Goal: Task Accomplishment & Management: Complete application form

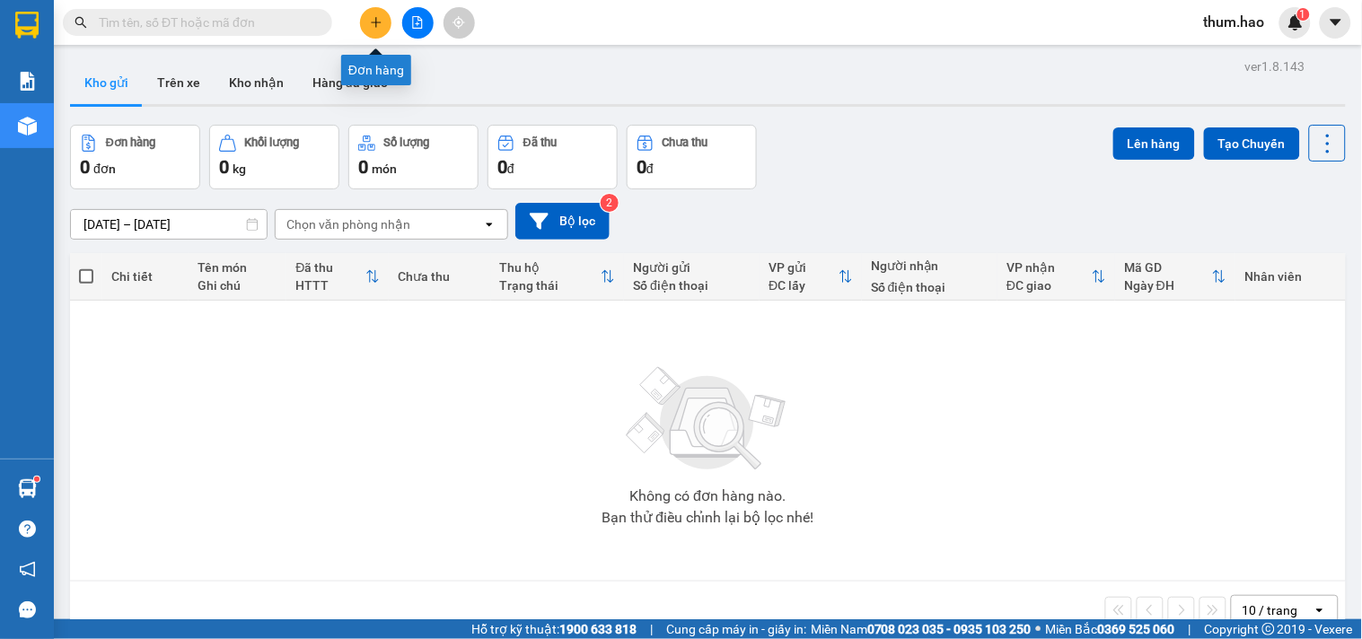
click at [387, 19] on button at bounding box center [375, 22] width 31 height 31
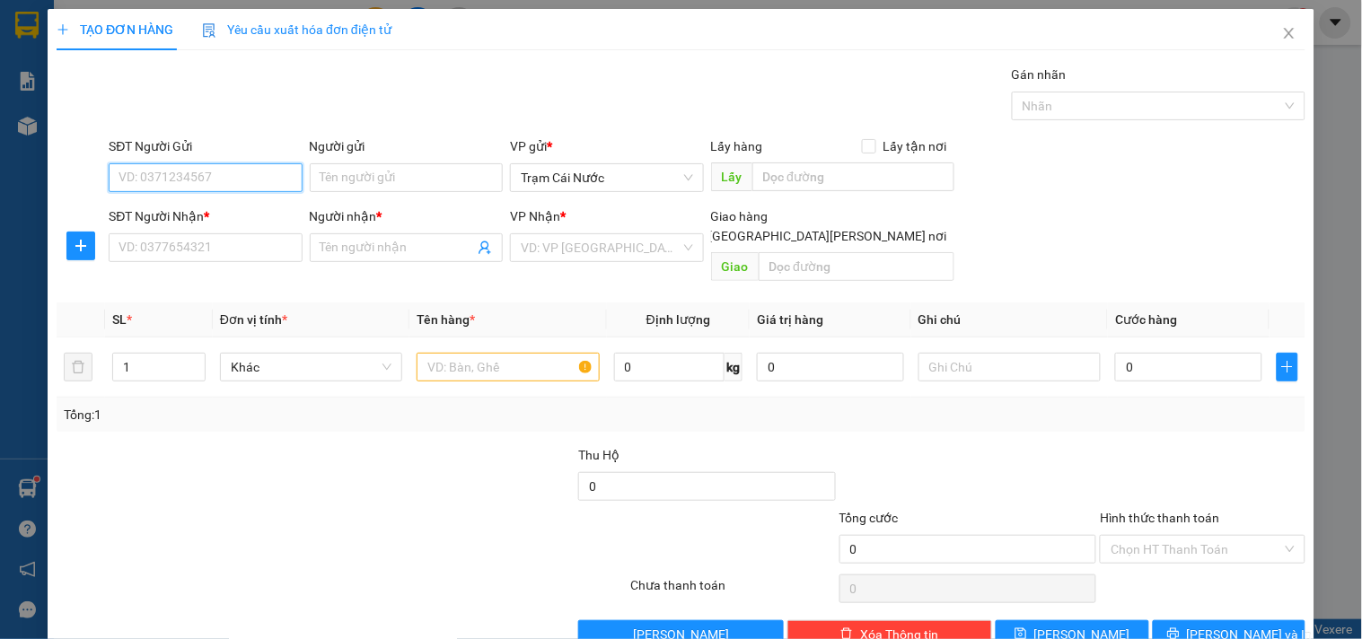
click at [135, 186] on input "SĐT Người Gửi" at bounding box center [205, 177] width 193 height 29
type input "0866954359"
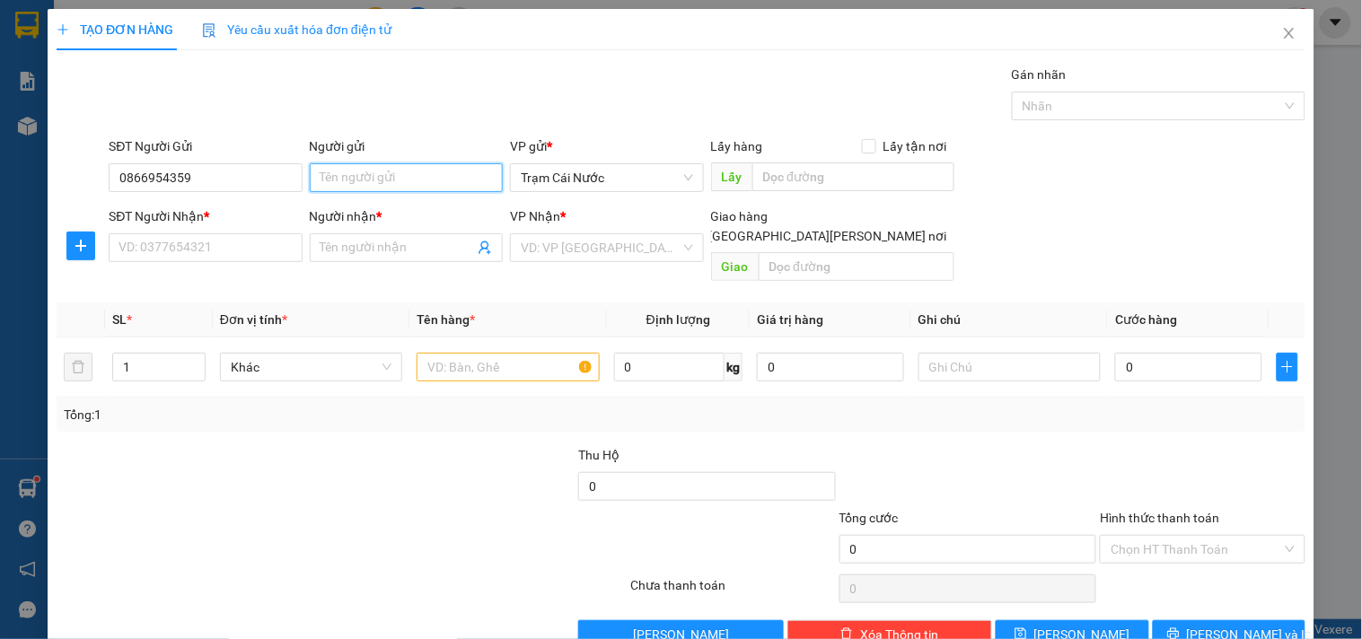
click at [350, 180] on input "Người gửi" at bounding box center [406, 177] width 193 height 29
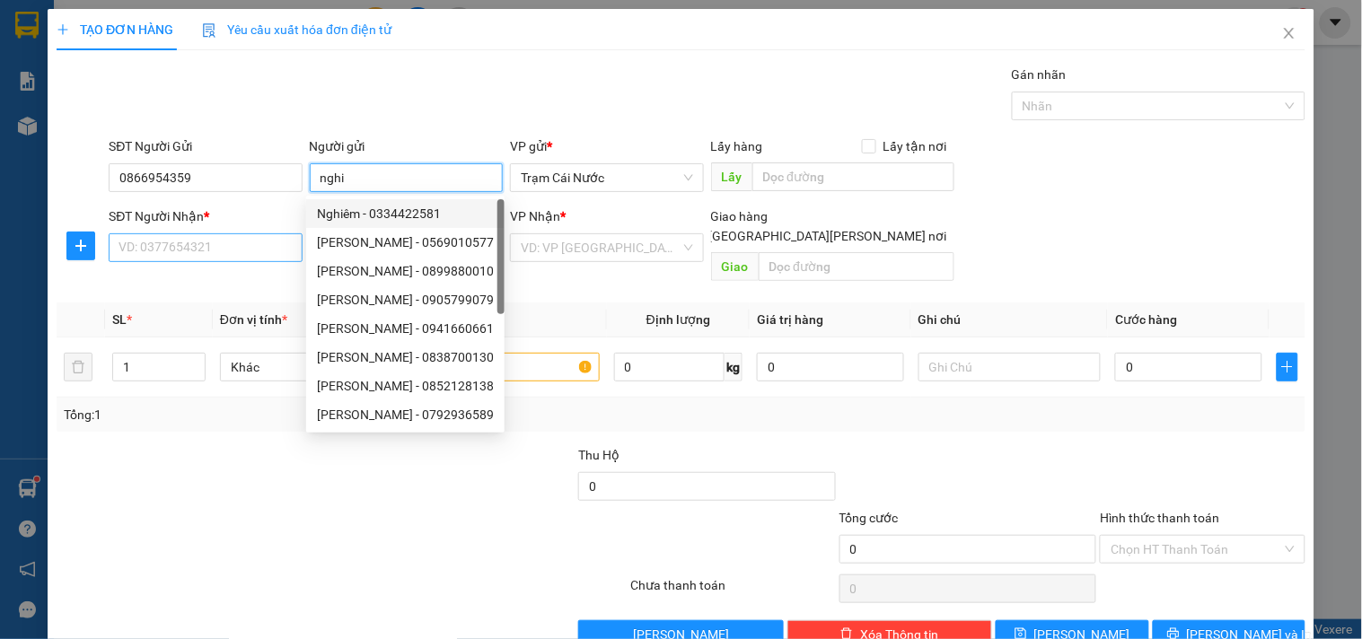
type input "nghi"
click at [207, 247] on input "SĐT Người Nhận *" at bounding box center [205, 247] width 193 height 29
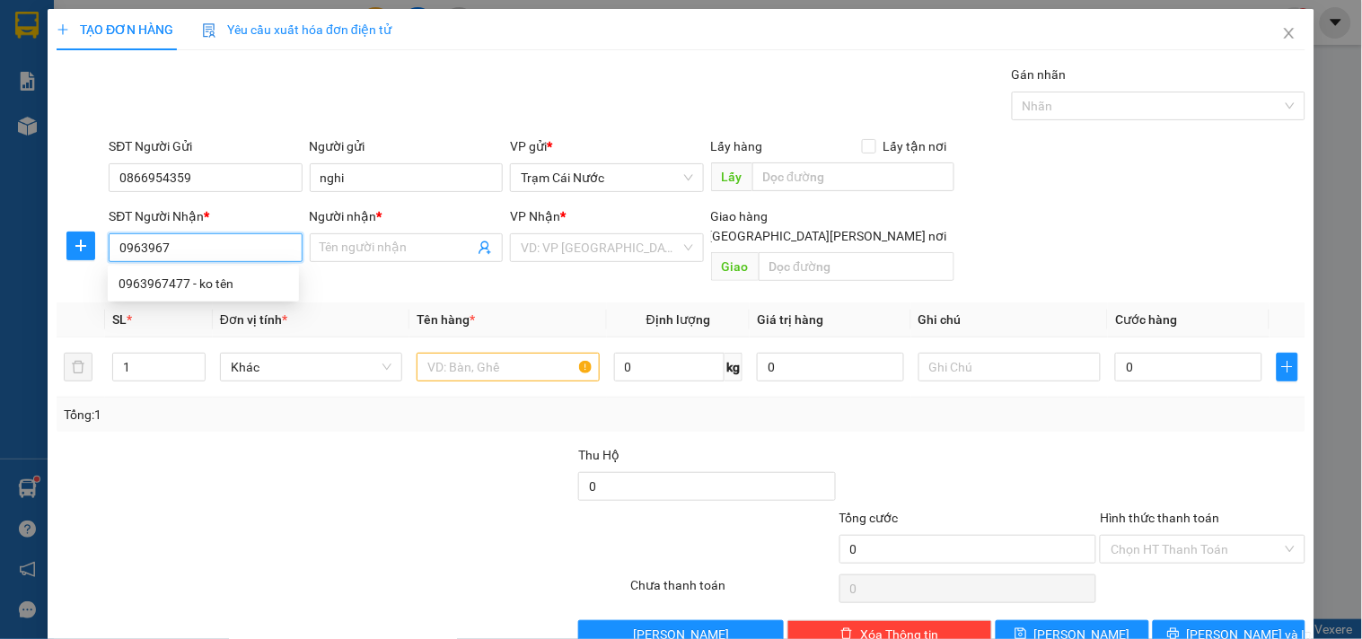
click at [174, 276] on div "0963967477 - ko tên" at bounding box center [204, 284] width 170 height 20
type input "0963967477"
type input "ko tên"
type input "50.000"
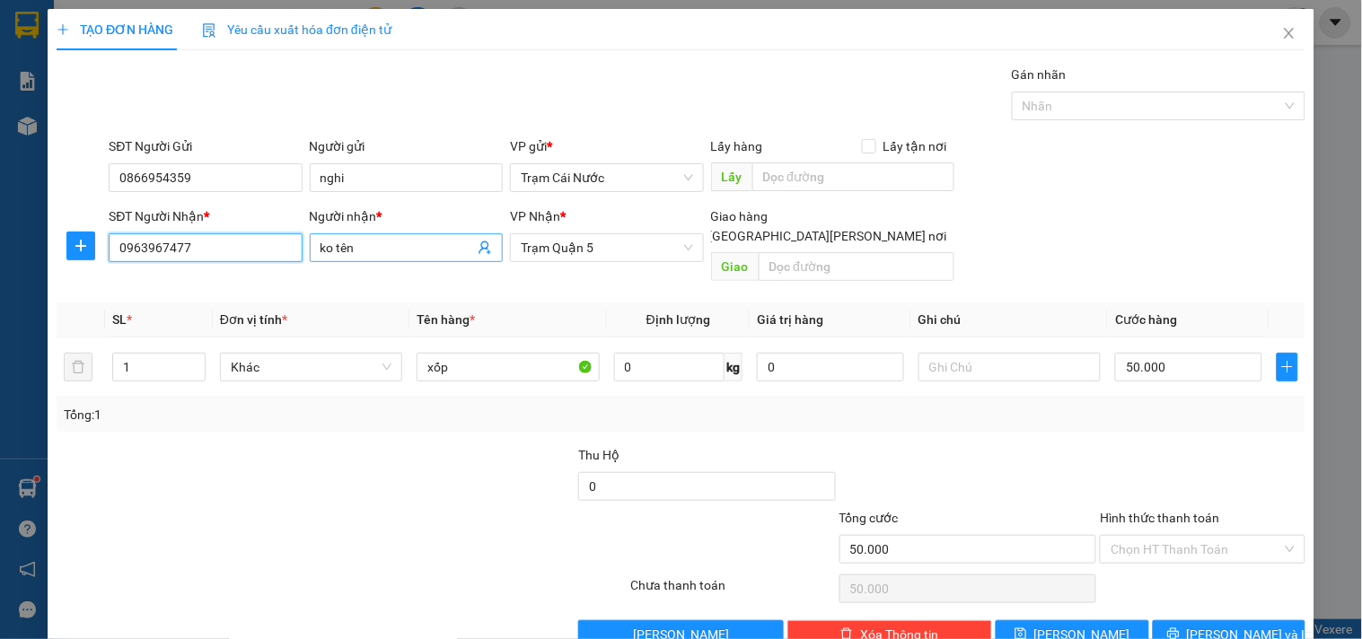
type input "0963967477"
click at [364, 249] on input "ko tên" at bounding box center [398, 248] width 154 height 20
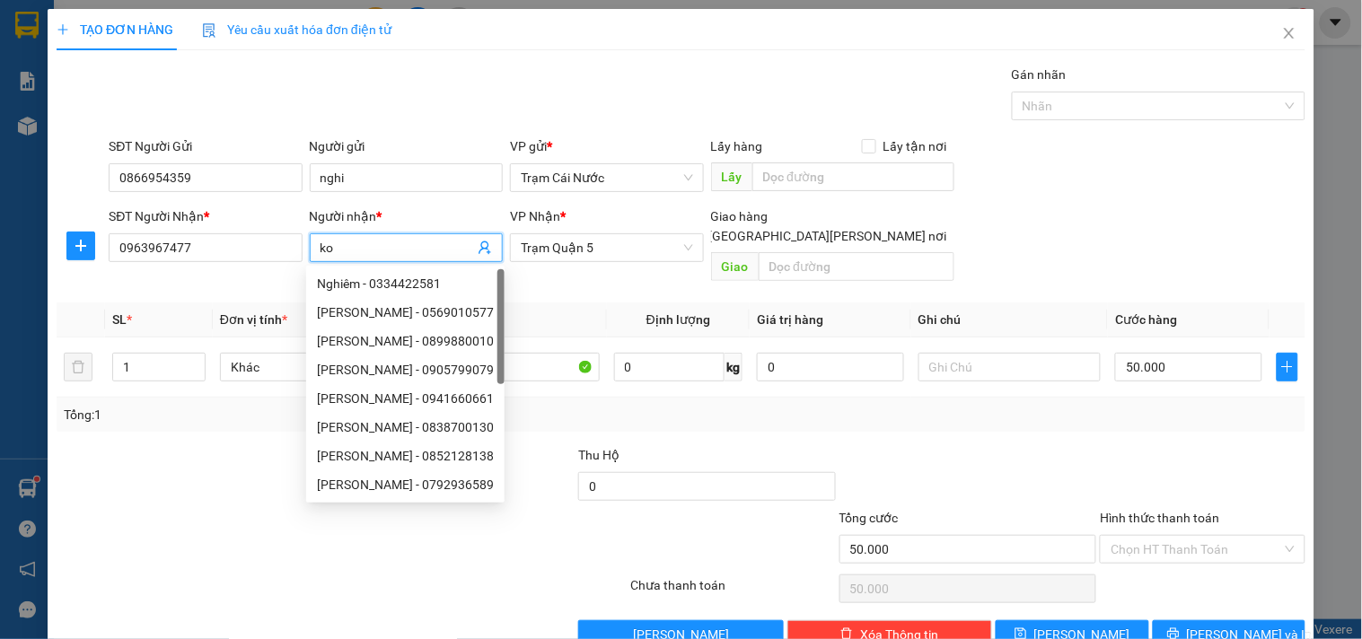
type input "k"
type input "LÂM"
click at [866, 418] on div "Tổng: 1" at bounding box center [681, 415] width 1235 height 20
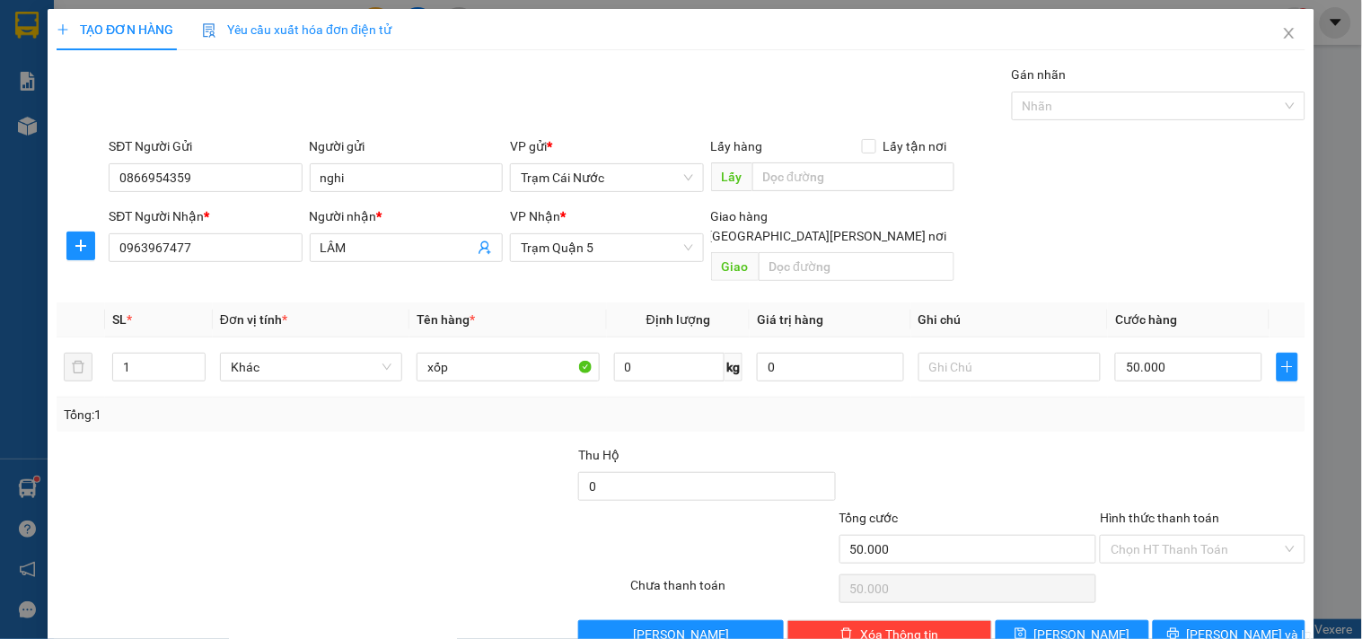
click at [487, 410] on div "Tổng: 1" at bounding box center [681, 415] width 1249 height 34
click at [491, 357] on input "xốp" at bounding box center [508, 367] width 182 height 29
type input "x"
type input "0.5T KÊ"
type input "0"
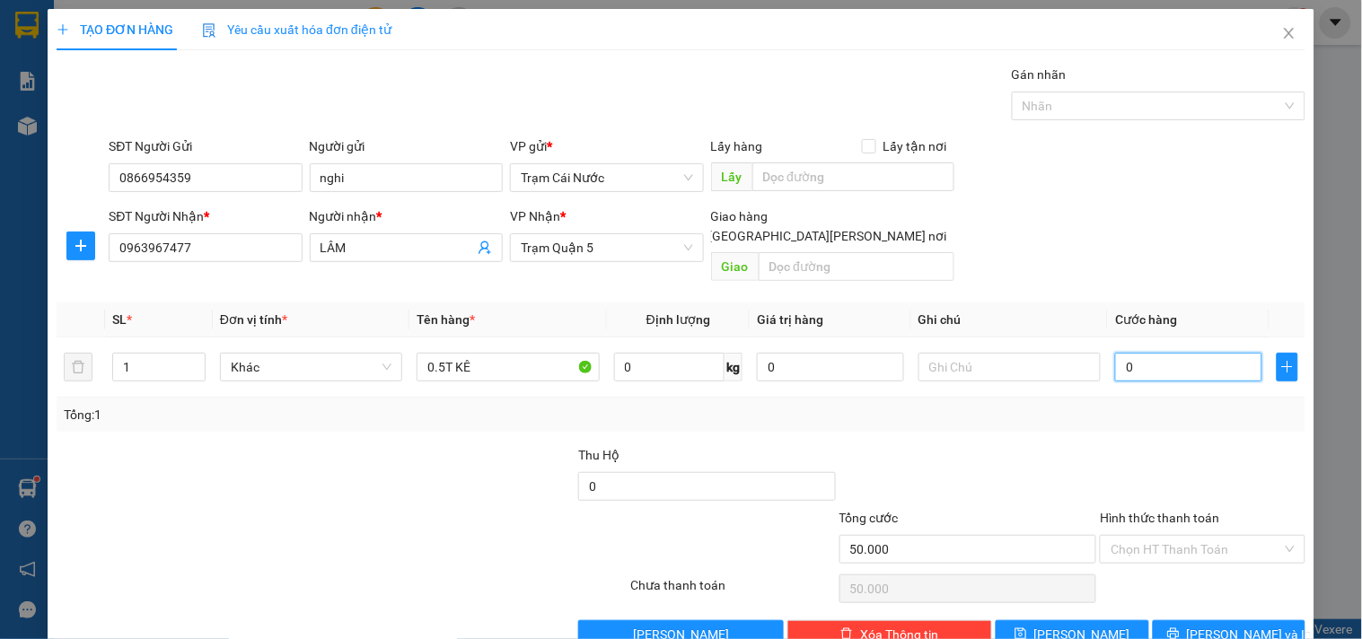
type input "0"
type input "6"
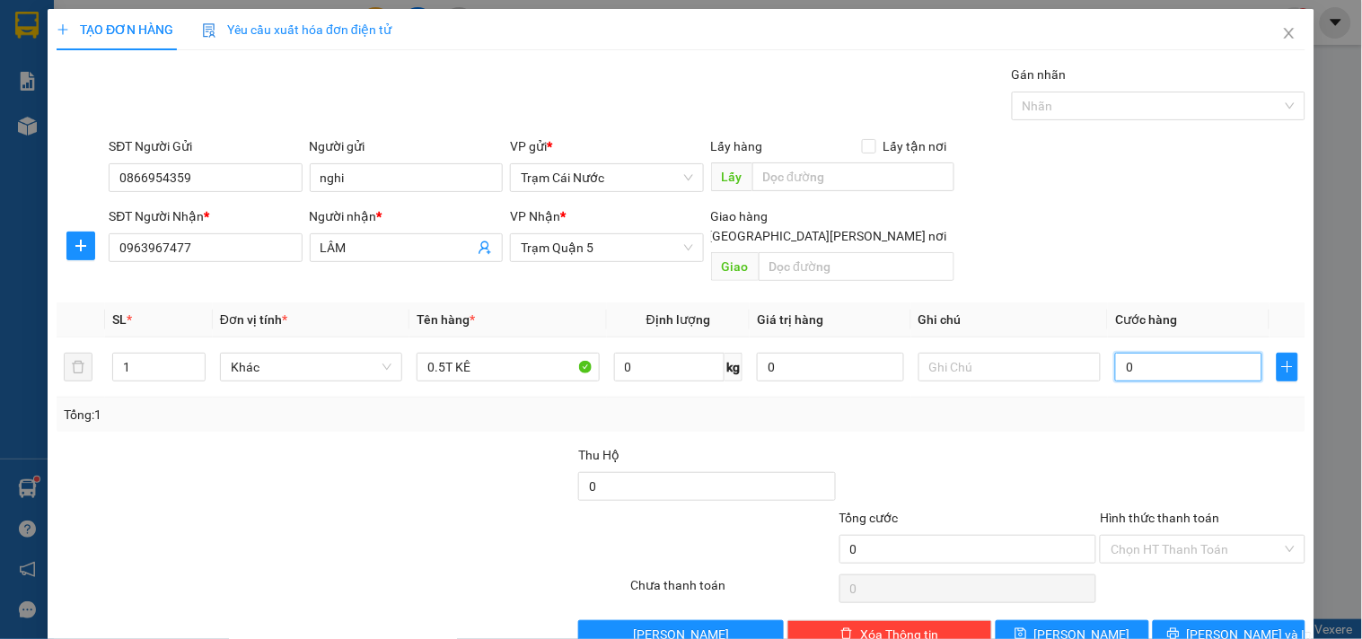
type input "006"
type input "60"
type input "0.060"
click at [1212, 445] on div at bounding box center [1202, 476] width 208 height 63
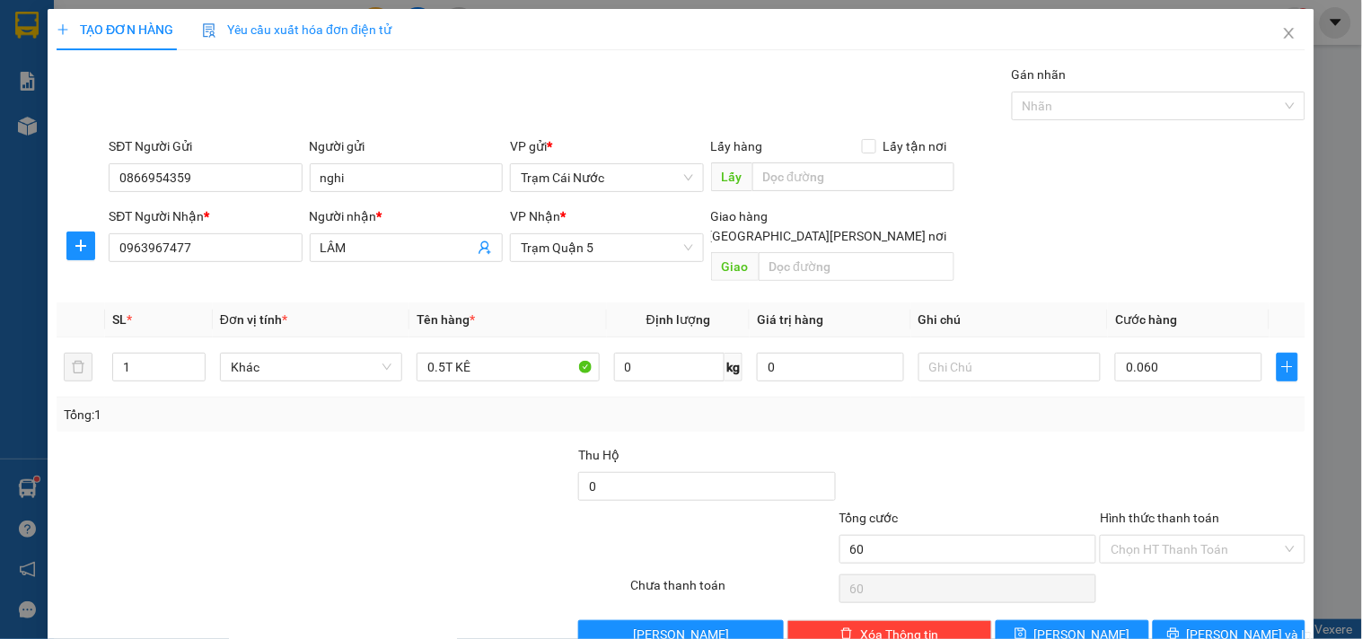
type input "60.000"
click at [1216, 625] on span "[PERSON_NAME] và In" at bounding box center [1250, 635] width 126 height 20
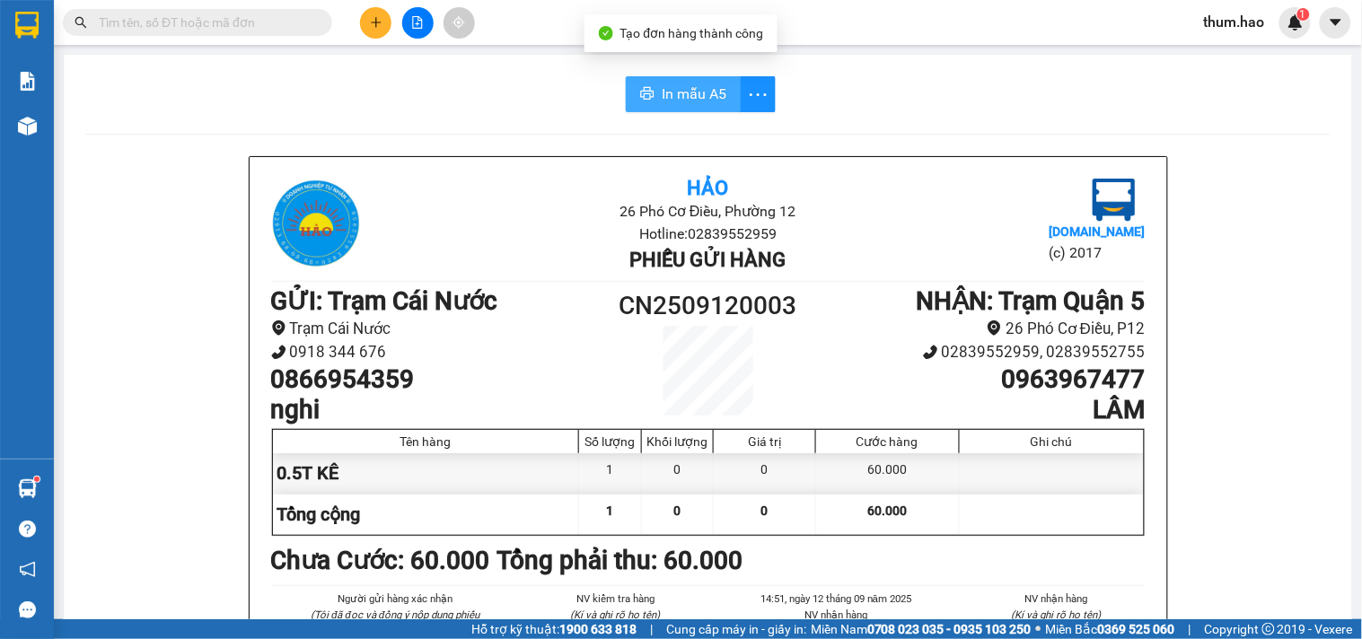
click at [672, 88] on span "In mẫu A5" at bounding box center [694, 94] width 65 height 22
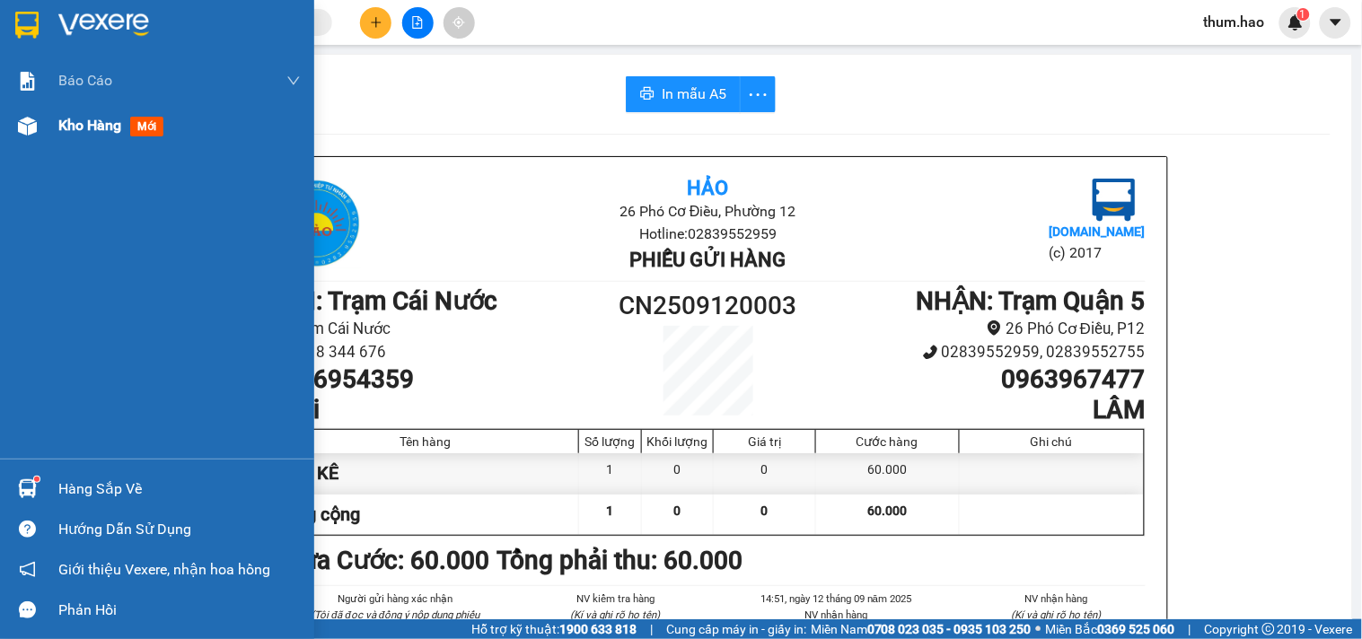
click at [93, 129] on span "Kho hàng" at bounding box center [89, 125] width 63 height 17
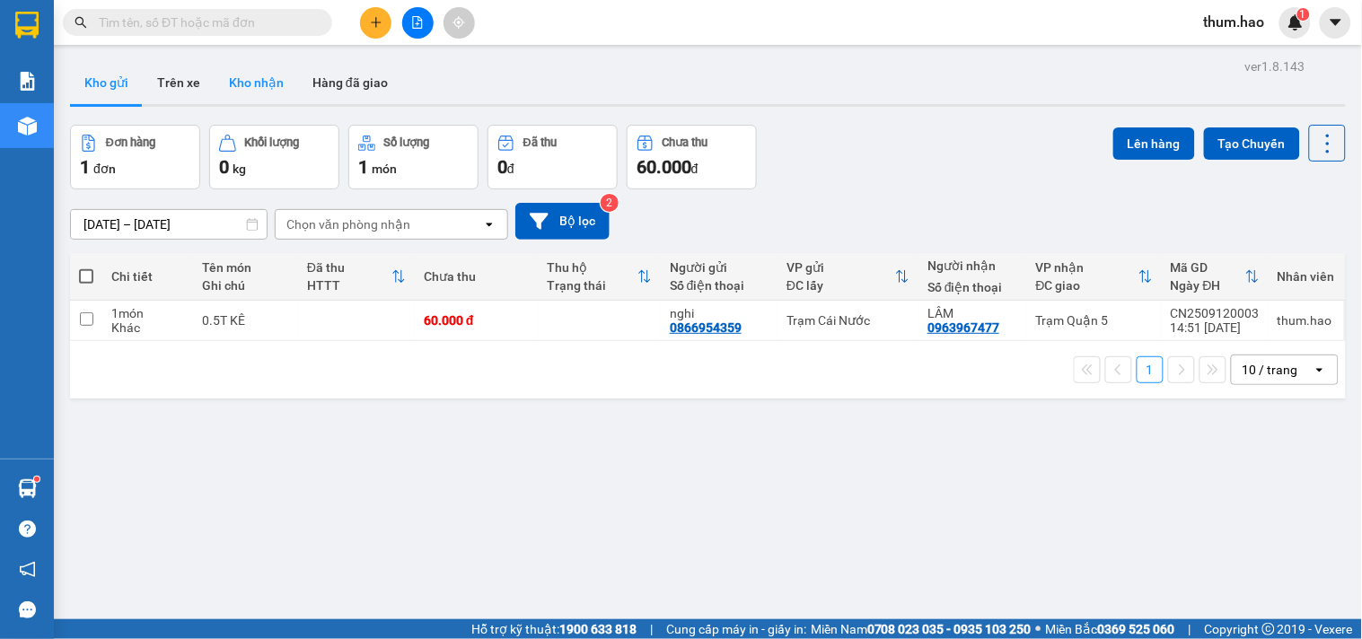
click at [254, 92] on button "Kho nhận" at bounding box center [256, 82] width 83 height 43
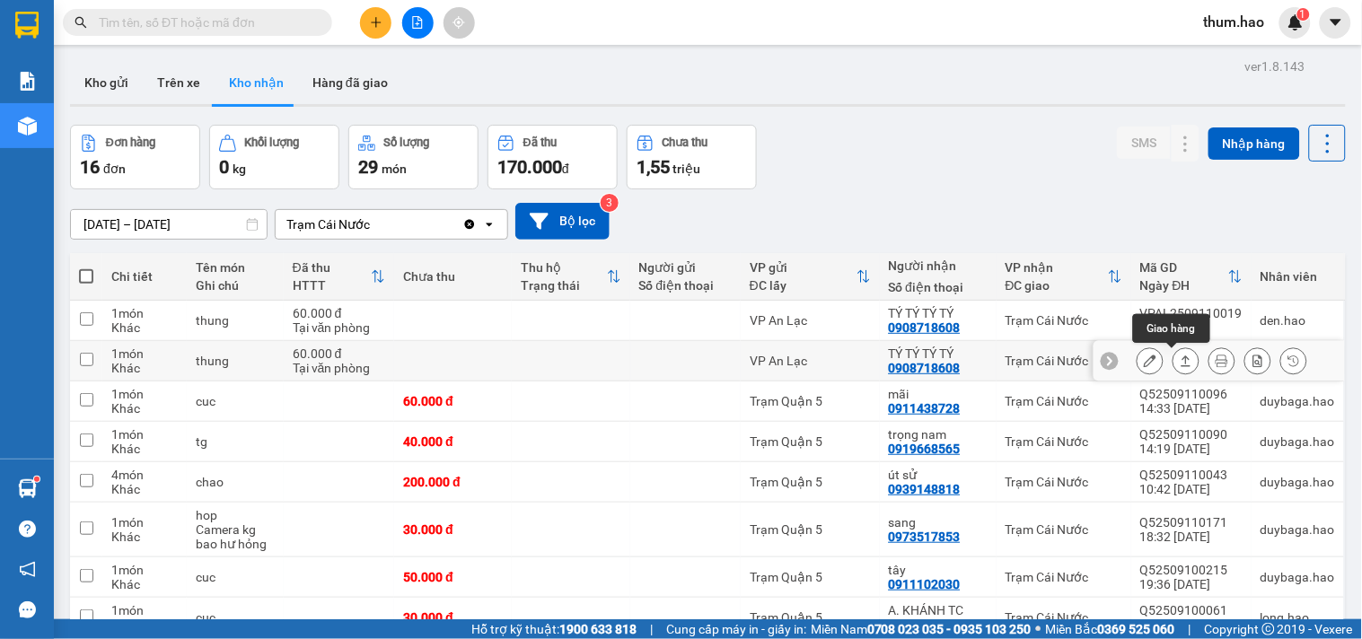
click at [1180, 356] on icon at bounding box center [1186, 361] width 13 height 13
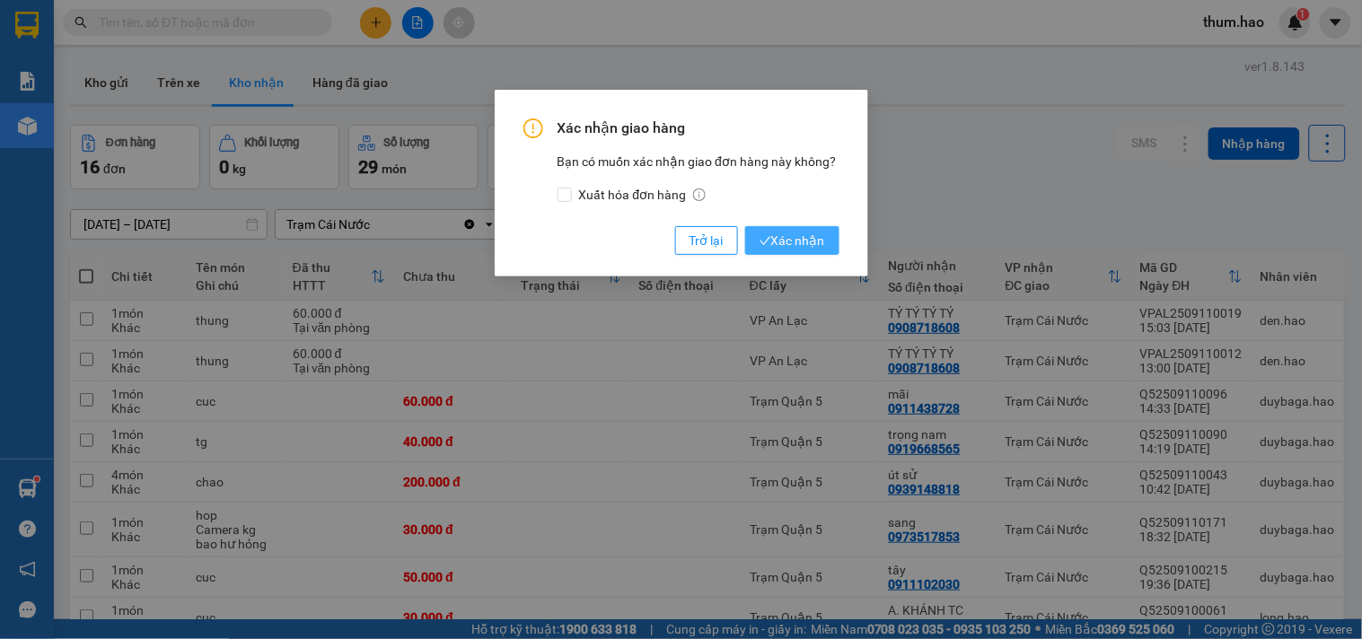
click at [797, 234] on span "Xác nhận" at bounding box center [793, 241] width 66 height 20
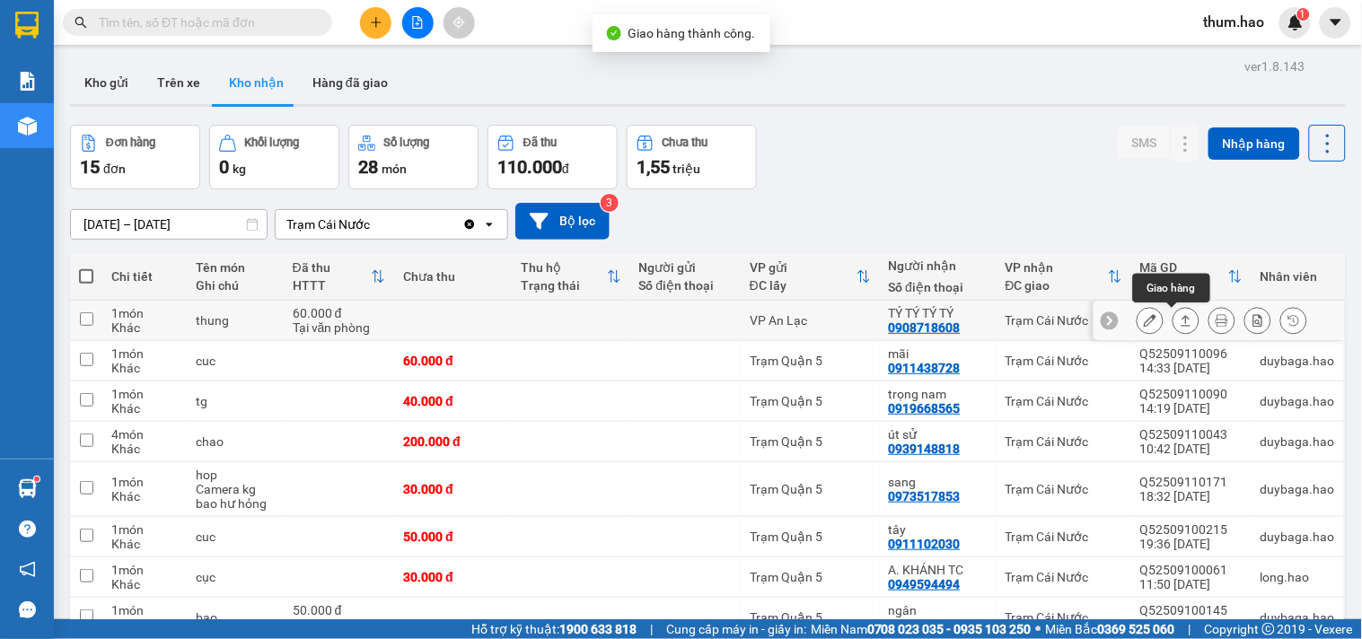
click at [1180, 316] on icon at bounding box center [1186, 320] width 13 height 13
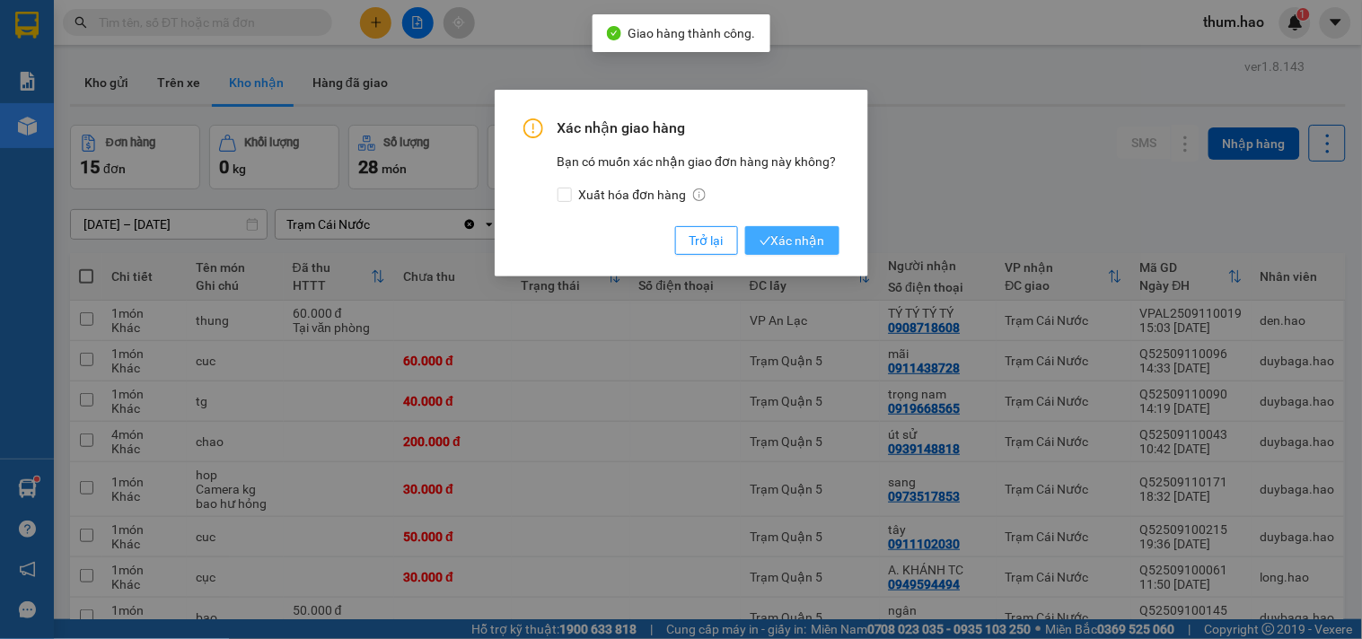
click at [796, 240] on span "Xác nhận" at bounding box center [793, 241] width 66 height 20
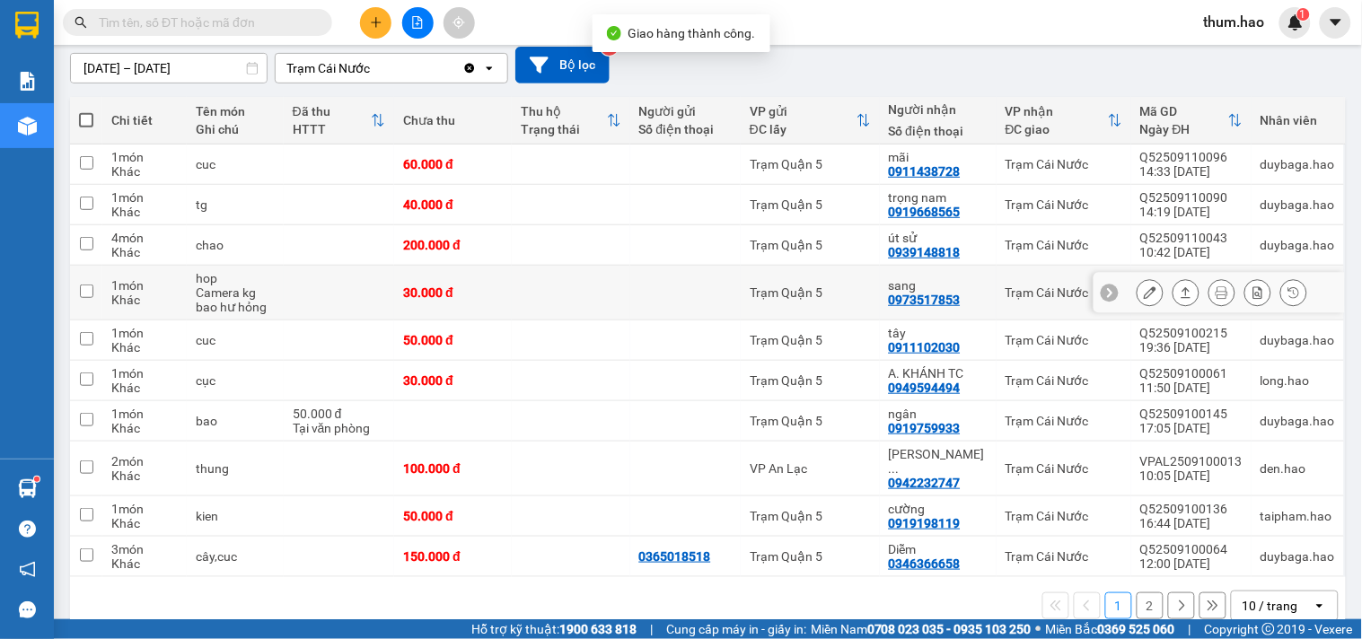
scroll to position [174, 0]
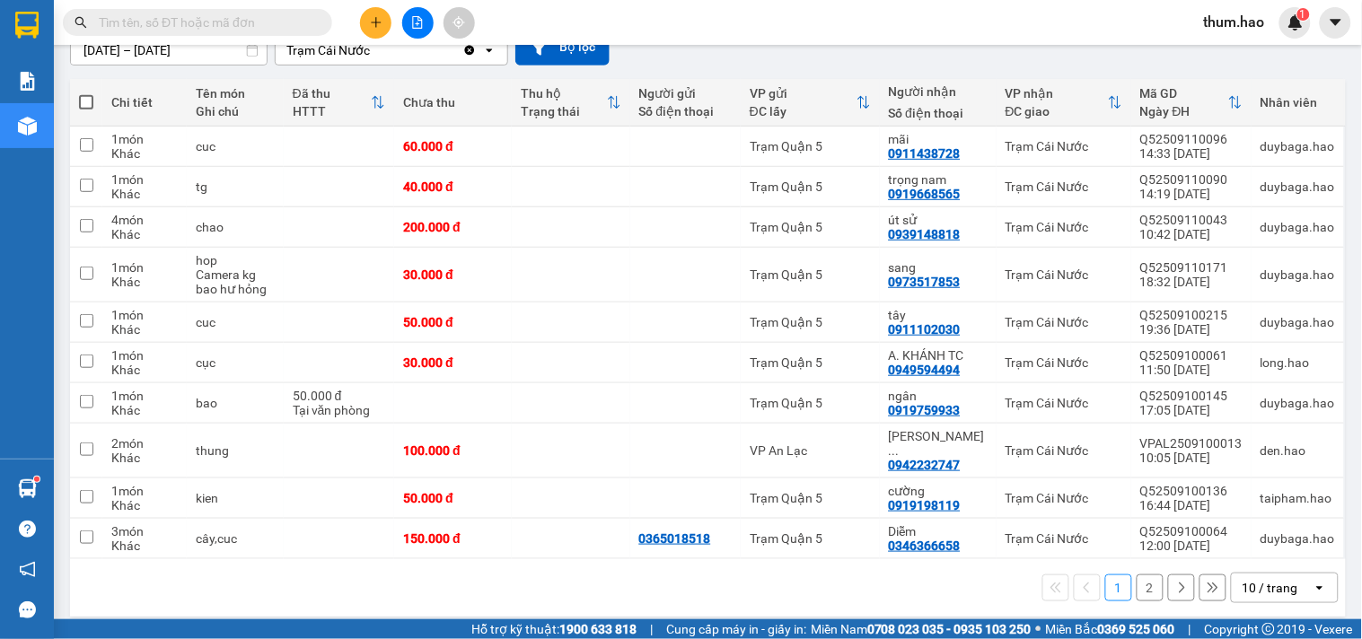
click at [1137, 575] on button "2" at bounding box center [1150, 588] width 27 height 27
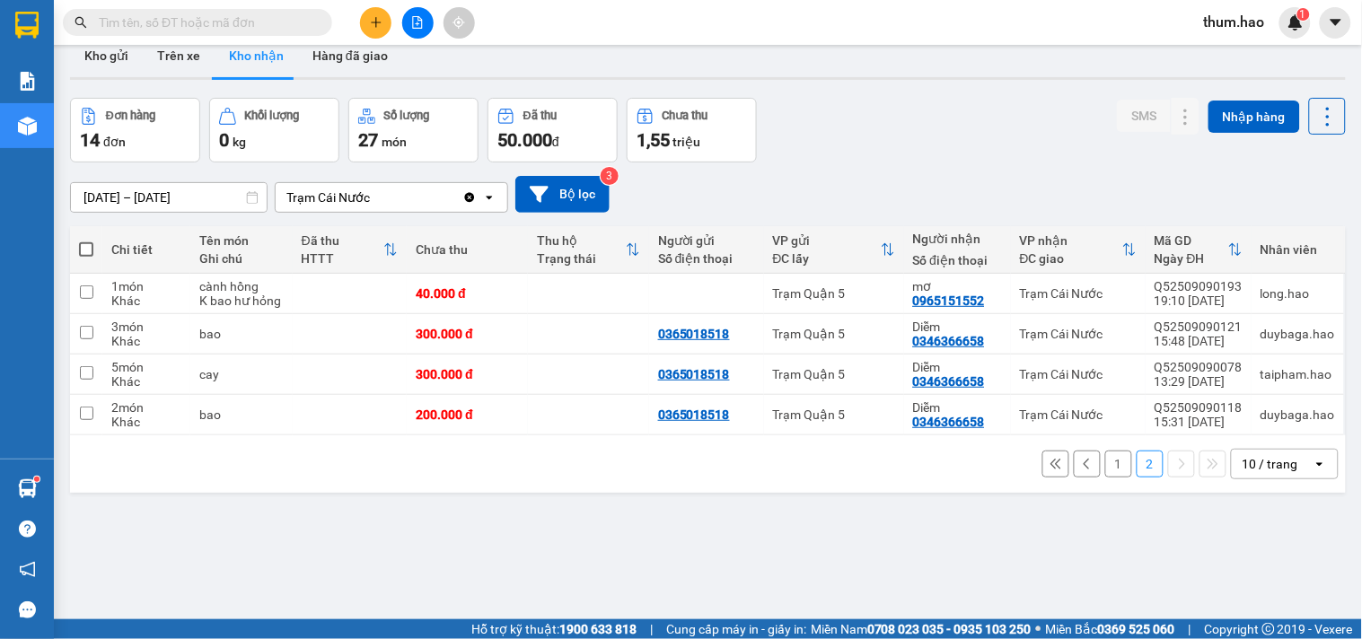
scroll to position [0, 0]
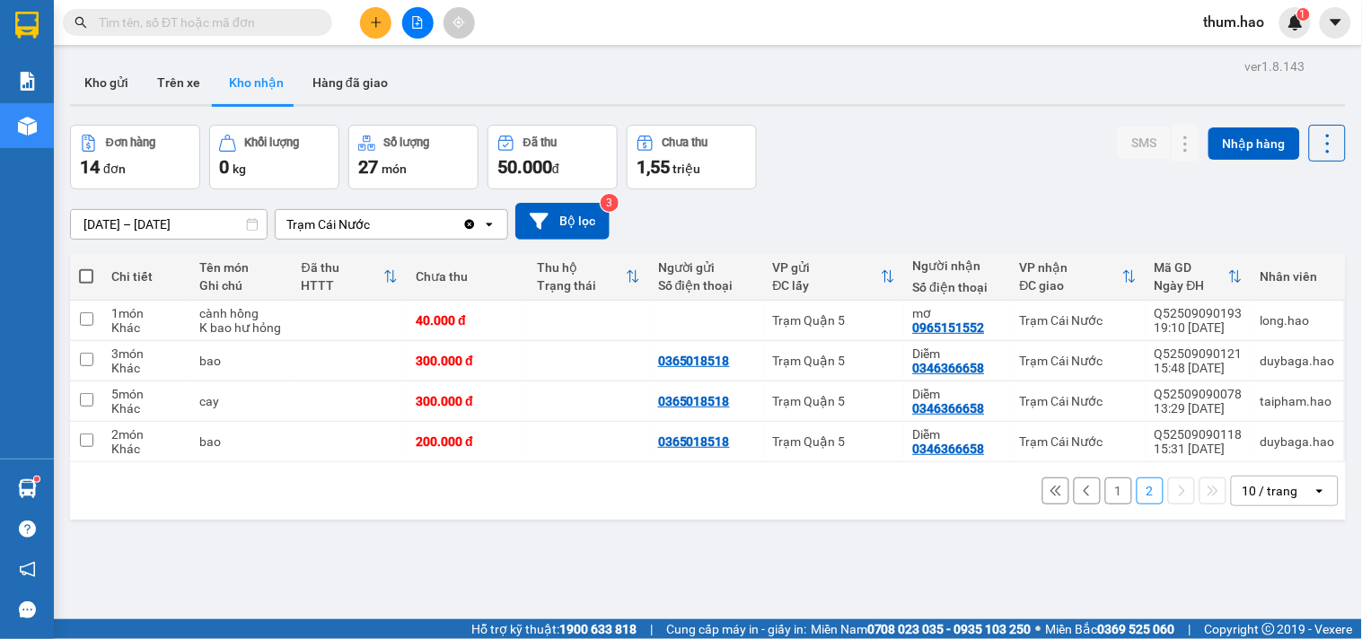
click at [100, 221] on input "[DATE] – [DATE]" at bounding box center [169, 224] width 196 height 29
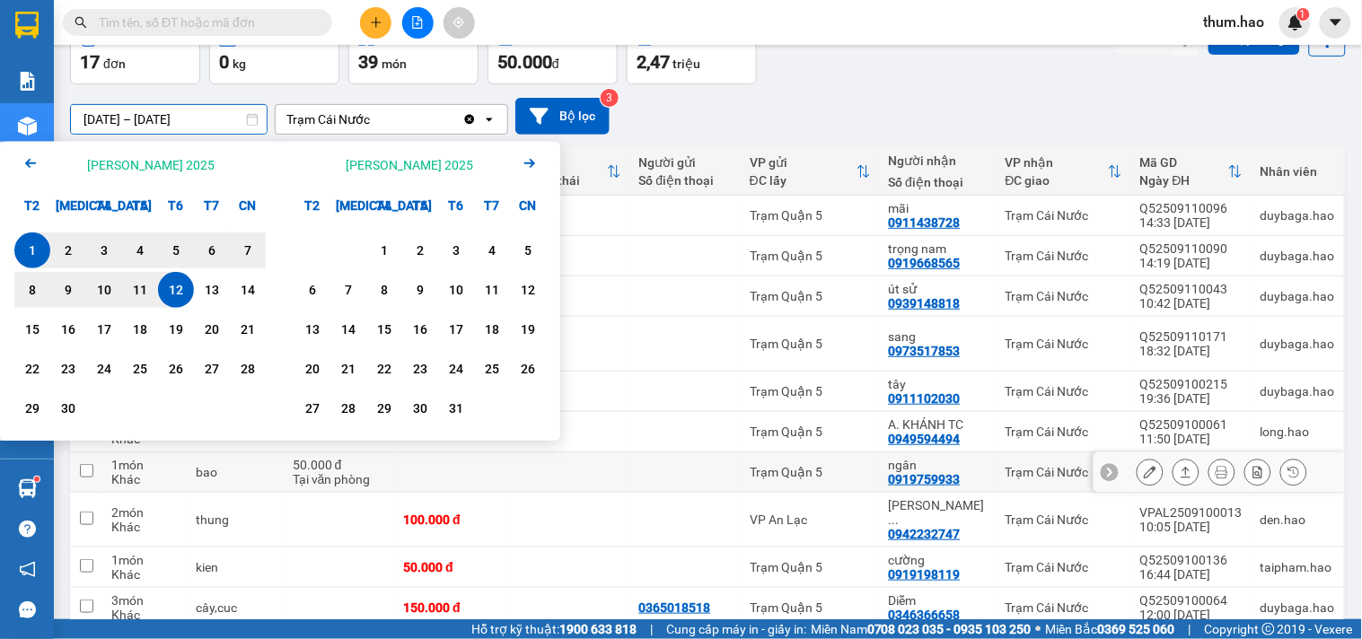
scroll to position [174, 0]
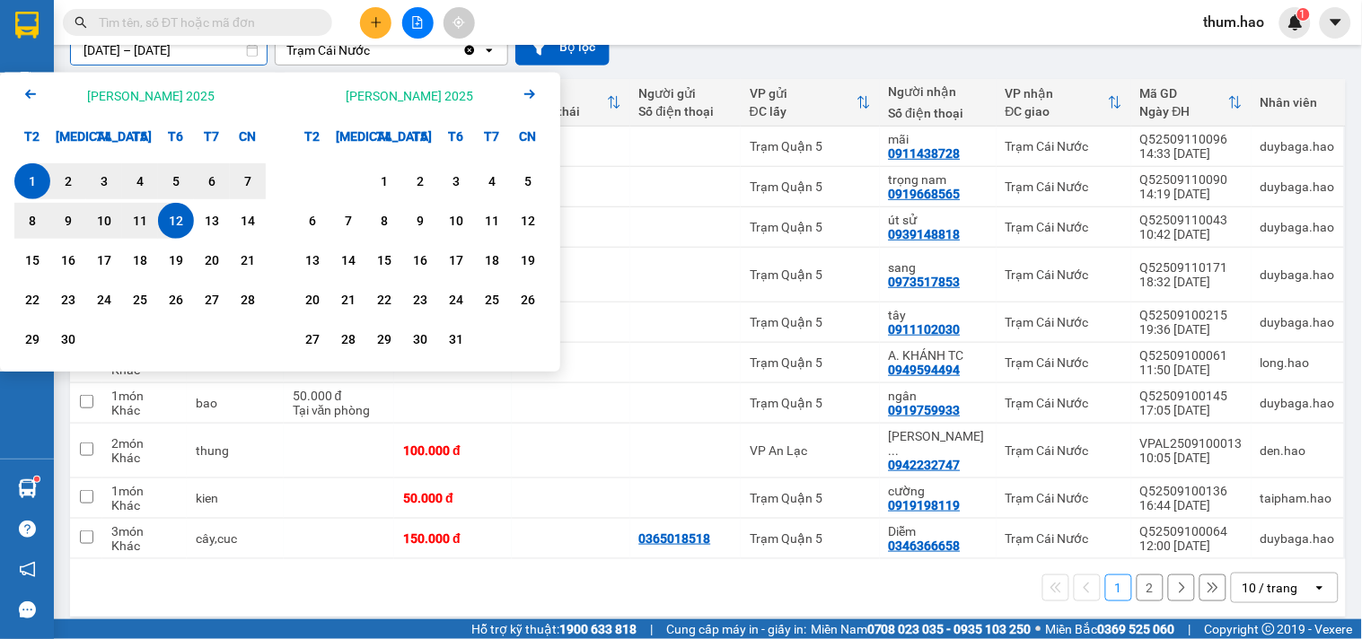
click at [1137, 576] on button "2" at bounding box center [1150, 588] width 27 height 27
type input "[DATE] – [DATE]"
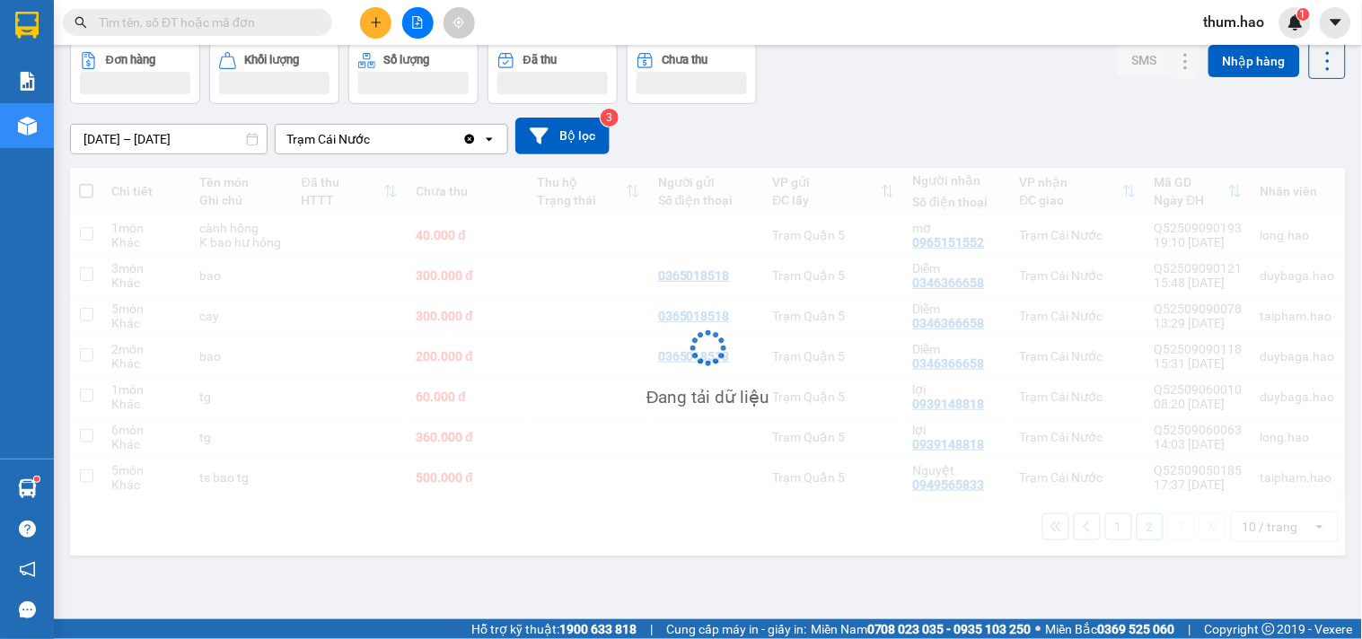
scroll to position [83, 0]
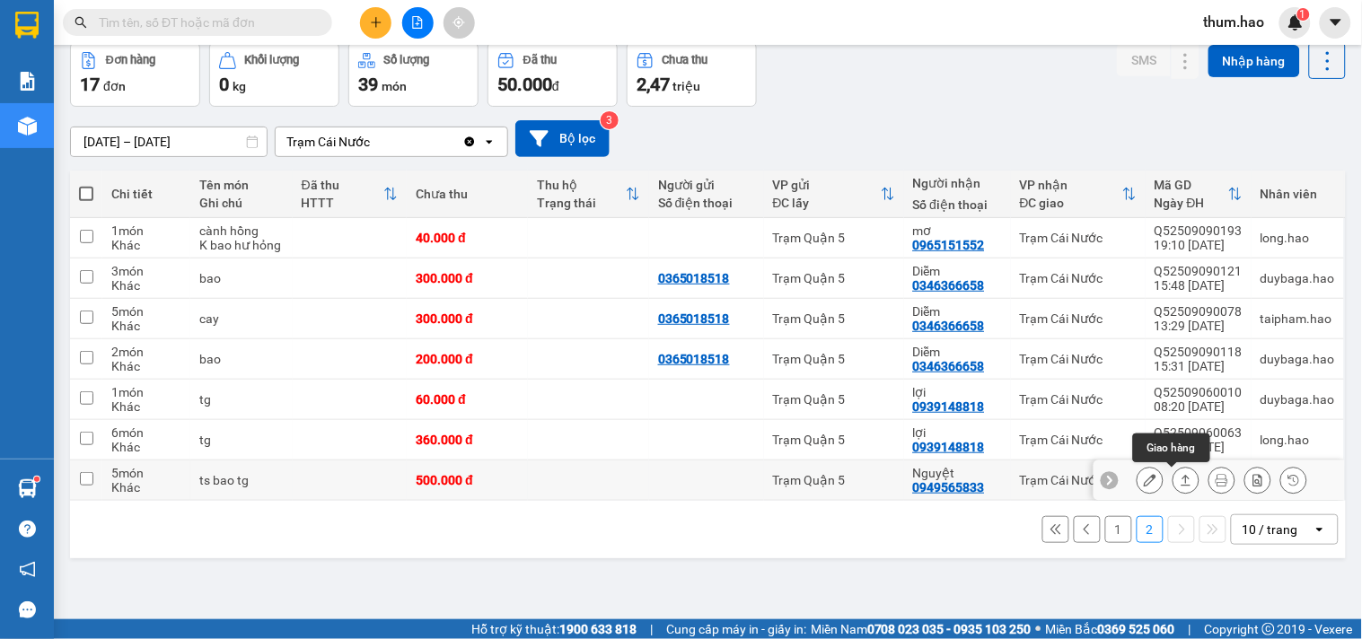
click at [1180, 485] on icon at bounding box center [1186, 480] width 13 height 13
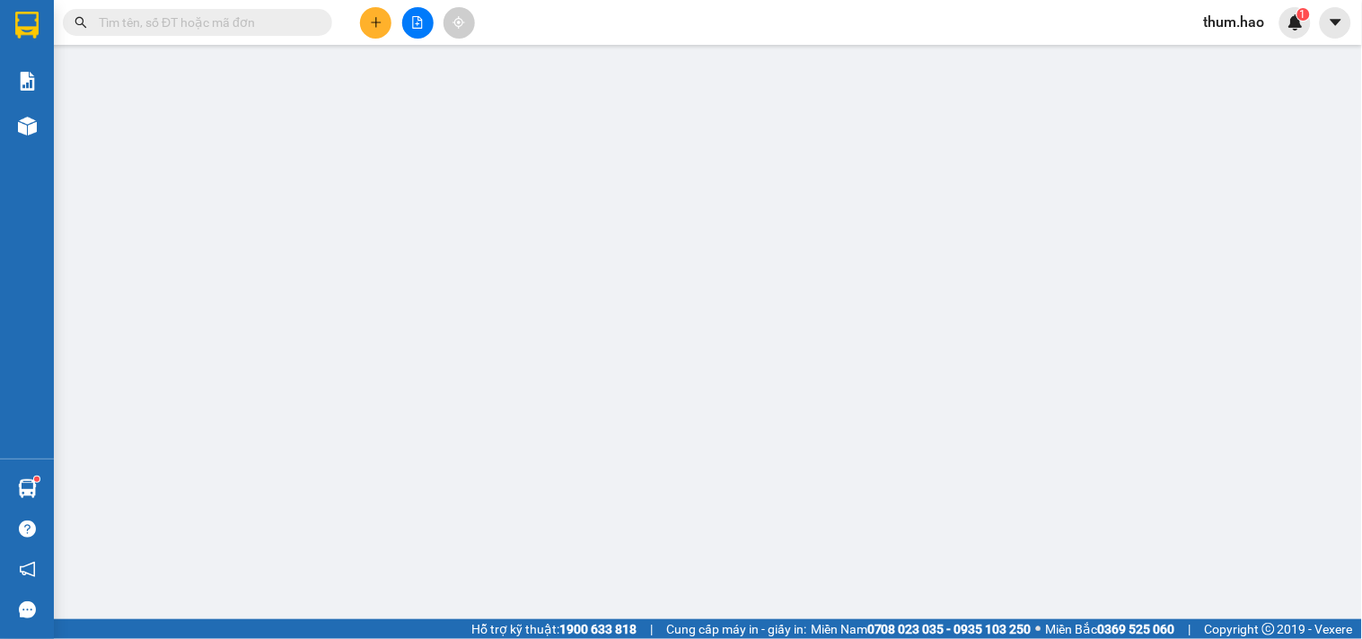
type input "0949565833"
type input "Nguyệt"
type input "500.000"
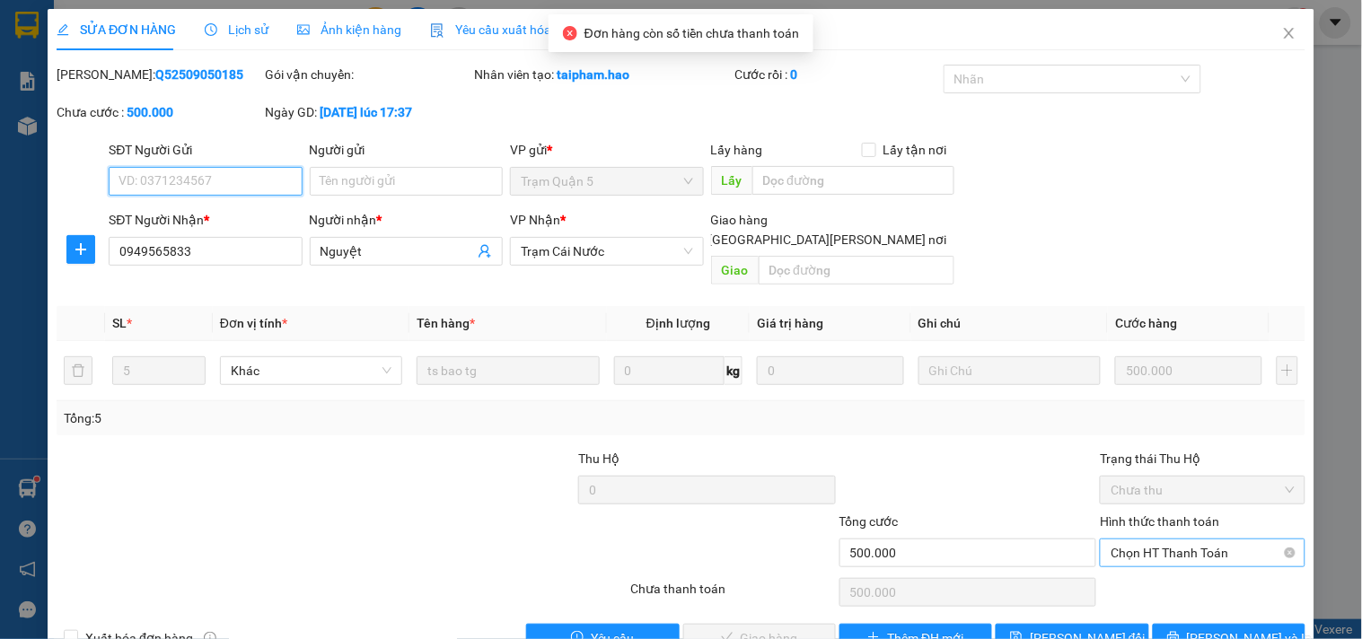
click at [1142, 540] on span "Chọn HT Thanh Toán" at bounding box center [1202, 553] width 183 height 27
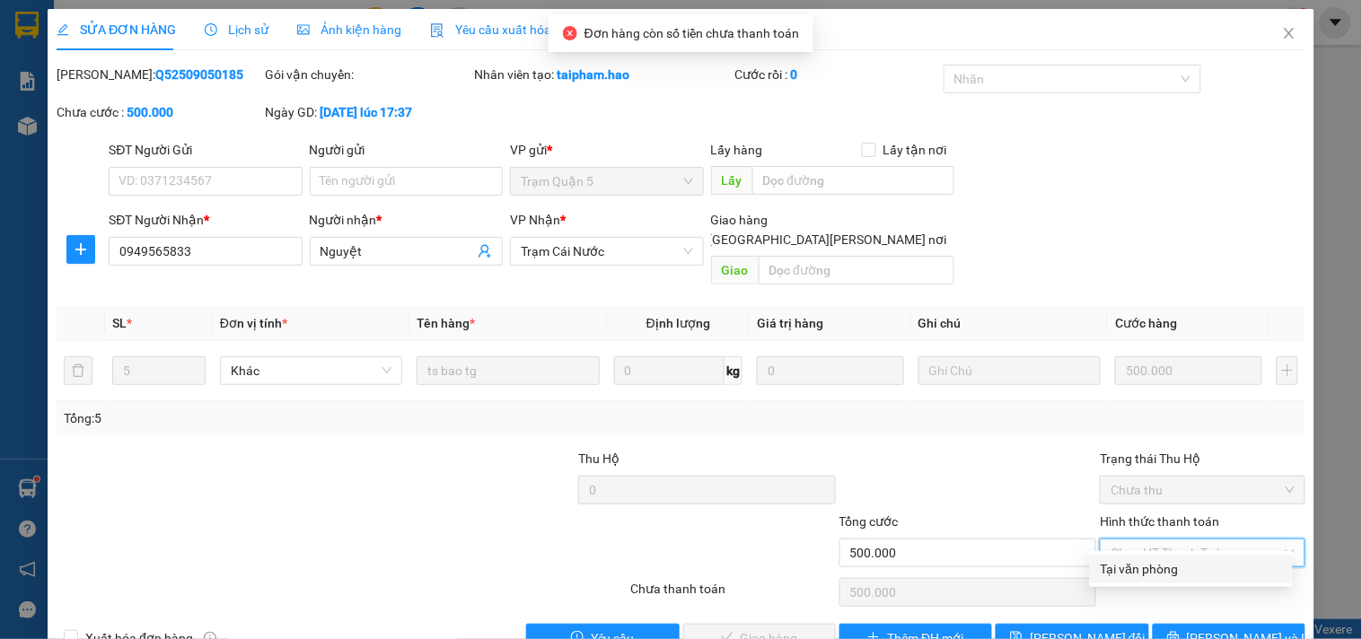
click at [1132, 570] on div "Tại văn phòng" at bounding box center [1191, 569] width 181 height 20
type input "0"
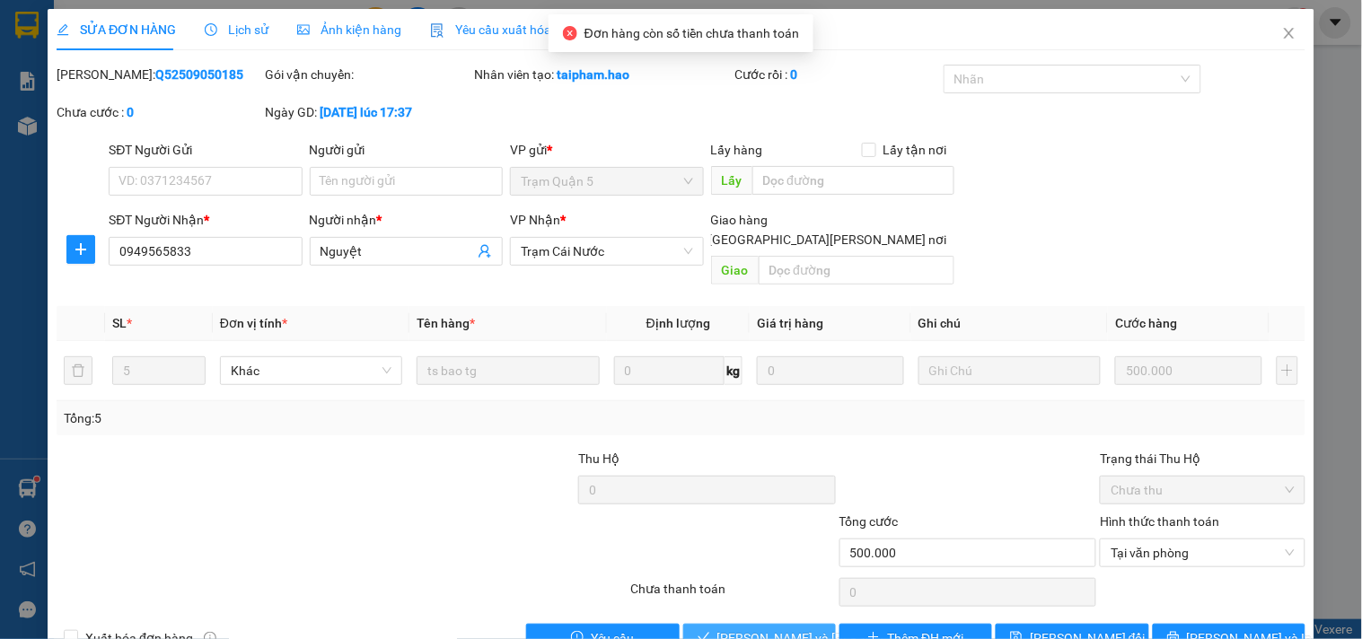
click at [741, 628] on span "[PERSON_NAME] và [PERSON_NAME] hàng" at bounding box center [838, 638] width 242 height 20
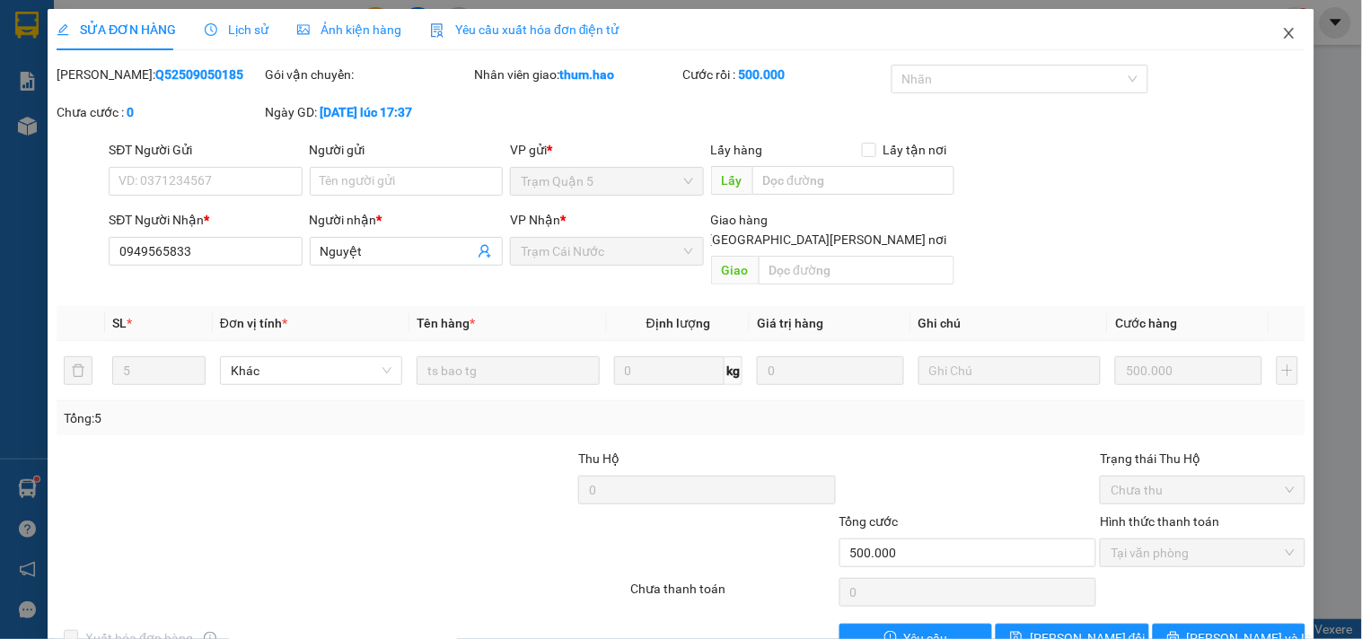
click at [1284, 38] on icon "close" at bounding box center [1289, 33] width 10 height 11
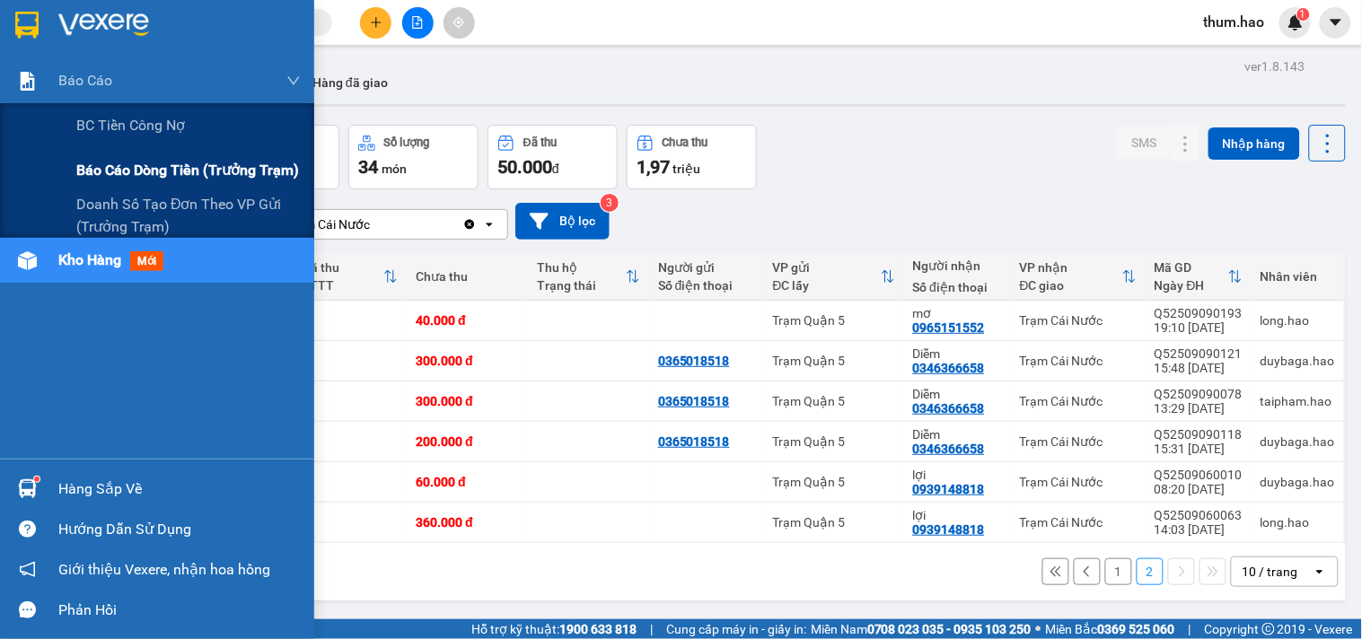
click at [117, 162] on span "Báo cáo dòng tiền (trưởng trạm)" at bounding box center [187, 170] width 223 height 22
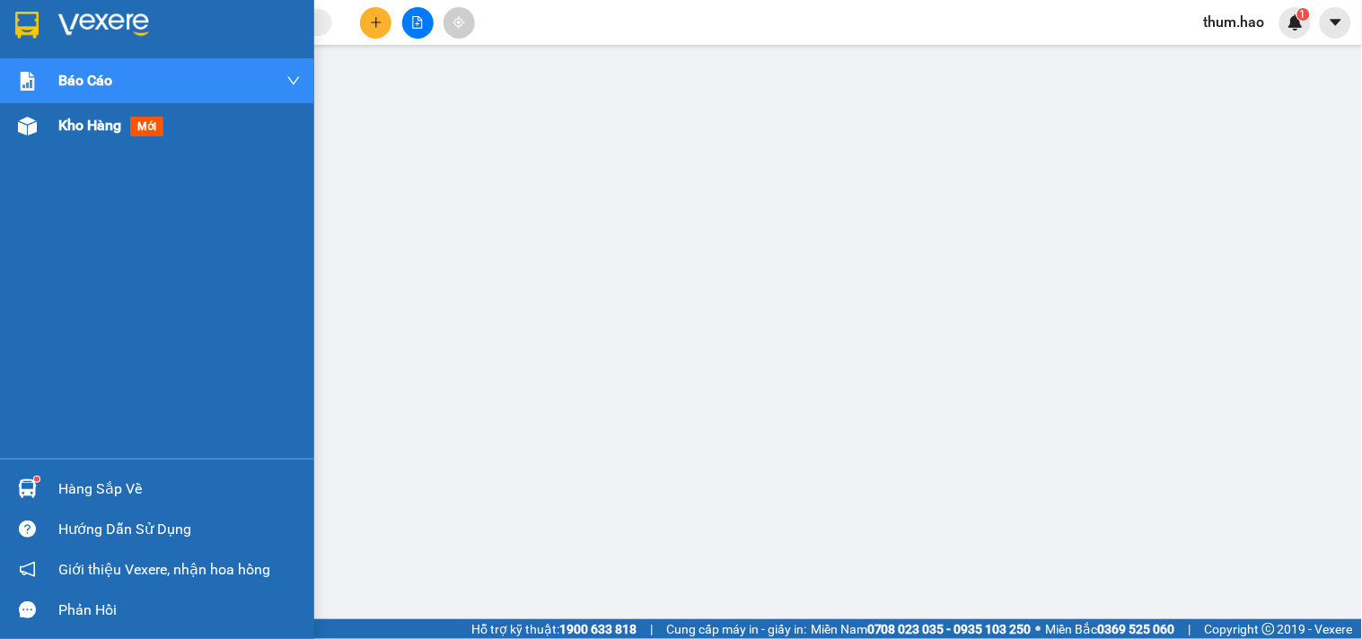
click at [76, 117] on span "Kho hàng" at bounding box center [89, 125] width 63 height 17
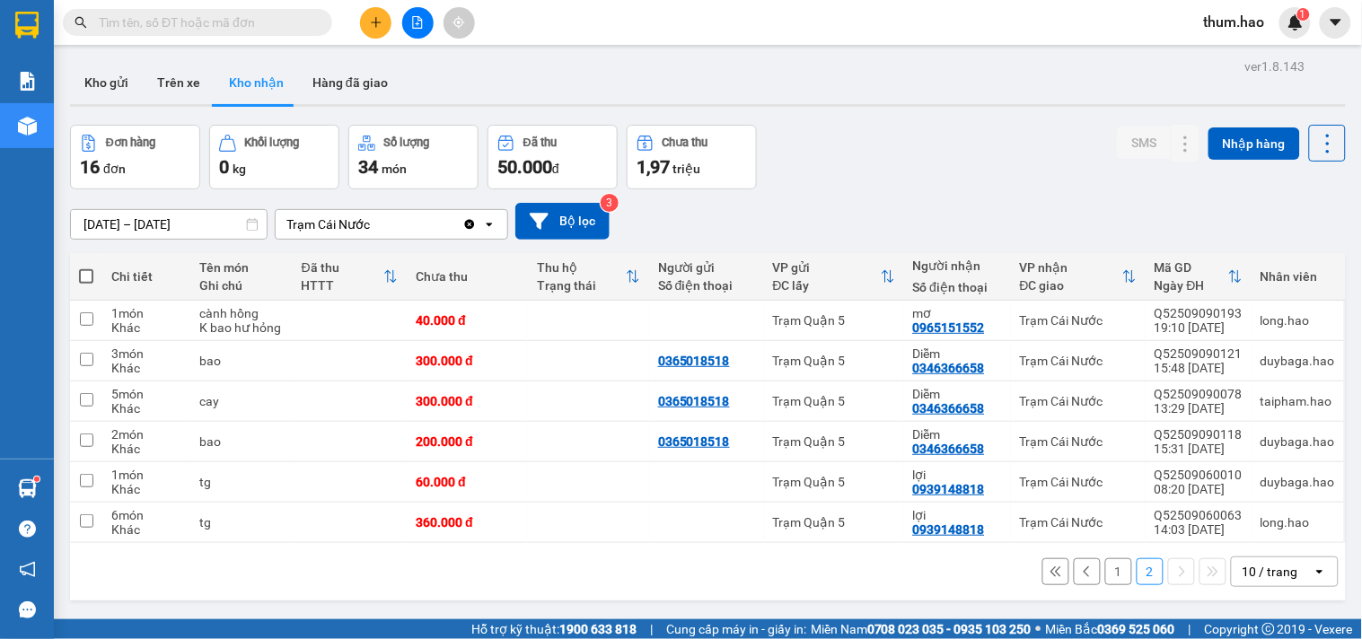
click at [93, 219] on input "[DATE] – [DATE]" at bounding box center [169, 224] width 196 height 29
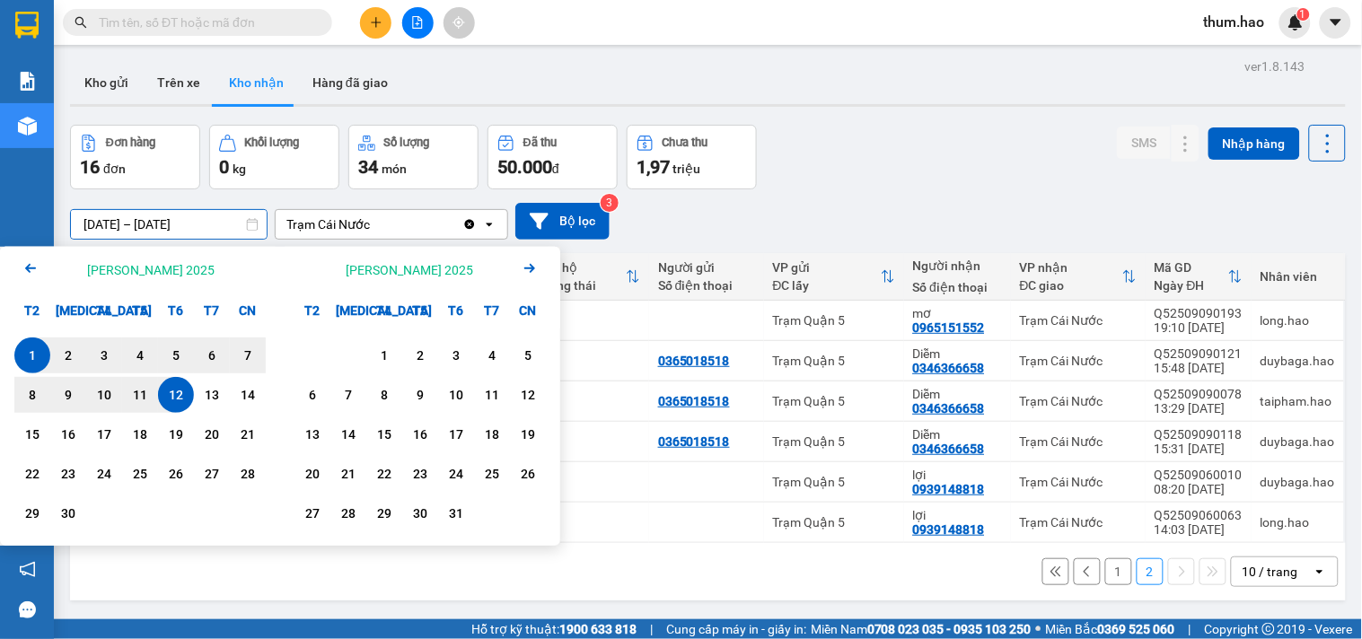
click at [95, 213] on input "[DATE] – [DATE]" at bounding box center [169, 224] width 196 height 29
click at [27, 278] on icon "Arrow Left" at bounding box center [31, 269] width 22 height 22
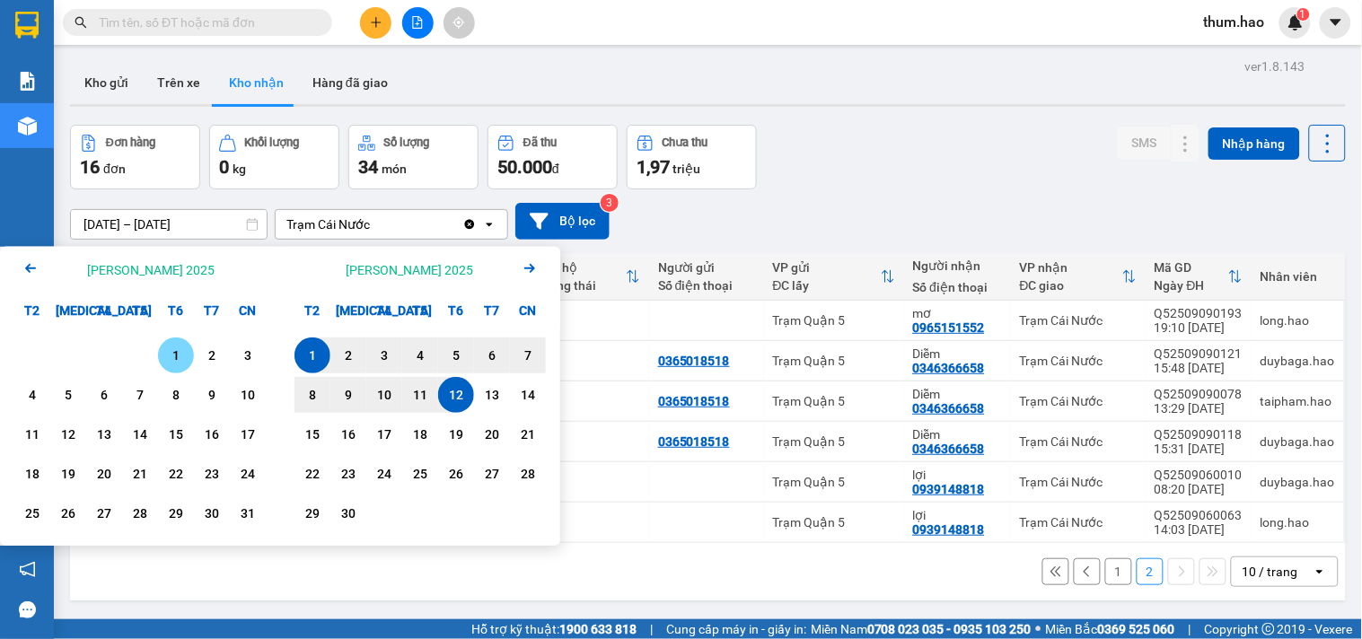
click at [181, 355] on div "1" at bounding box center [175, 356] width 25 height 22
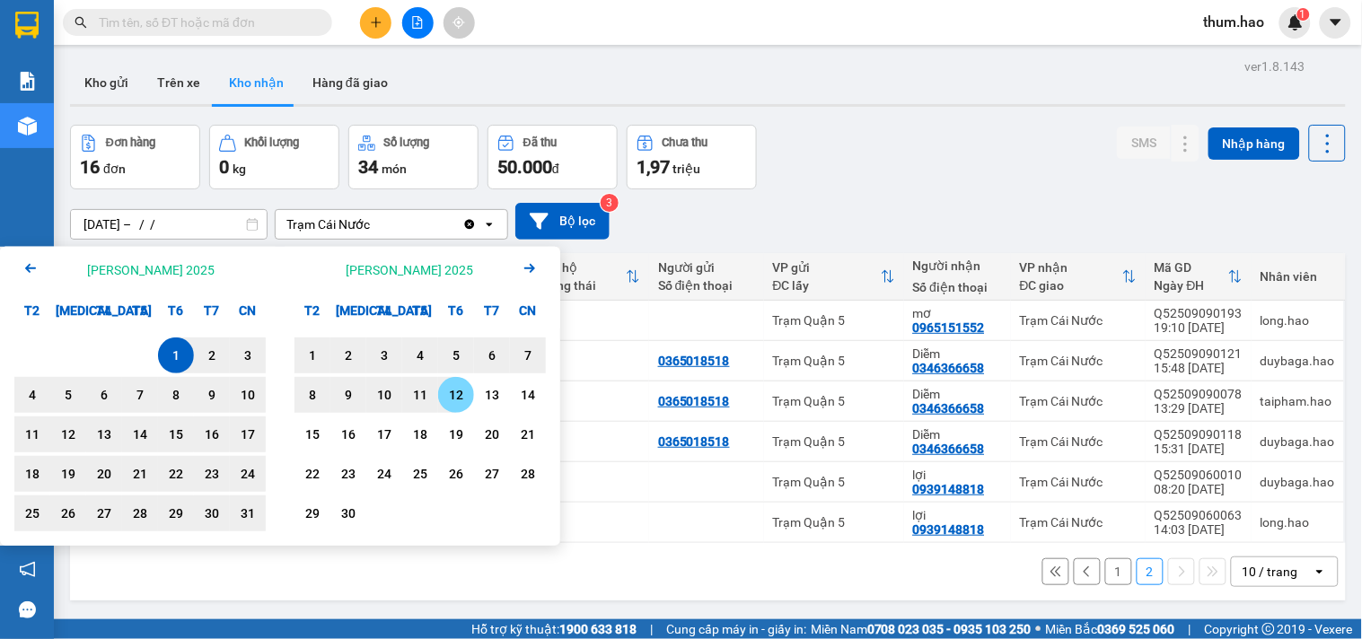
click at [446, 400] on div "12" at bounding box center [456, 395] width 25 height 22
type input "[DATE] – [DATE]"
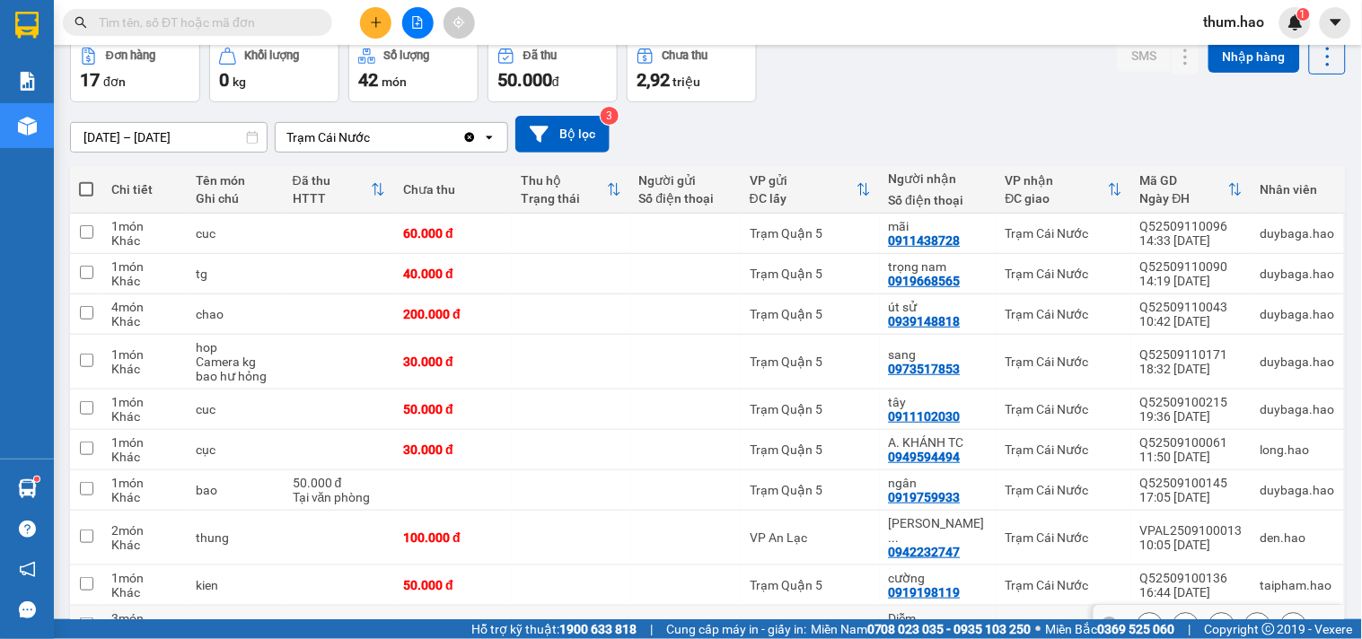
scroll to position [174, 0]
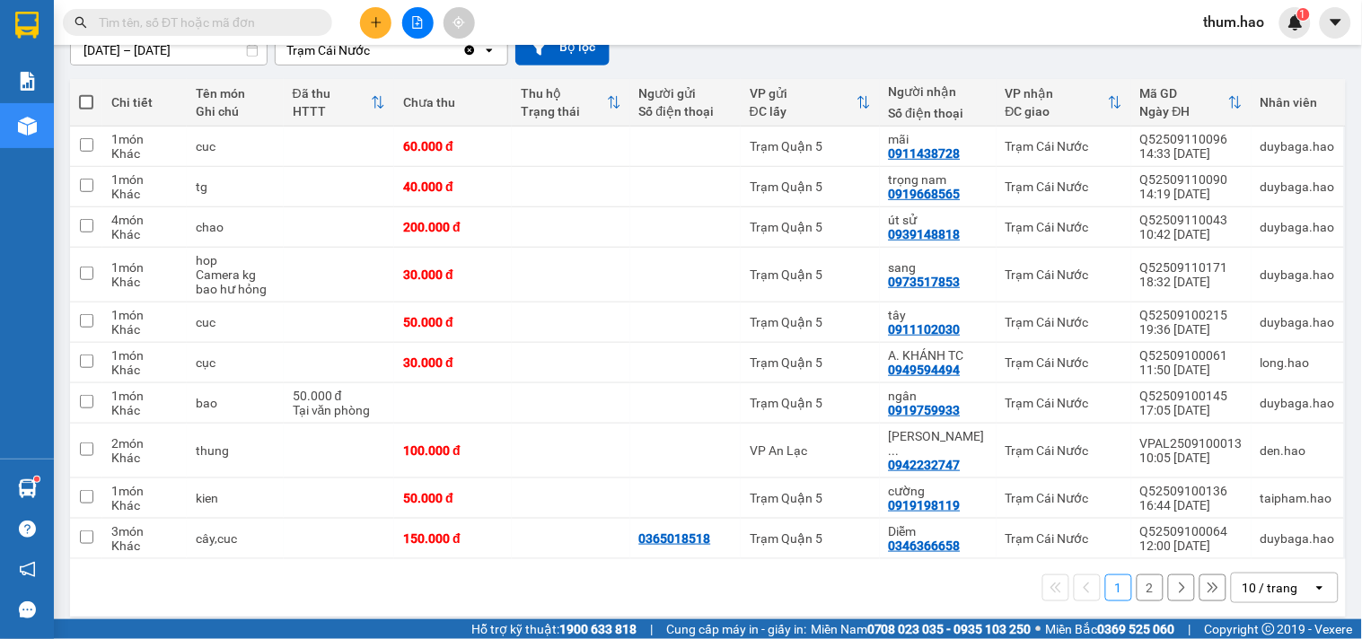
click at [1175, 582] on icon at bounding box center [1181, 588] width 13 height 13
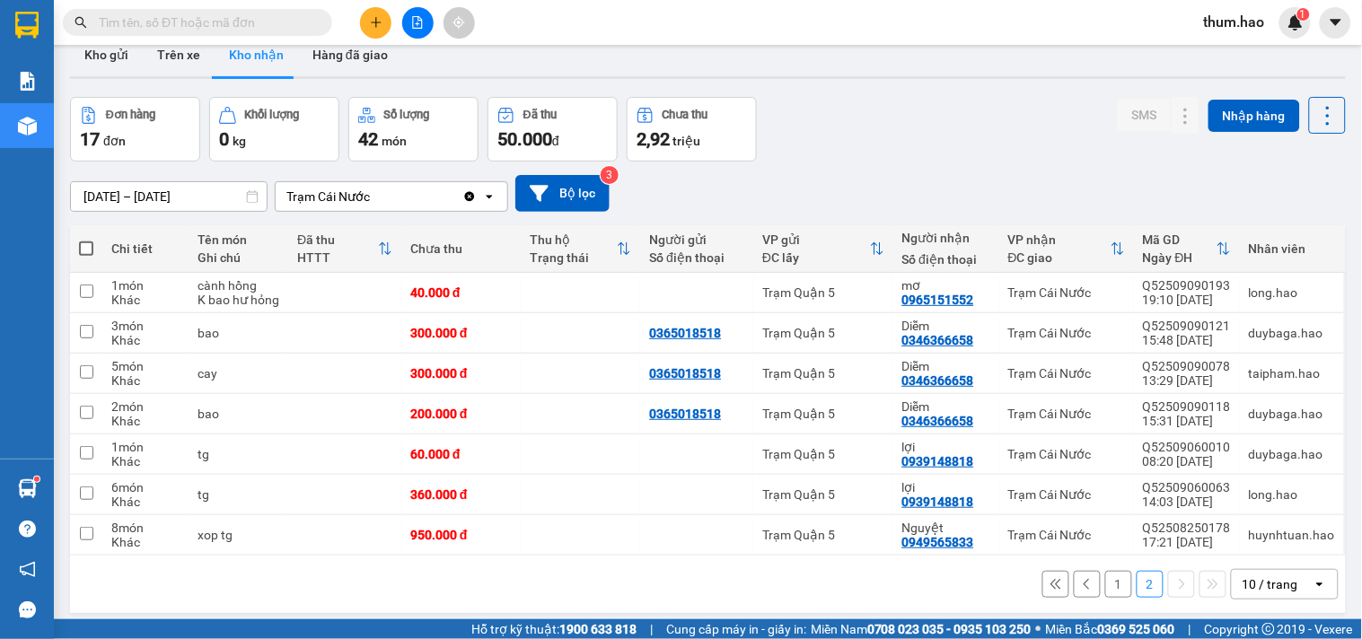
scroll to position [0, 0]
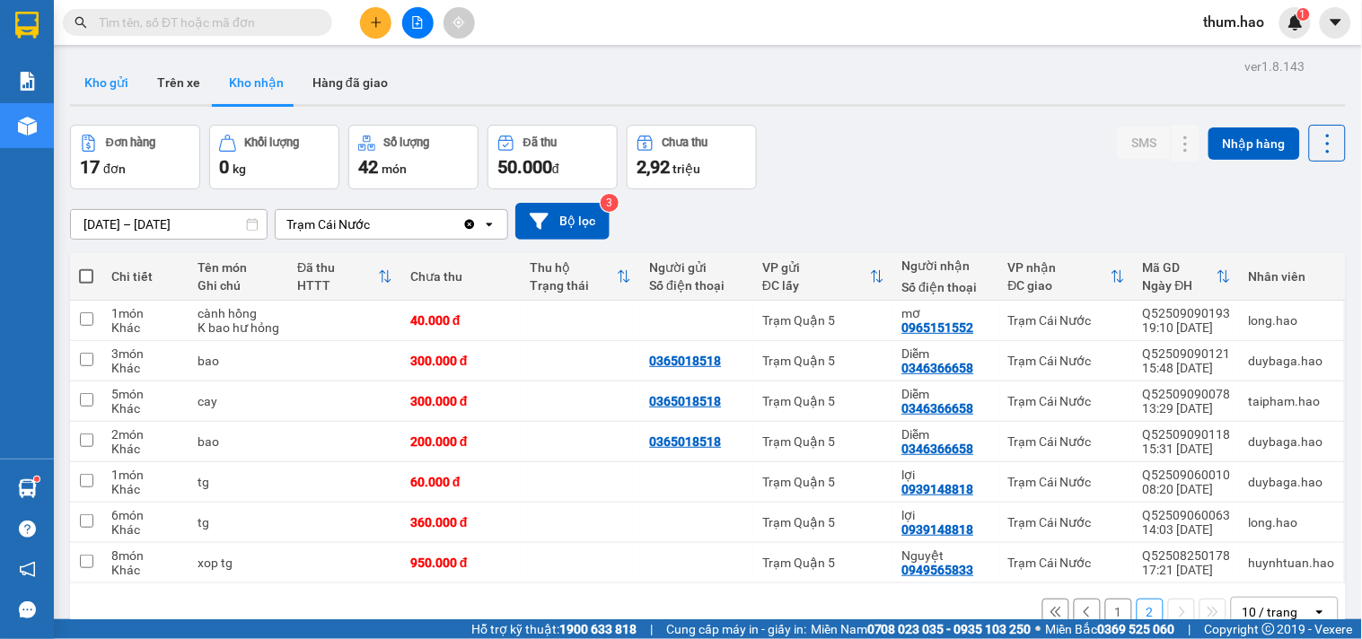
click at [106, 82] on button "Kho gửi" at bounding box center [106, 82] width 73 height 43
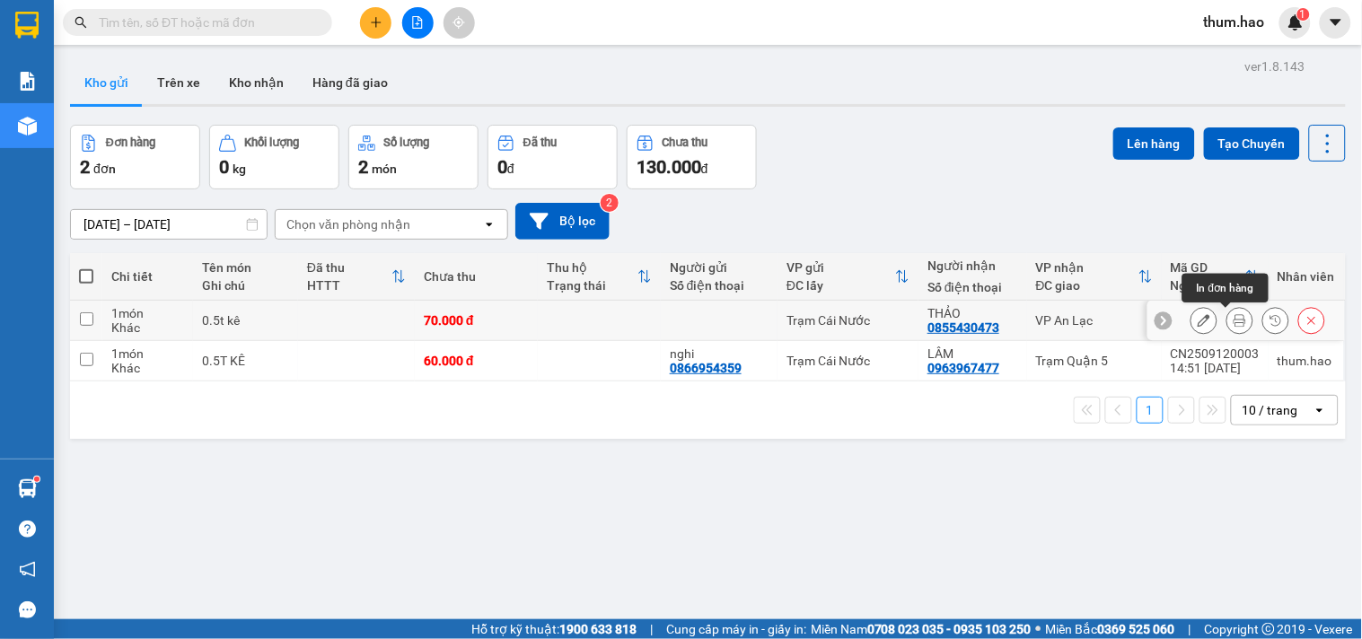
click at [1234, 321] on icon at bounding box center [1240, 320] width 13 height 13
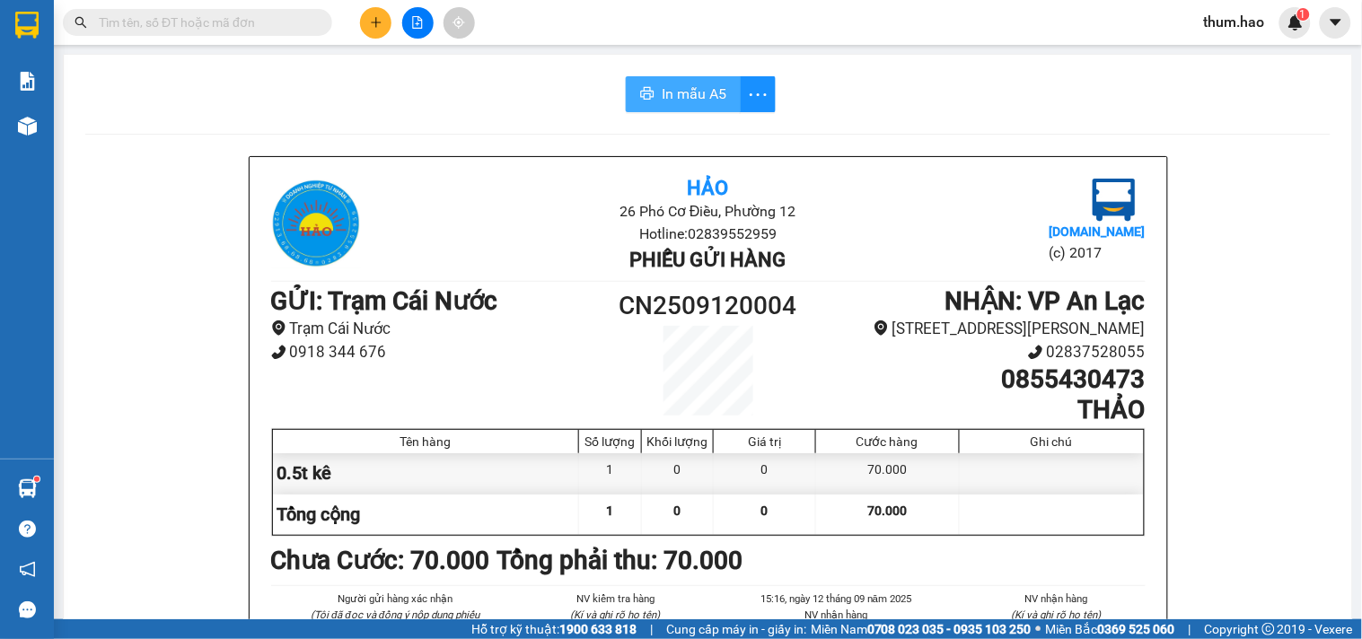
click at [693, 86] on span "In mẫu A5" at bounding box center [694, 94] width 65 height 22
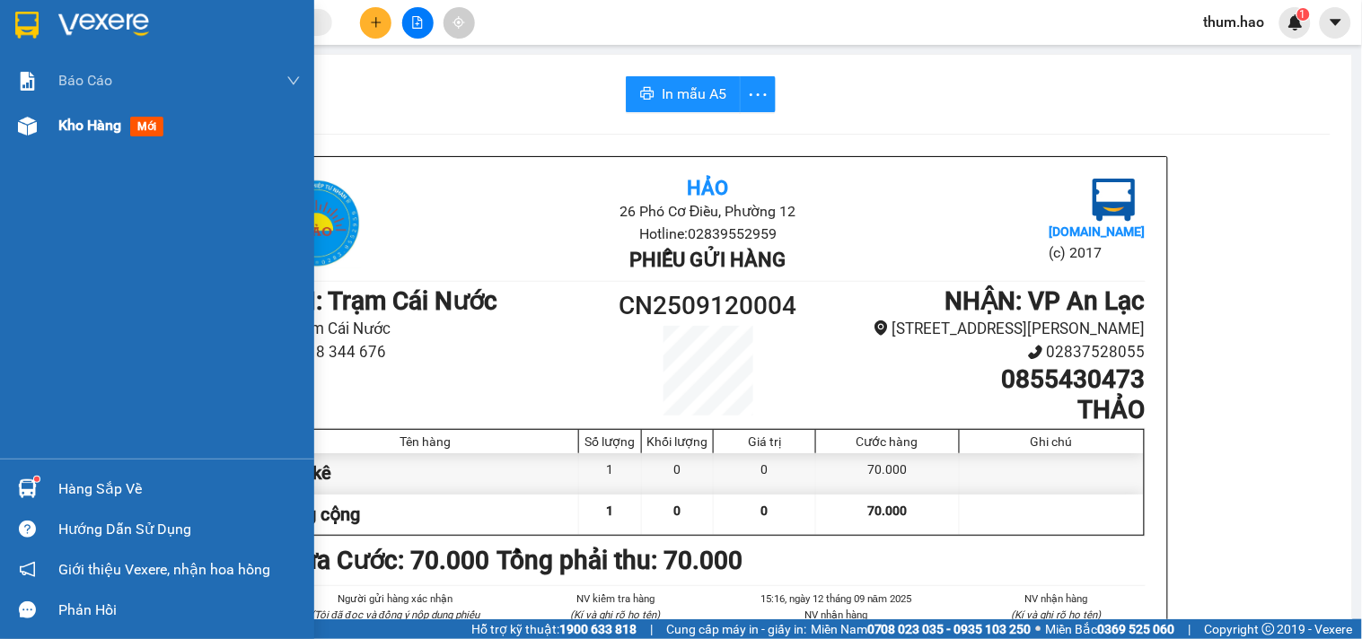
click at [85, 132] on span "Kho hàng" at bounding box center [89, 125] width 63 height 17
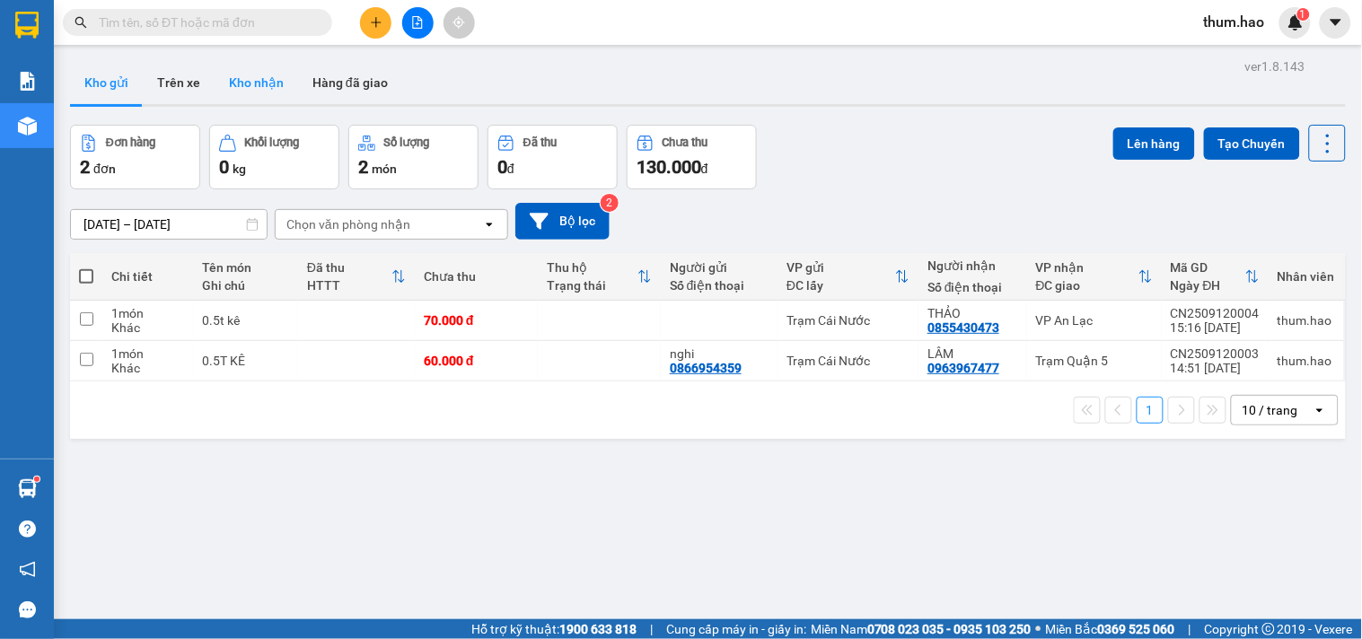
click at [243, 75] on button "Kho nhận" at bounding box center [256, 82] width 83 height 43
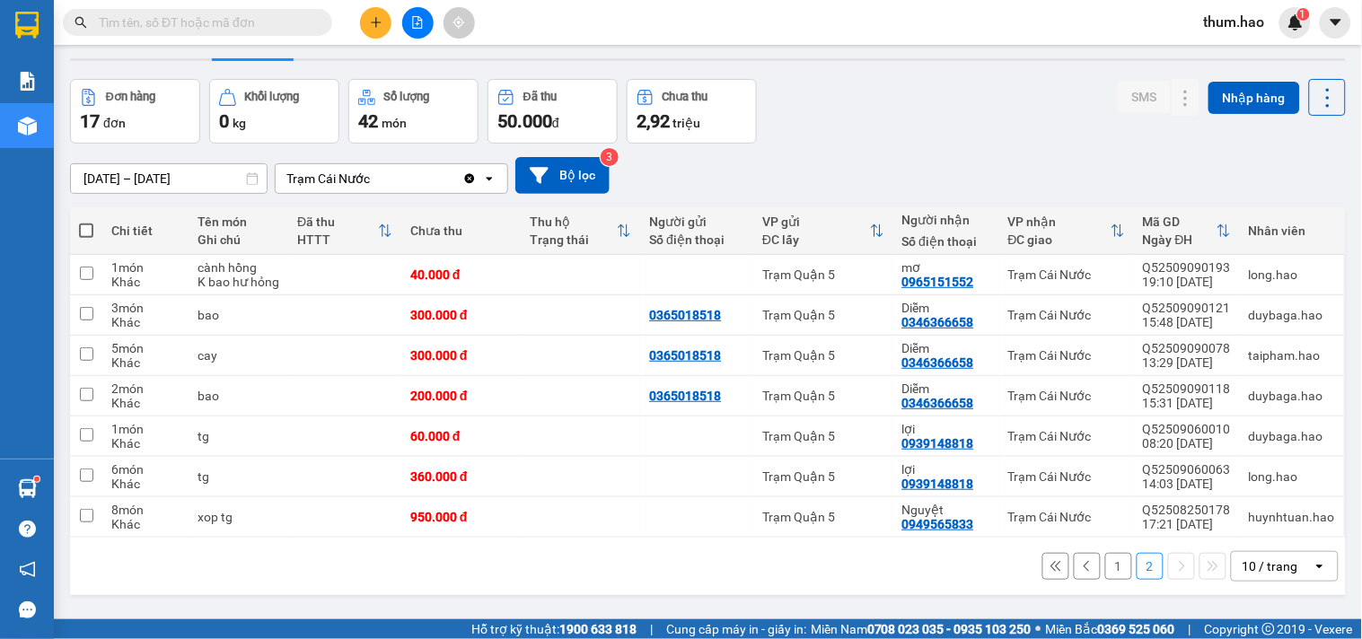
scroll to position [83, 0]
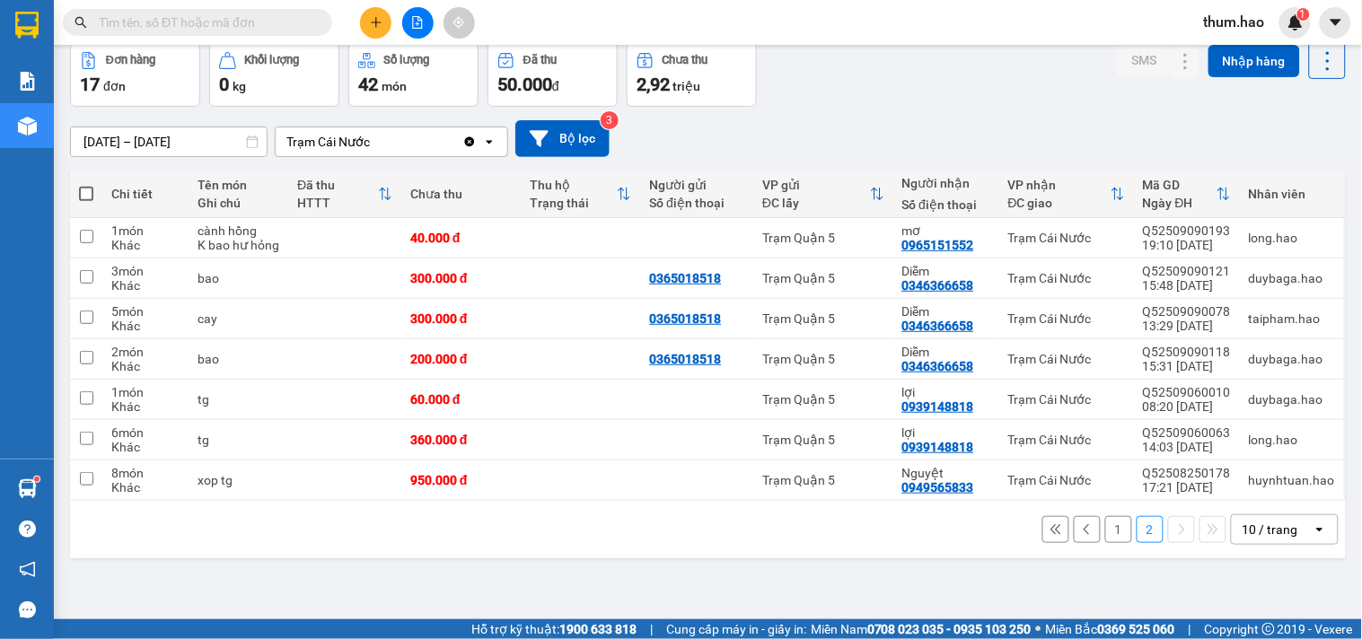
click at [1109, 541] on button "1" at bounding box center [1118, 529] width 27 height 27
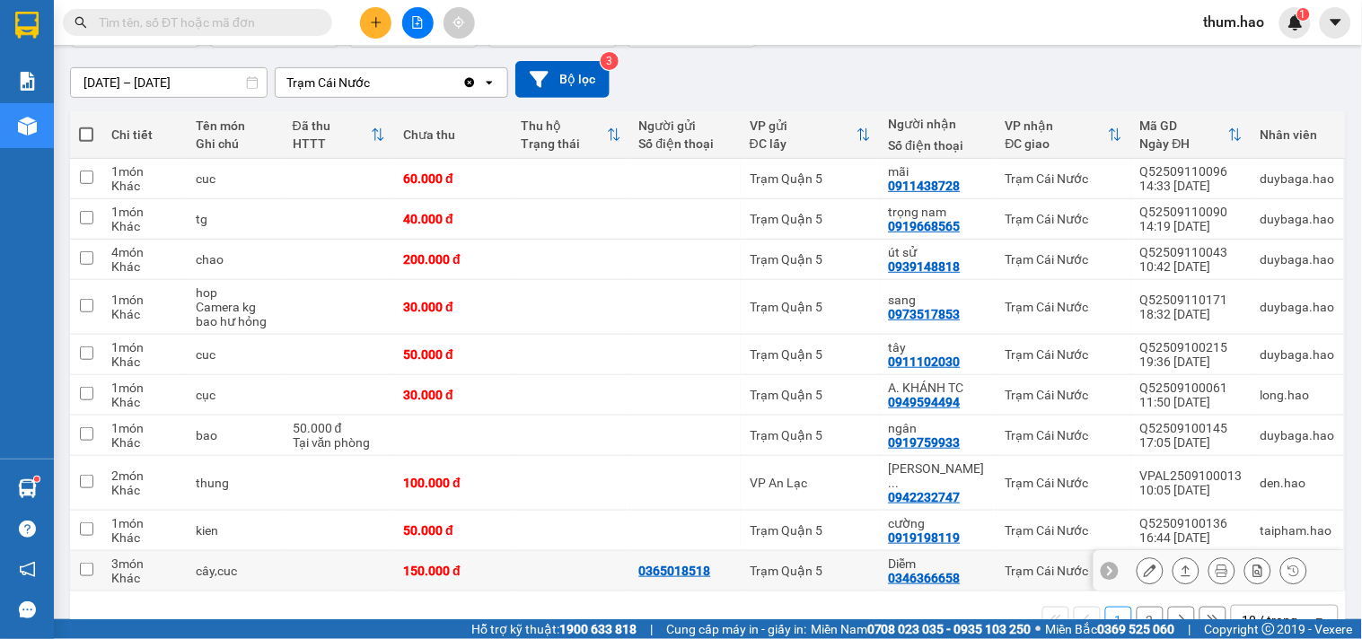
scroll to position [174, 0]
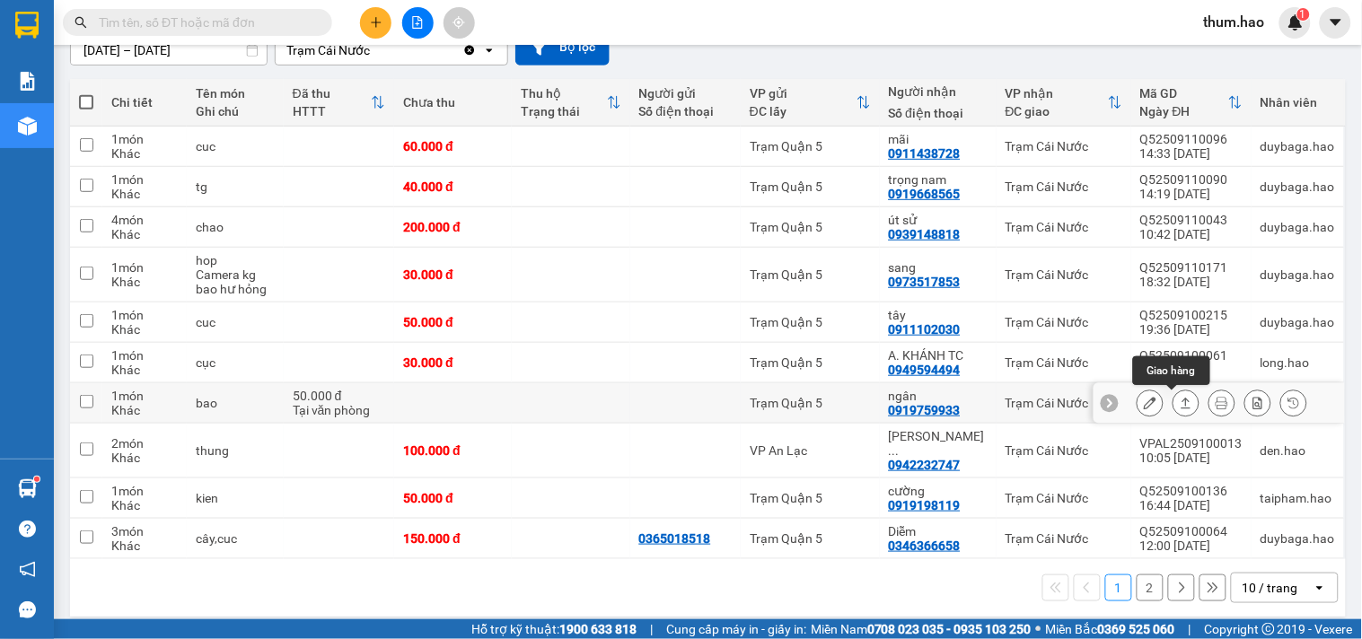
click at [1182, 409] on icon at bounding box center [1187, 403] width 10 height 11
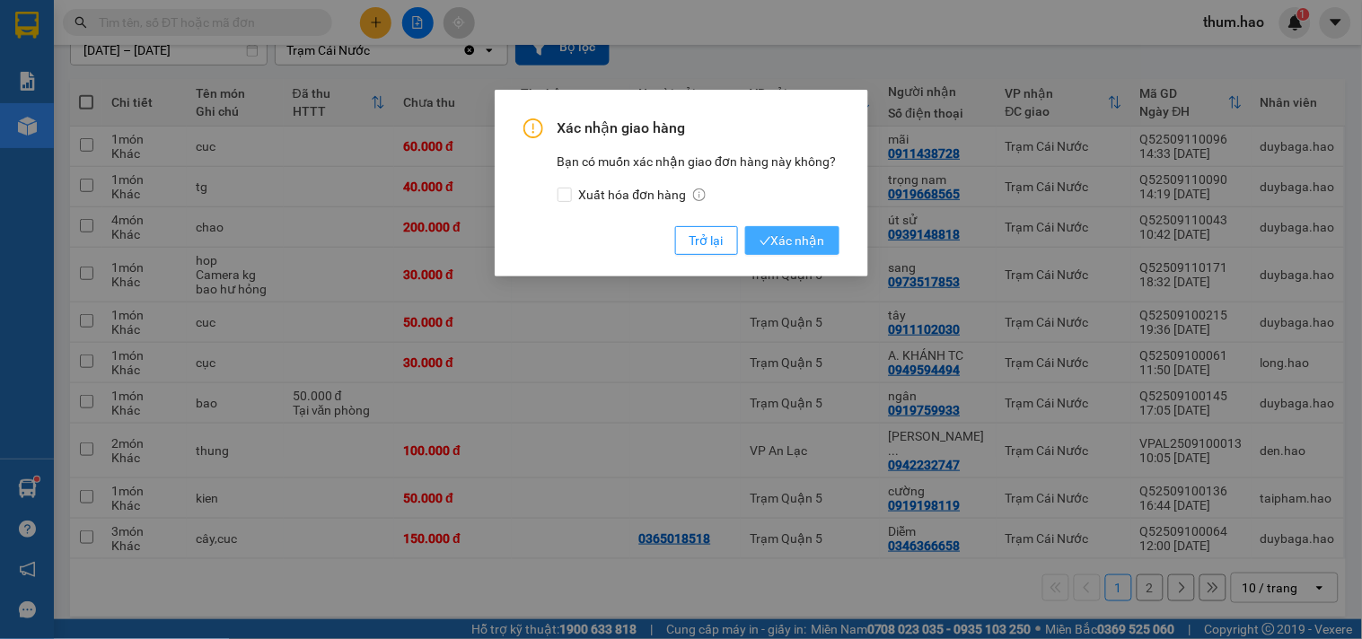
click at [823, 244] on span "Xác nhận" at bounding box center [793, 241] width 66 height 20
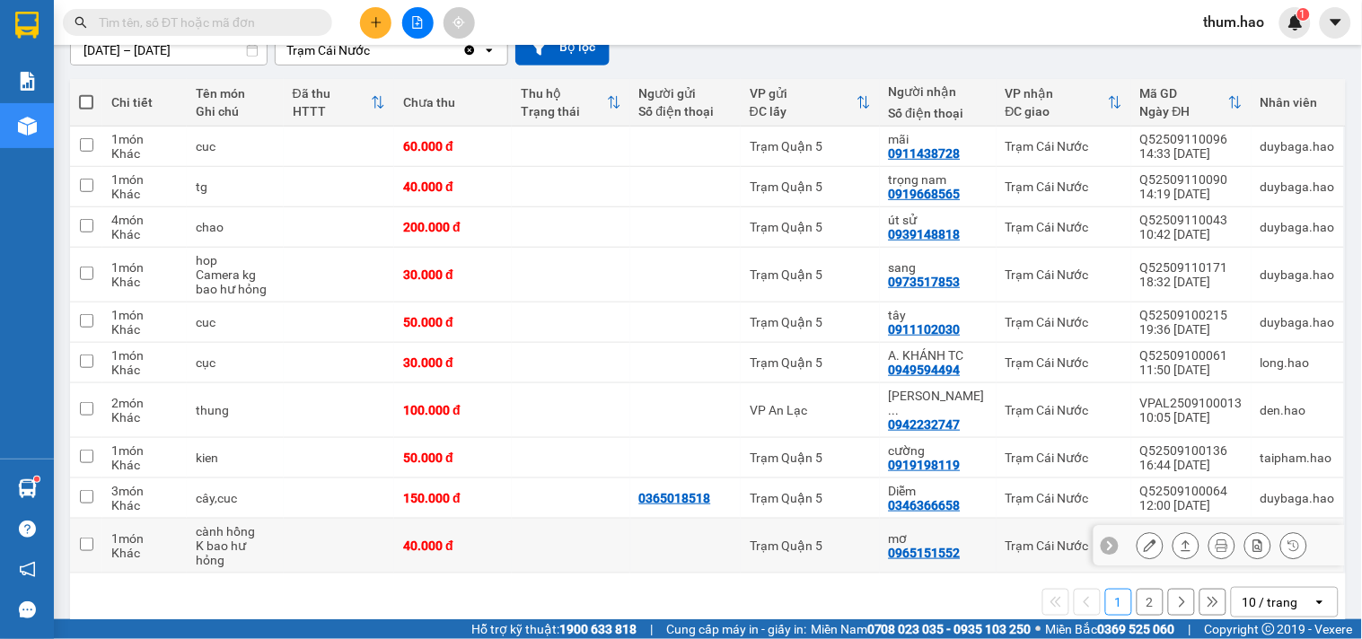
scroll to position [189, 0]
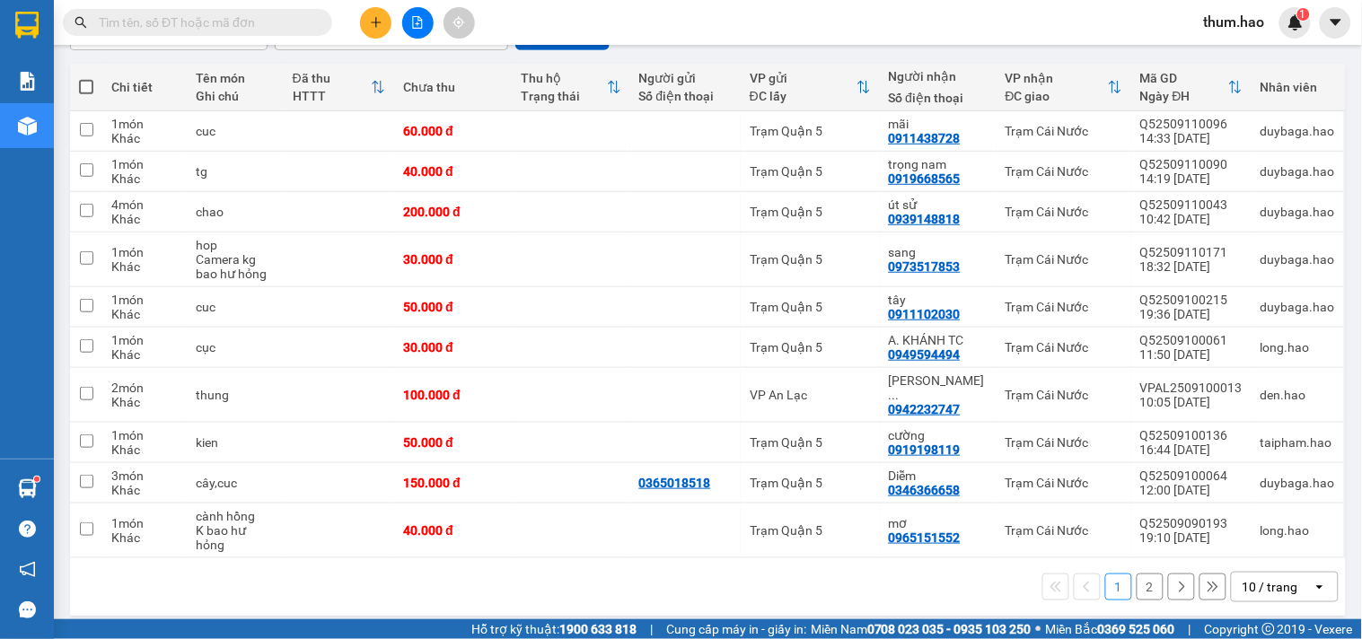
click at [1338, 558] on div "ver 1.8.143 Kho gửi Trên xe [PERSON_NAME] Hàng đã [PERSON_NAME] hàng 16 đơn [PE…" at bounding box center [708, 243] width 1290 height 759
click at [1137, 574] on button "2" at bounding box center [1150, 587] width 27 height 27
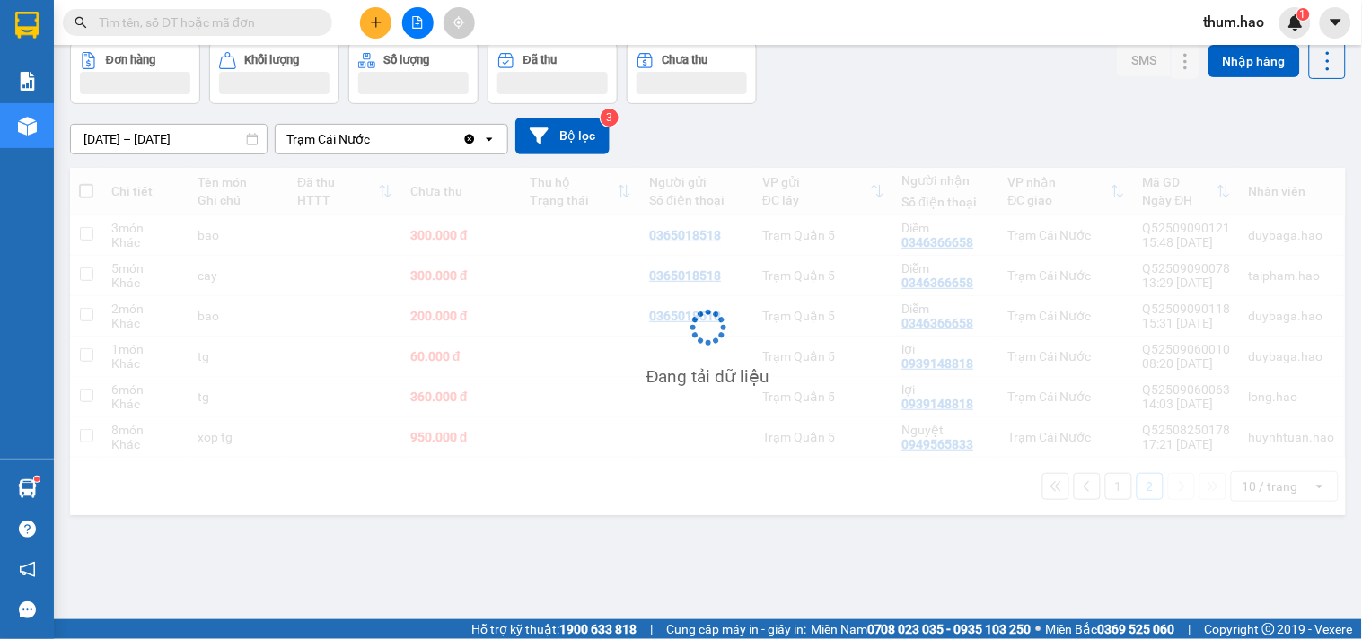
scroll to position [83, 0]
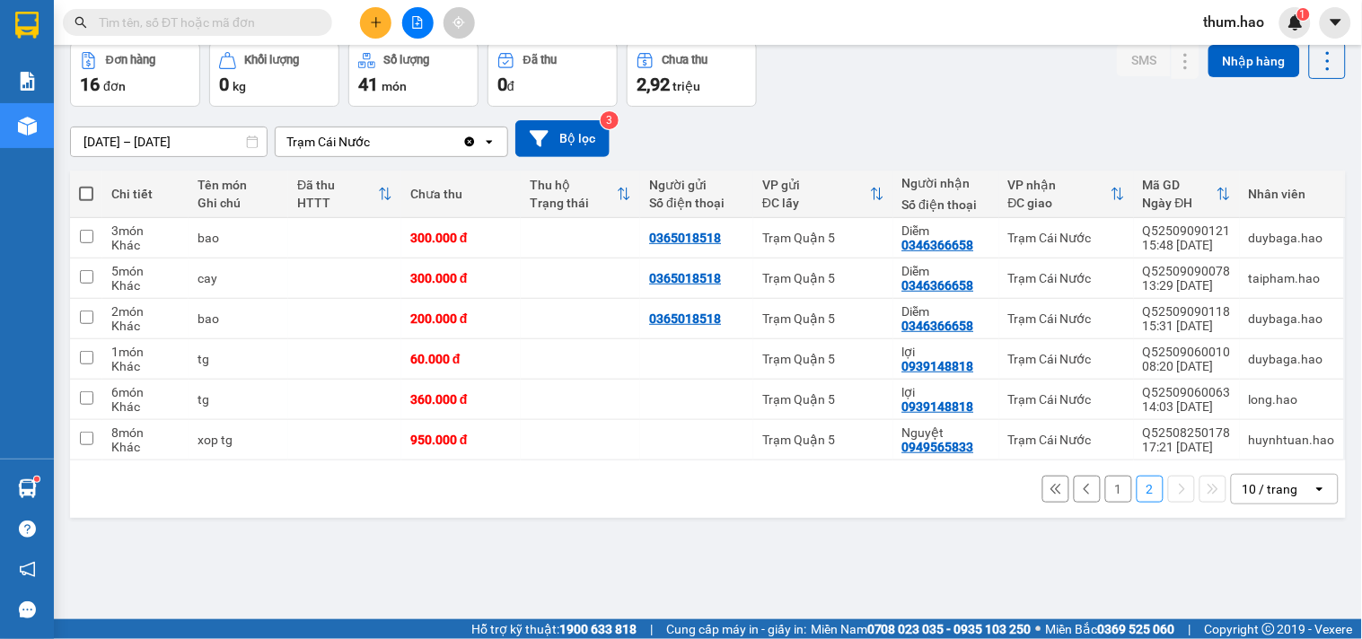
click at [1050, 488] on icon at bounding box center [1056, 489] width 13 height 13
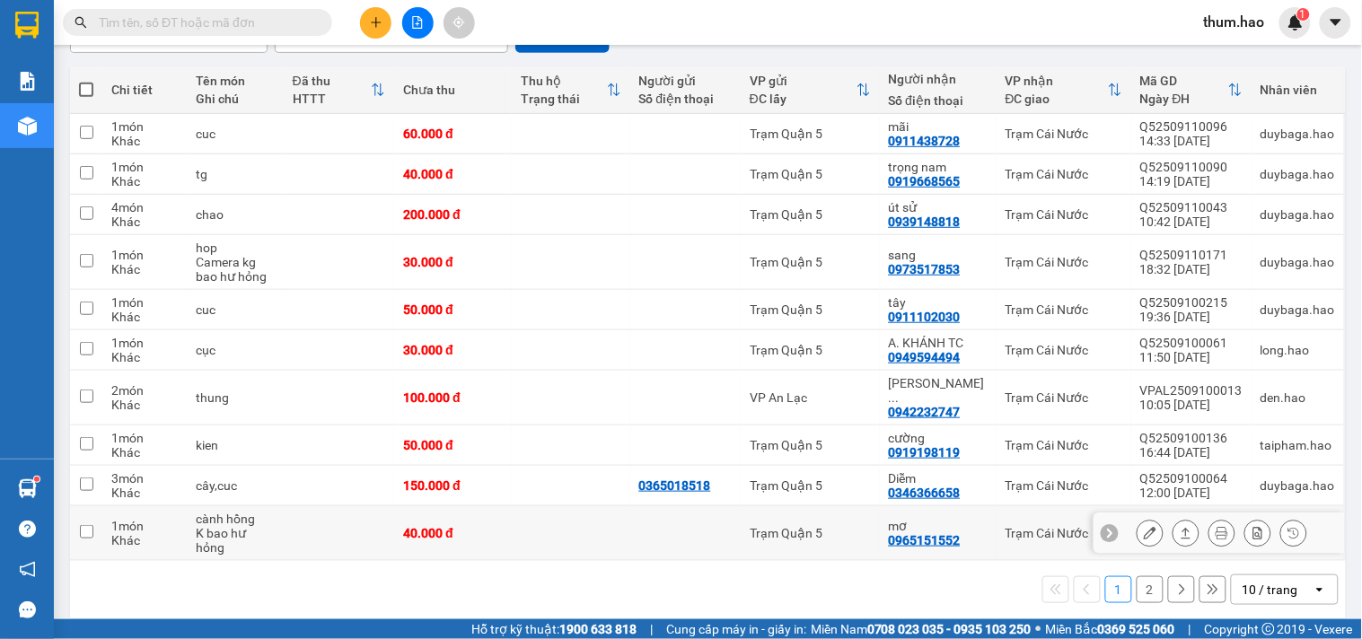
scroll to position [189, 0]
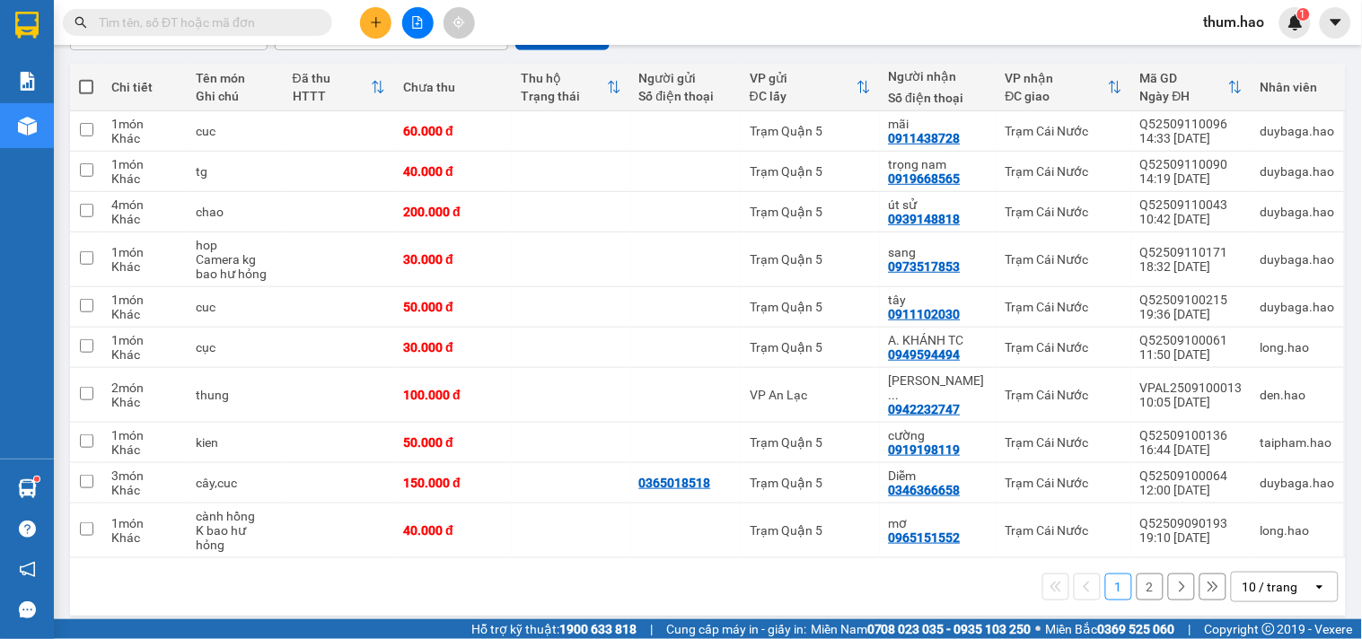
click at [1175, 581] on icon at bounding box center [1181, 587] width 13 height 13
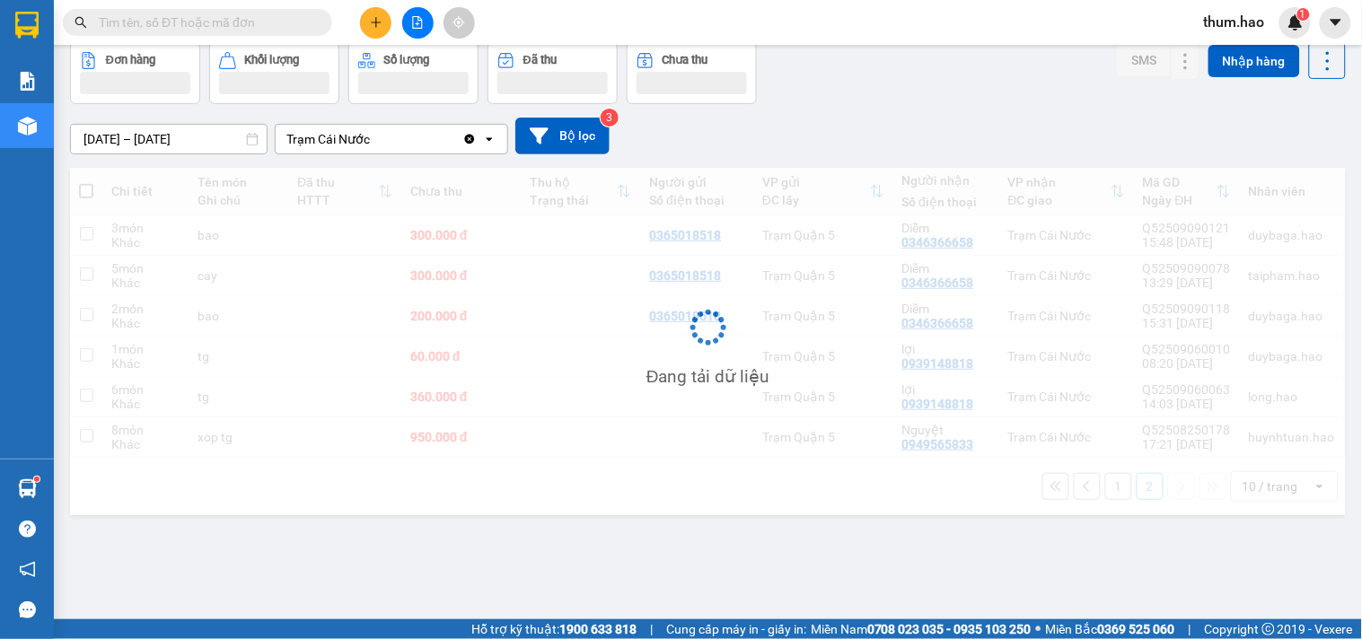
scroll to position [83, 0]
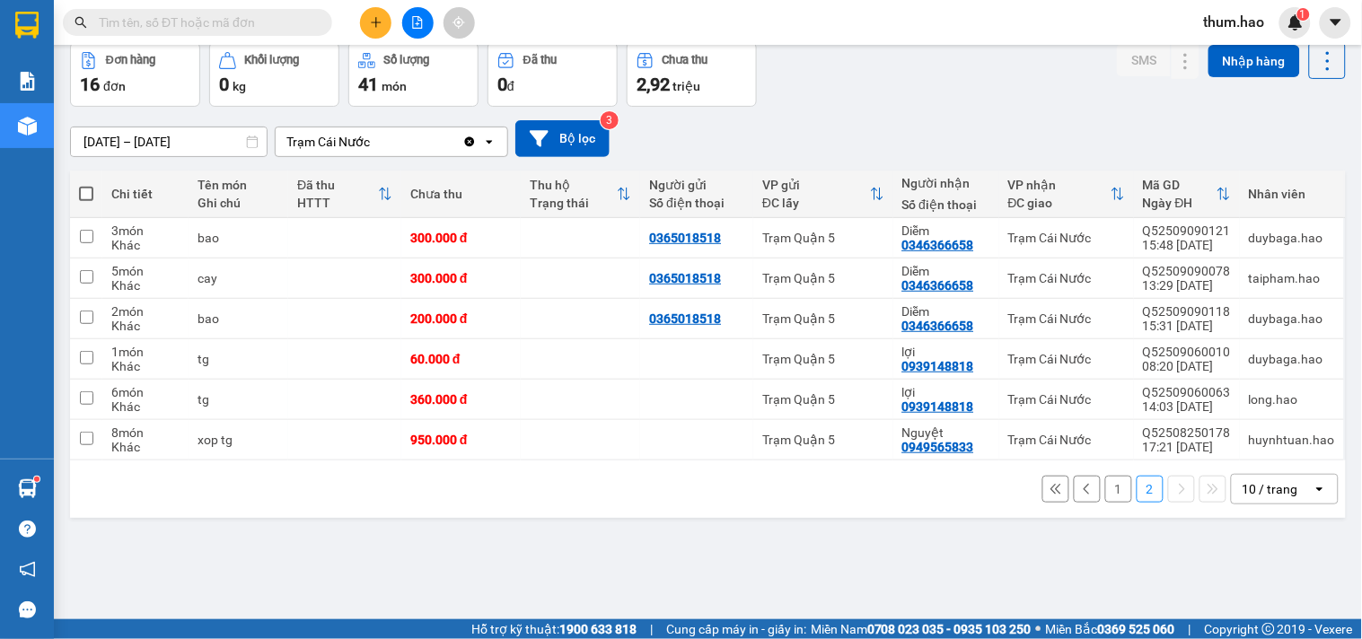
click at [1106, 495] on button "1" at bounding box center [1118, 489] width 27 height 27
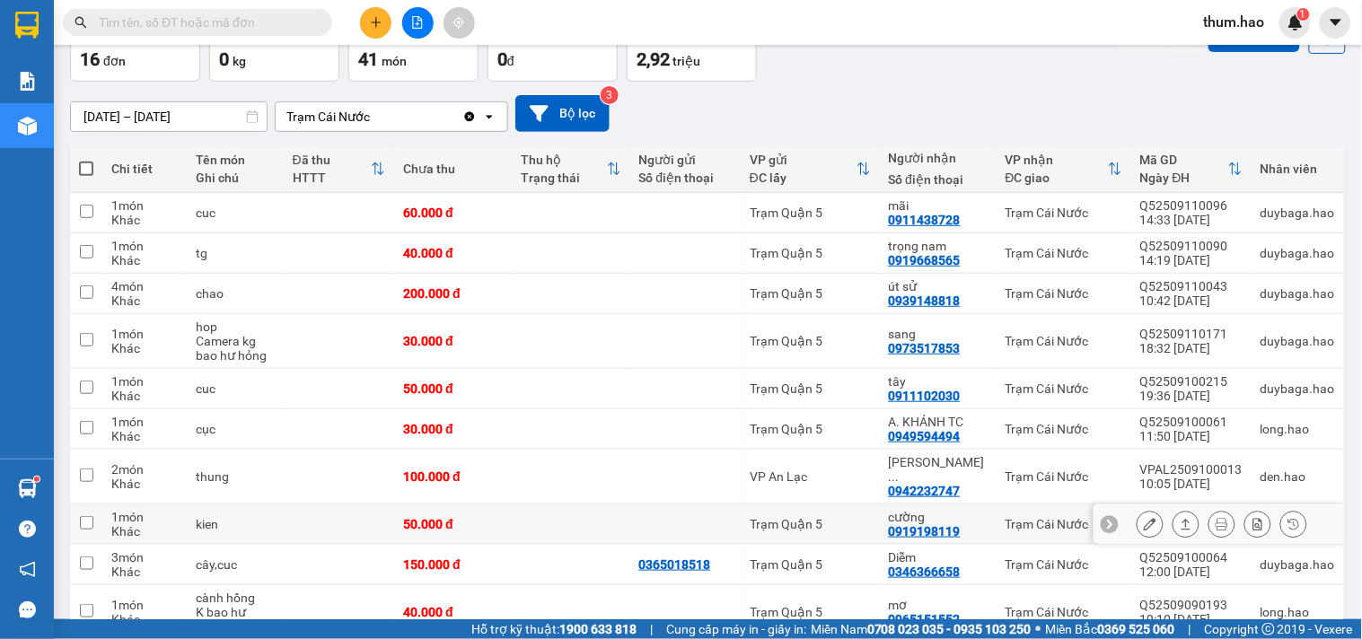
scroll to position [182, 0]
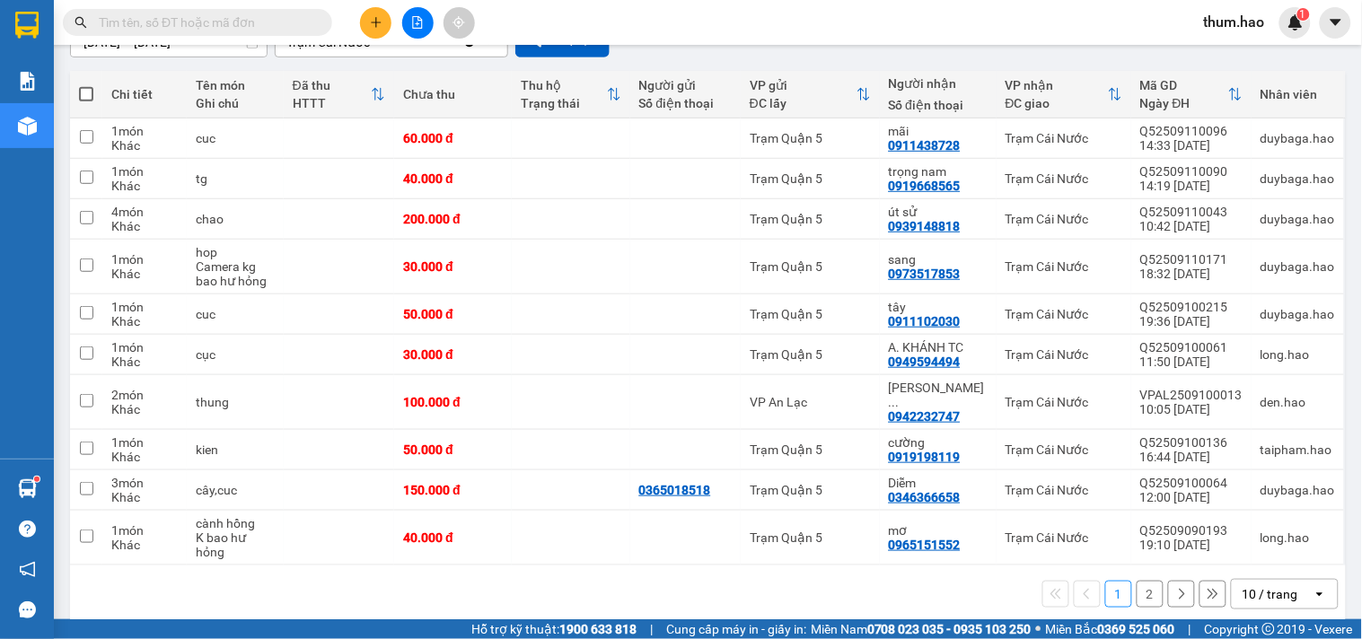
click at [1146, 582] on button "2" at bounding box center [1150, 594] width 27 height 27
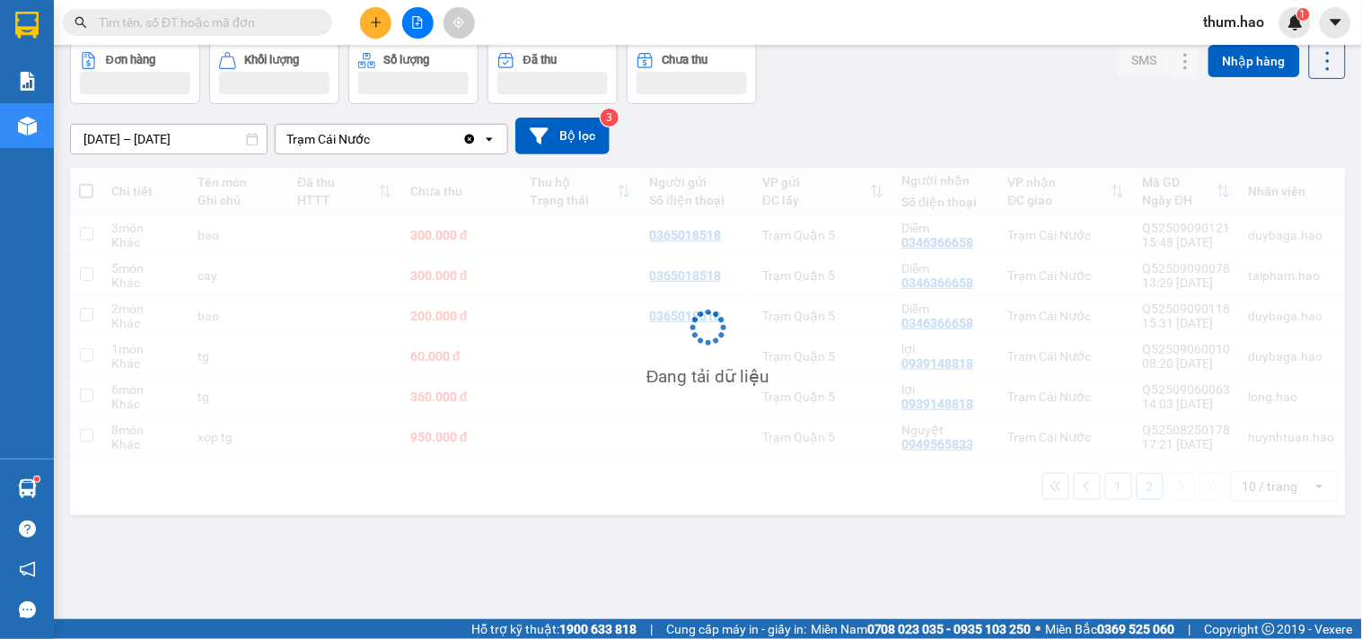
scroll to position [83, 0]
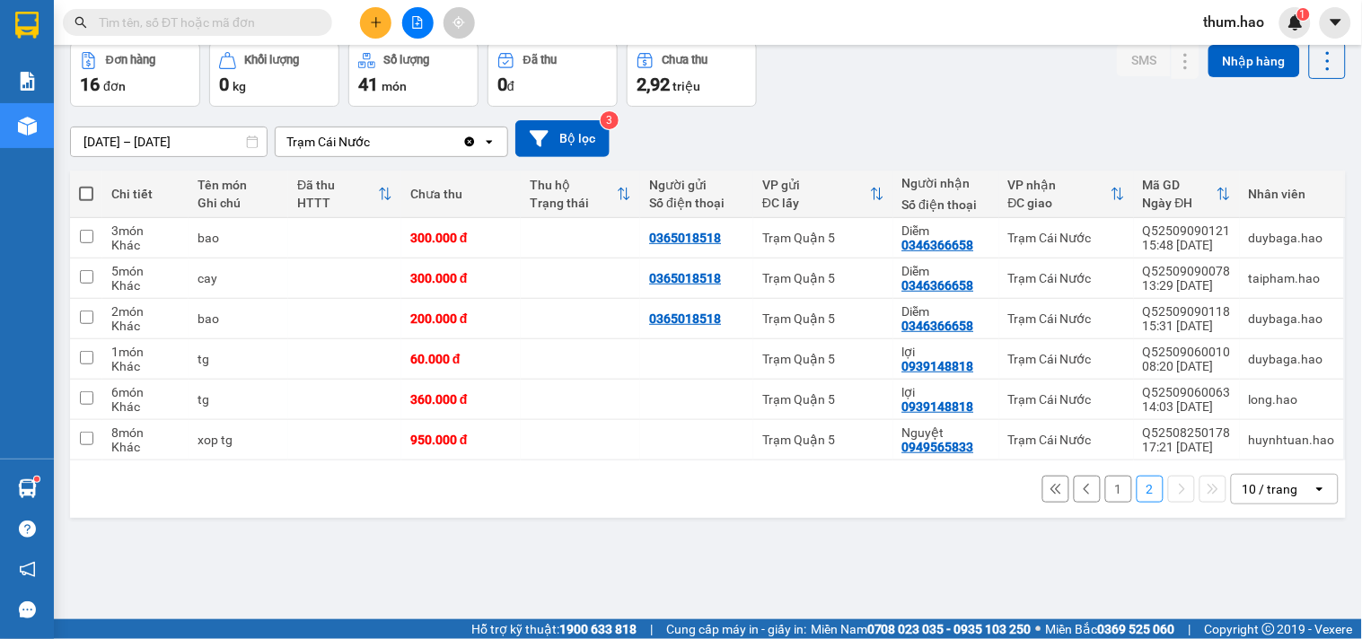
click at [1081, 486] on icon at bounding box center [1087, 489] width 13 height 13
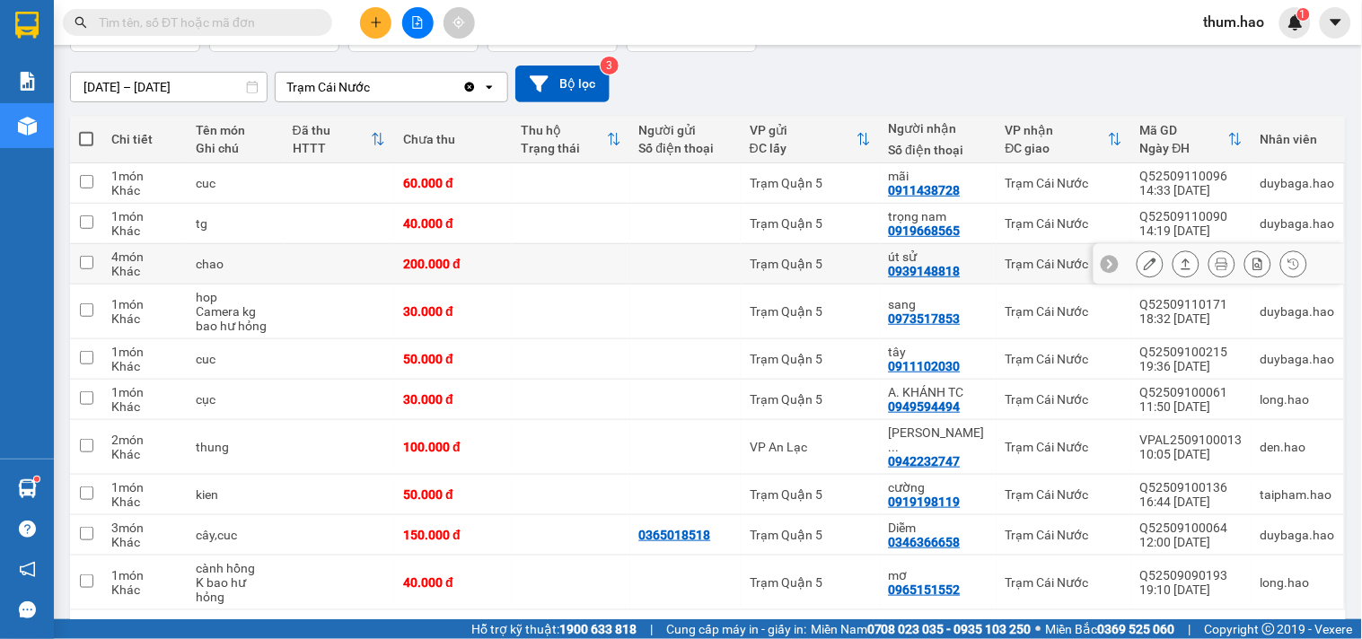
scroll to position [189, 0]
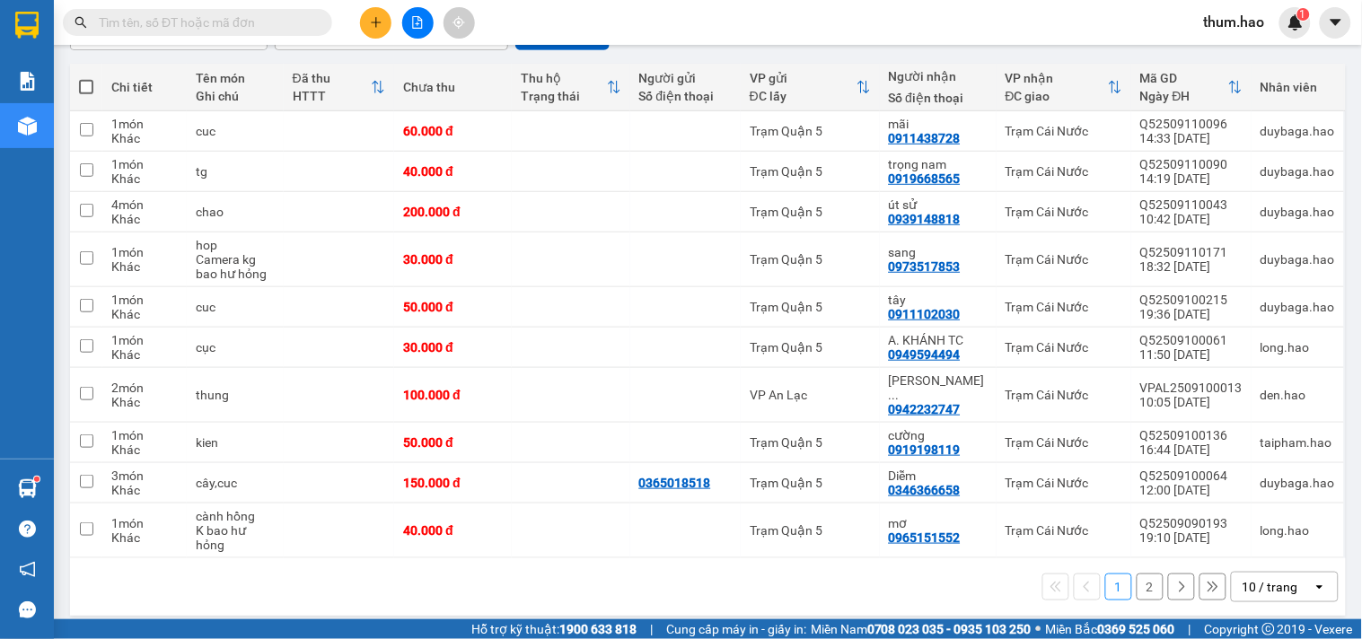
click at [1175, 581] on icon at bounding box center [1181, 587] width 13 height 13
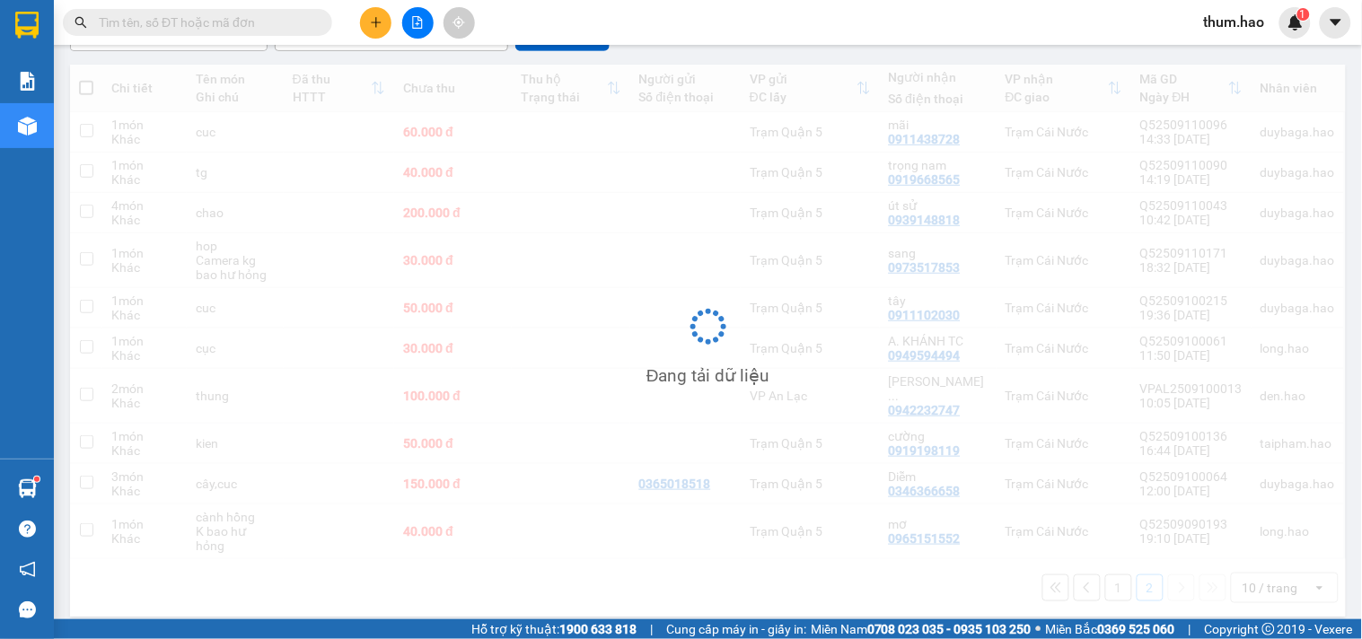
scroll to position [83, 0]
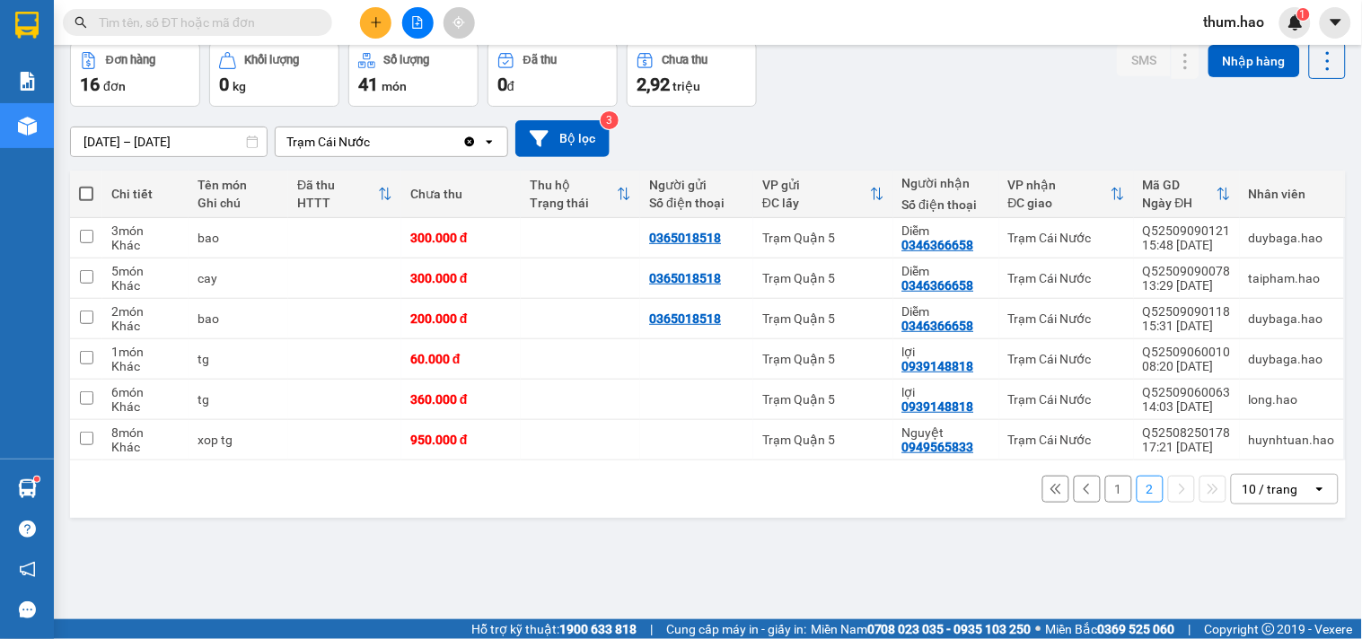
click at [1074, 497] on button at bounding box center [1087, 489] width 27 height 27
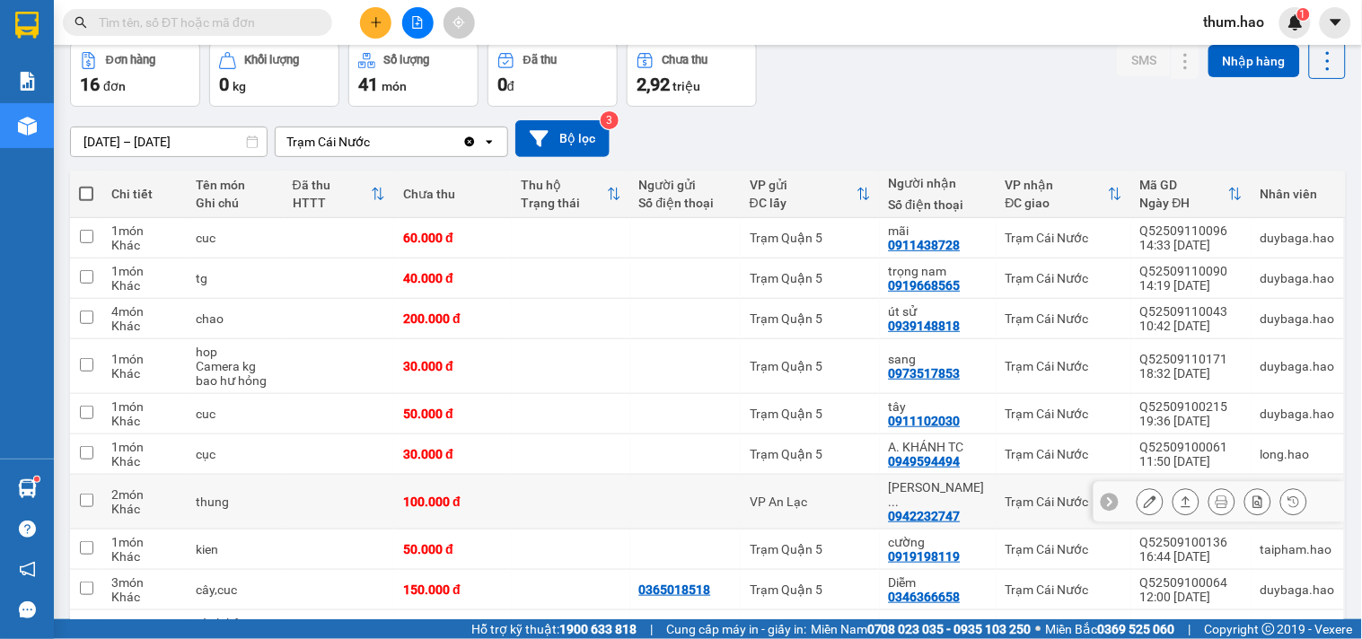
scroll to position [189, 0]
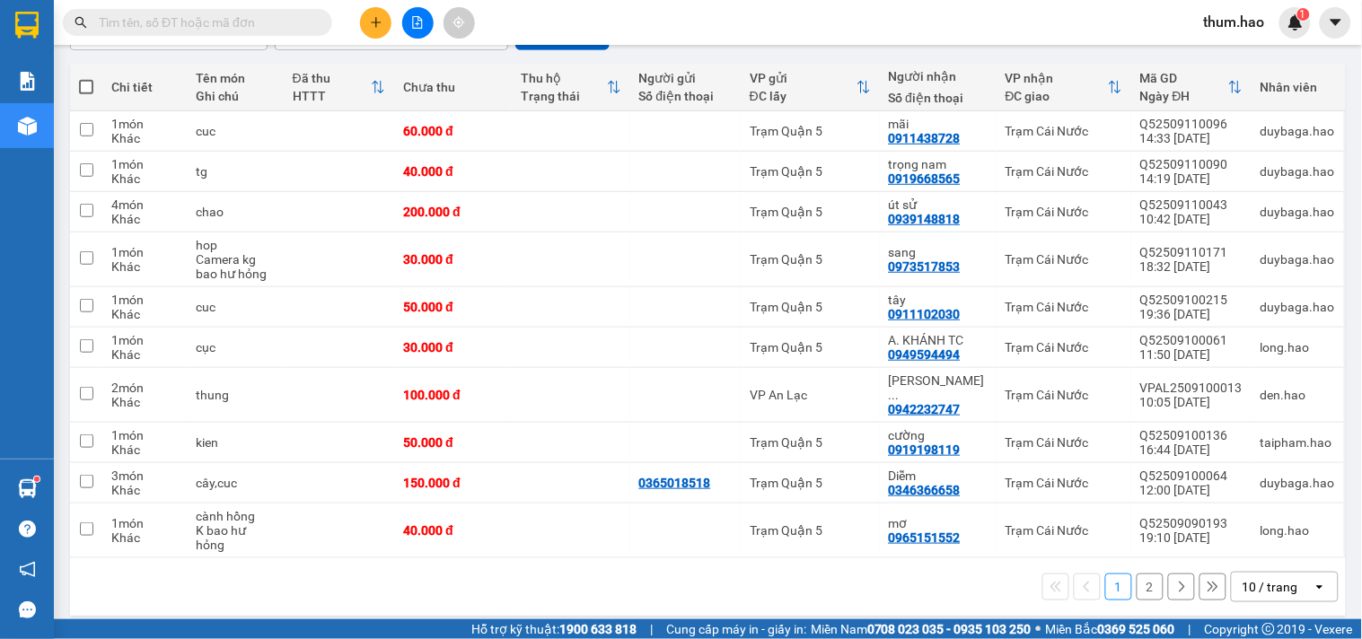
click at [1175, 581] on icon at bounding box center [1181, 587] width 13 height 13
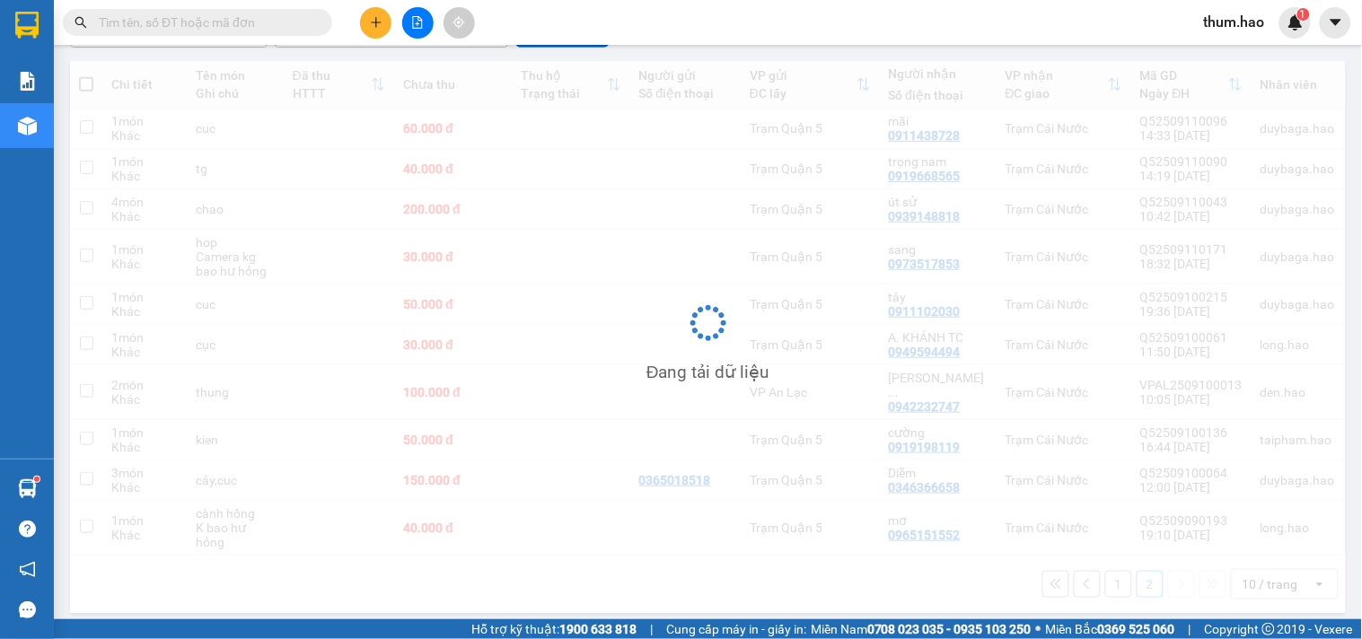
scroll to position [83, 0]
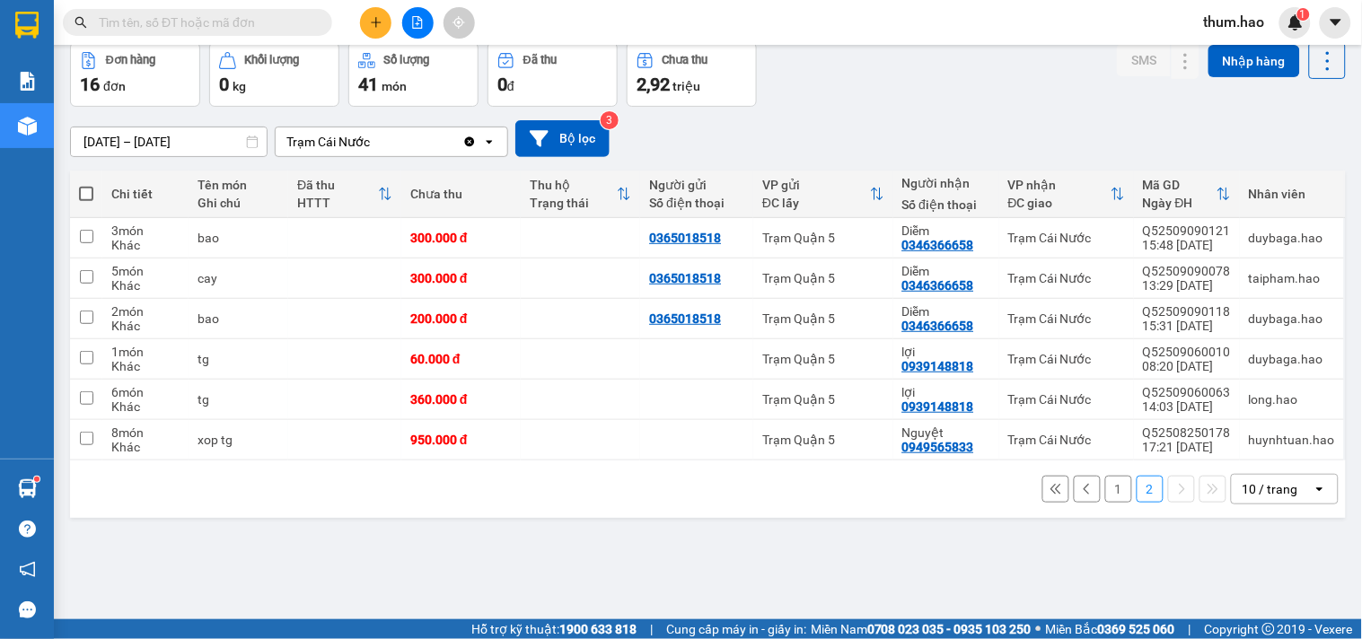
click at [1105, 492] on button "1" at bounding box center [1118, 489] width 27 height 27
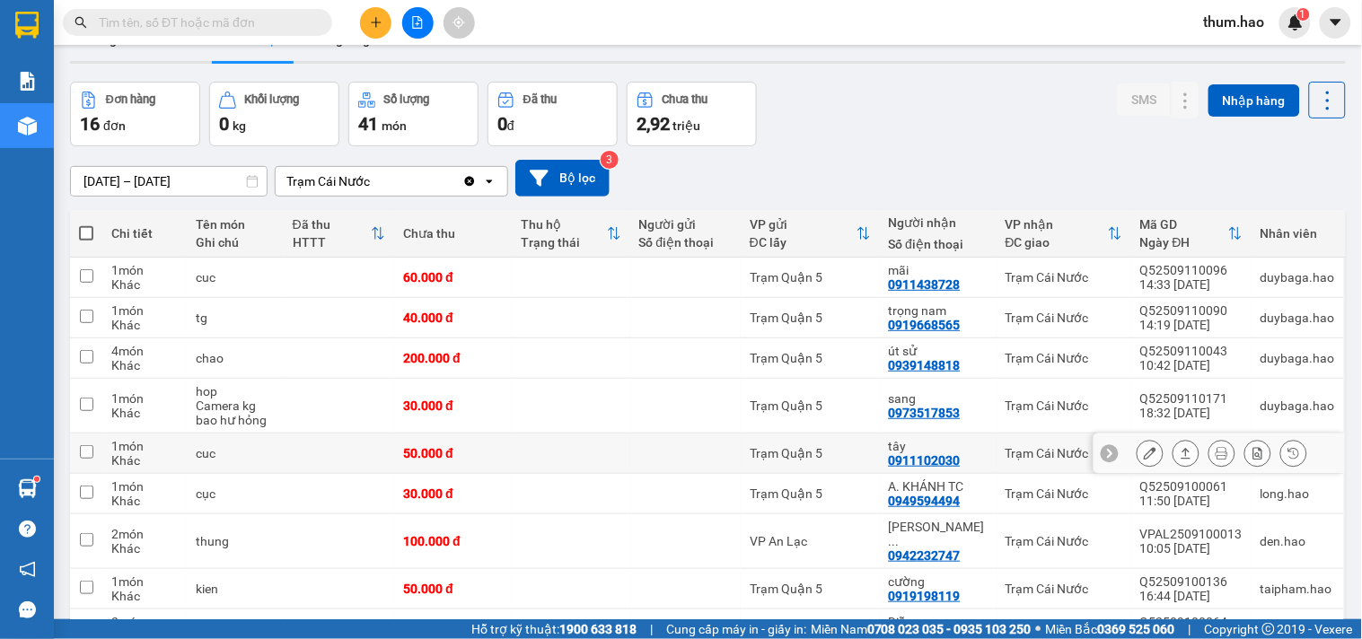
scroll to position [0, 0]
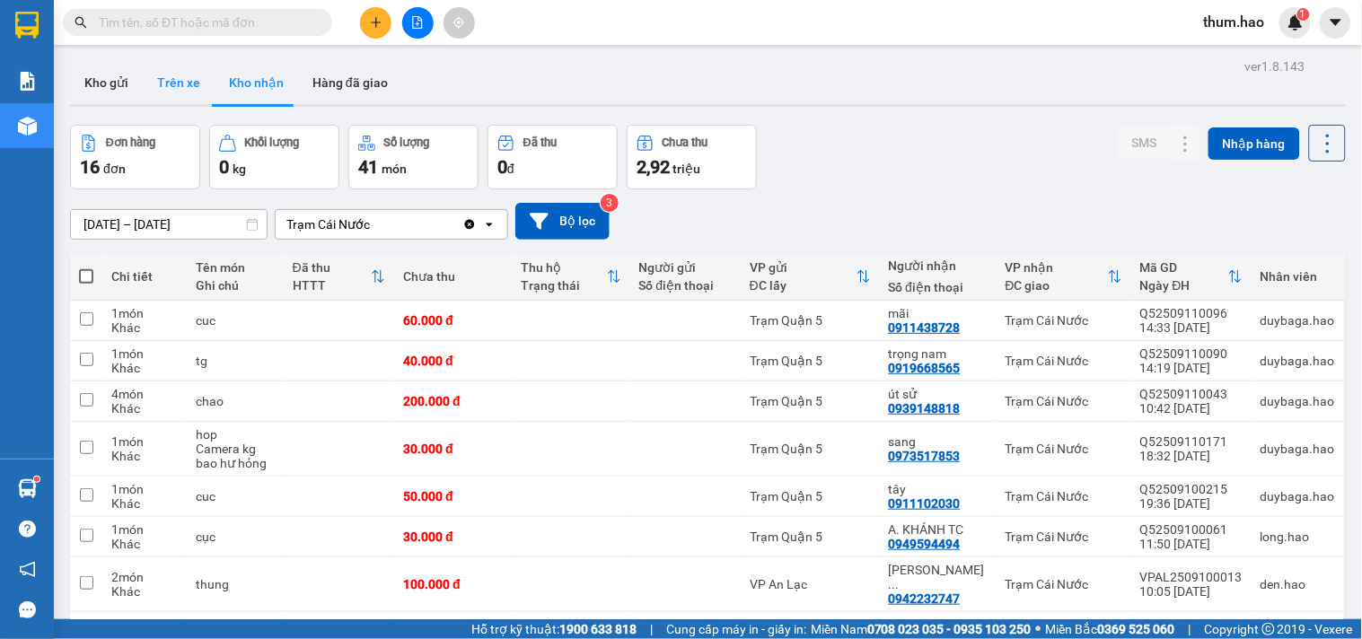
click at [177, 93] on button "Trên xe" at bounding box center [179, 82] width 72 height 43
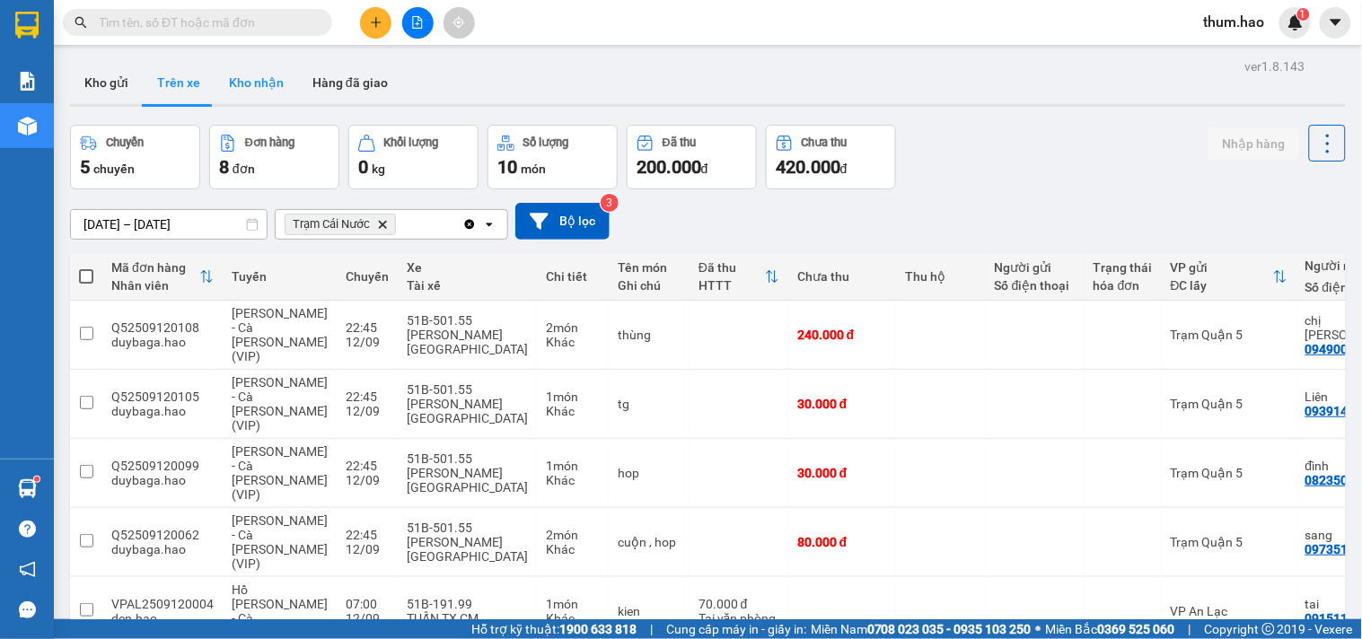
click at [251, 90] on button "Kho nhận" at bounding box center [256, 82] width 83 height 43
type input "[DATE] – [DATE]"
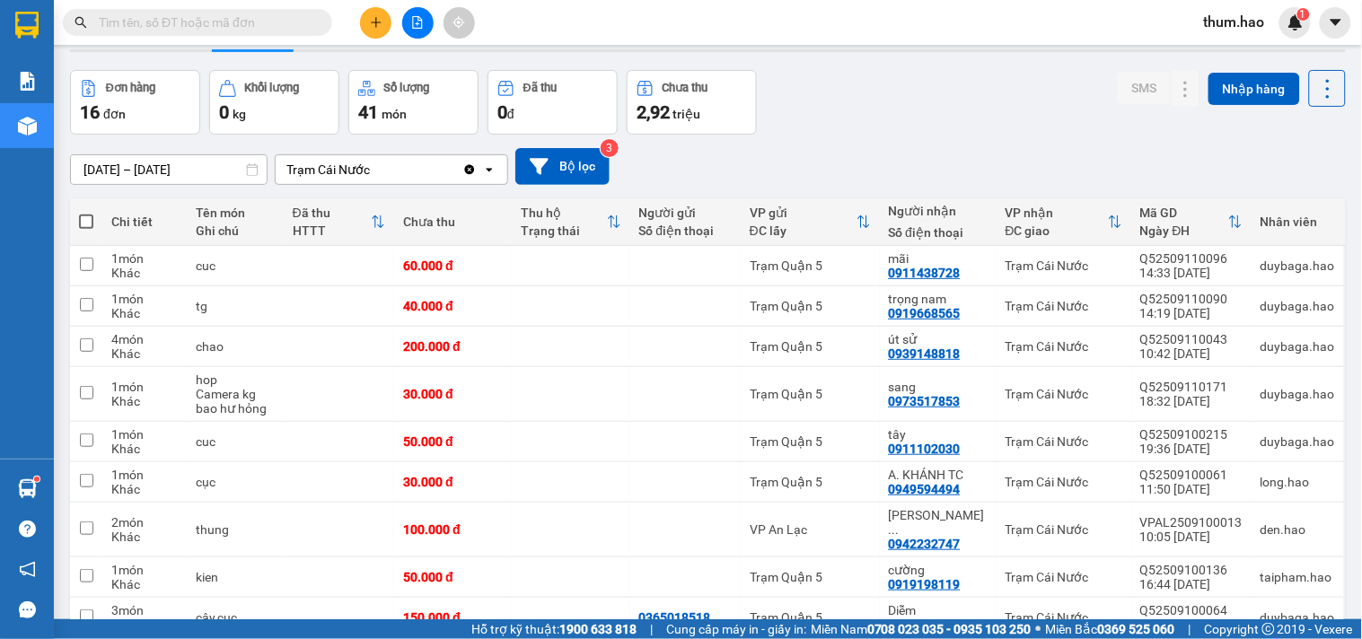
scroll to position [100, 0]
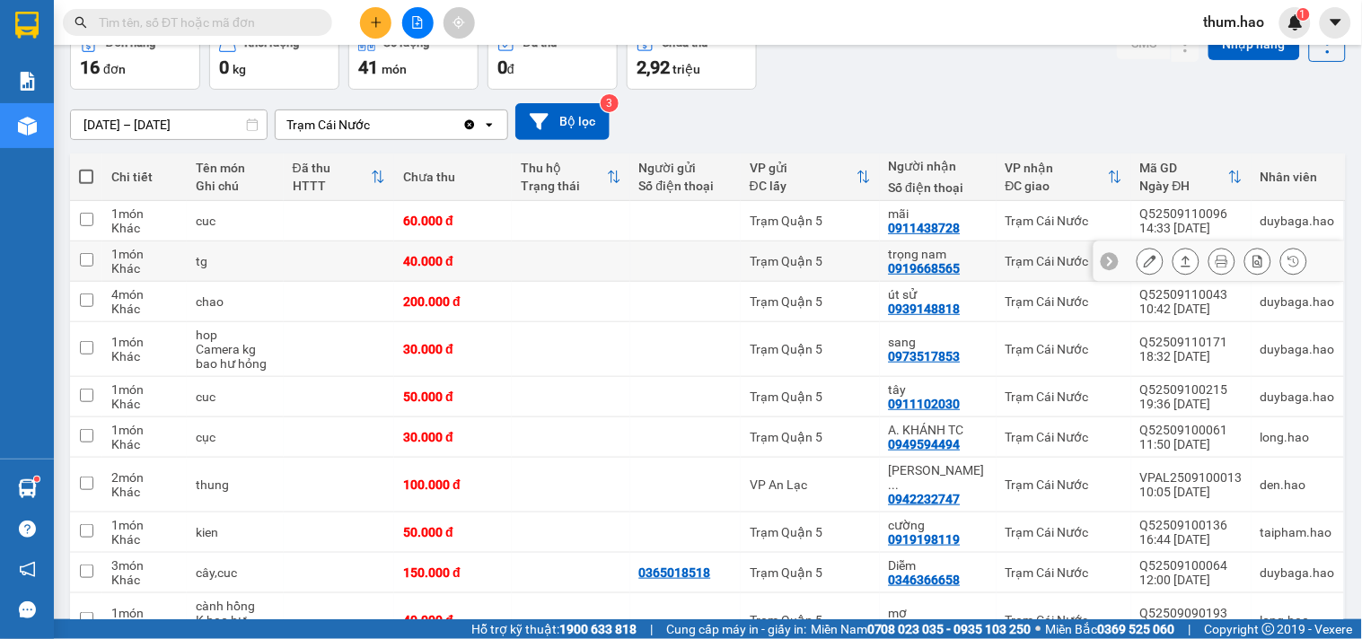
click at [1173, 252] on button at bounding box center [1185, 261] width 25 height 31
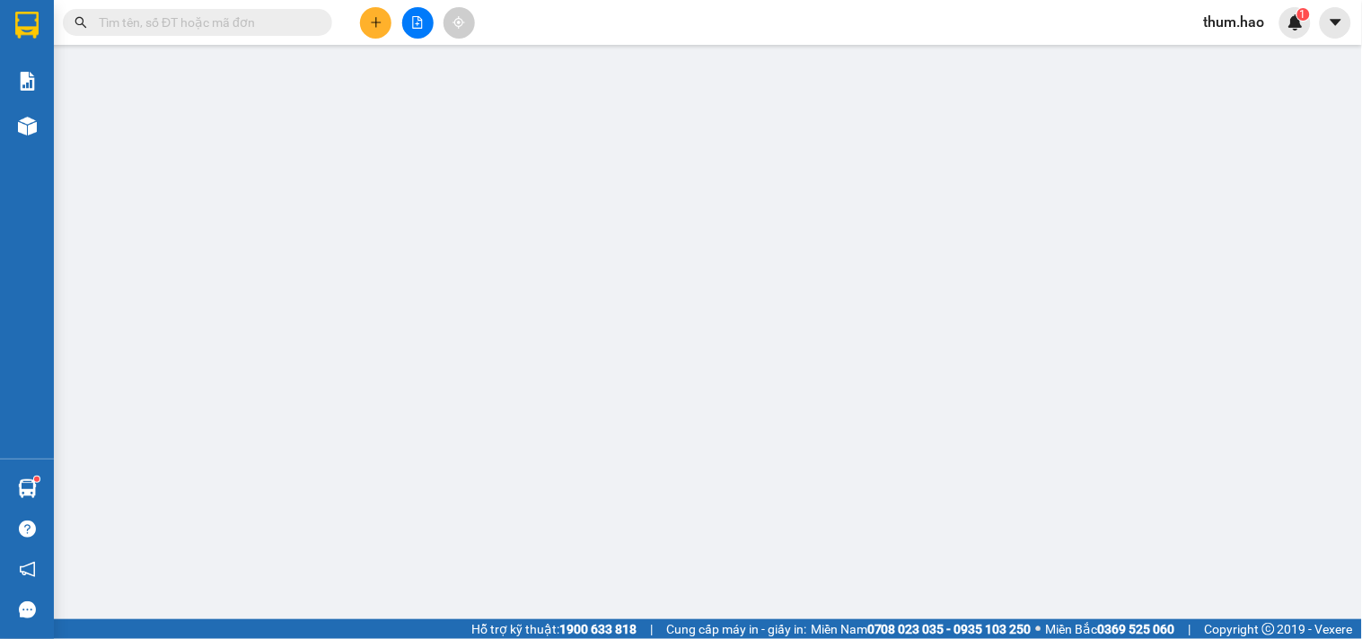
type input "0919668565"
type input "trọng nam"
type input "40.000"
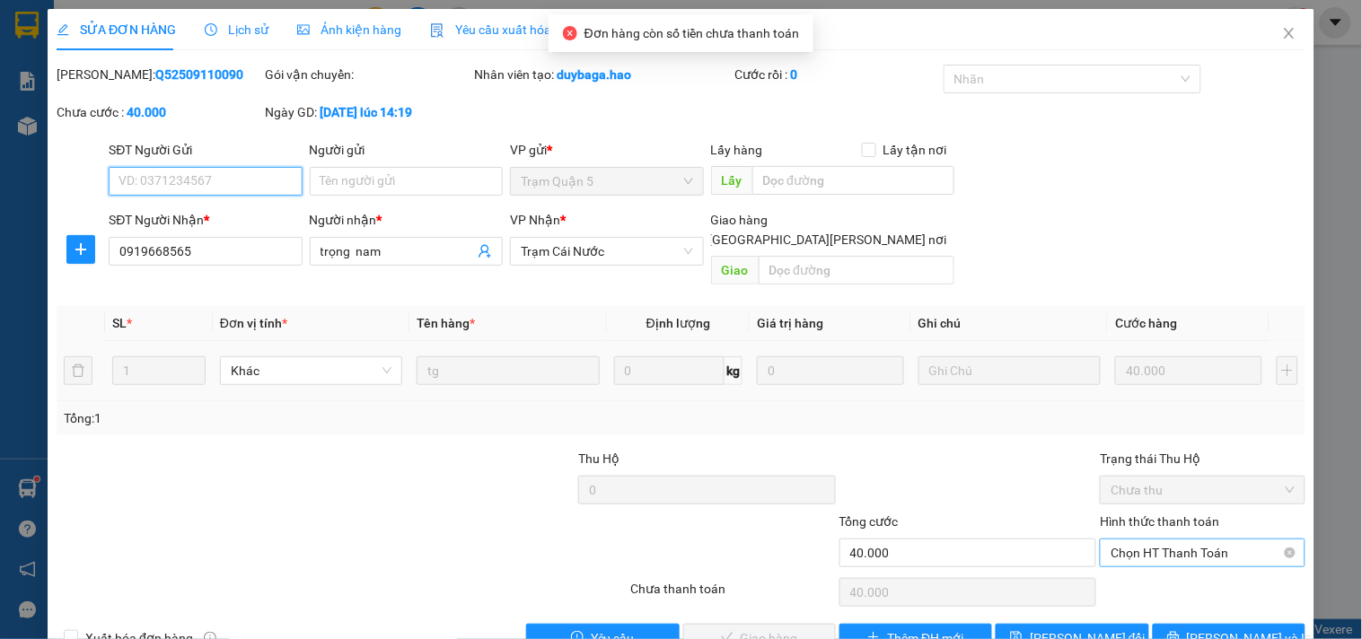
click at [1189, 540] on span "Chọn HT Thanh Toán" at bounding box center [1202, 553] width 183 height 27
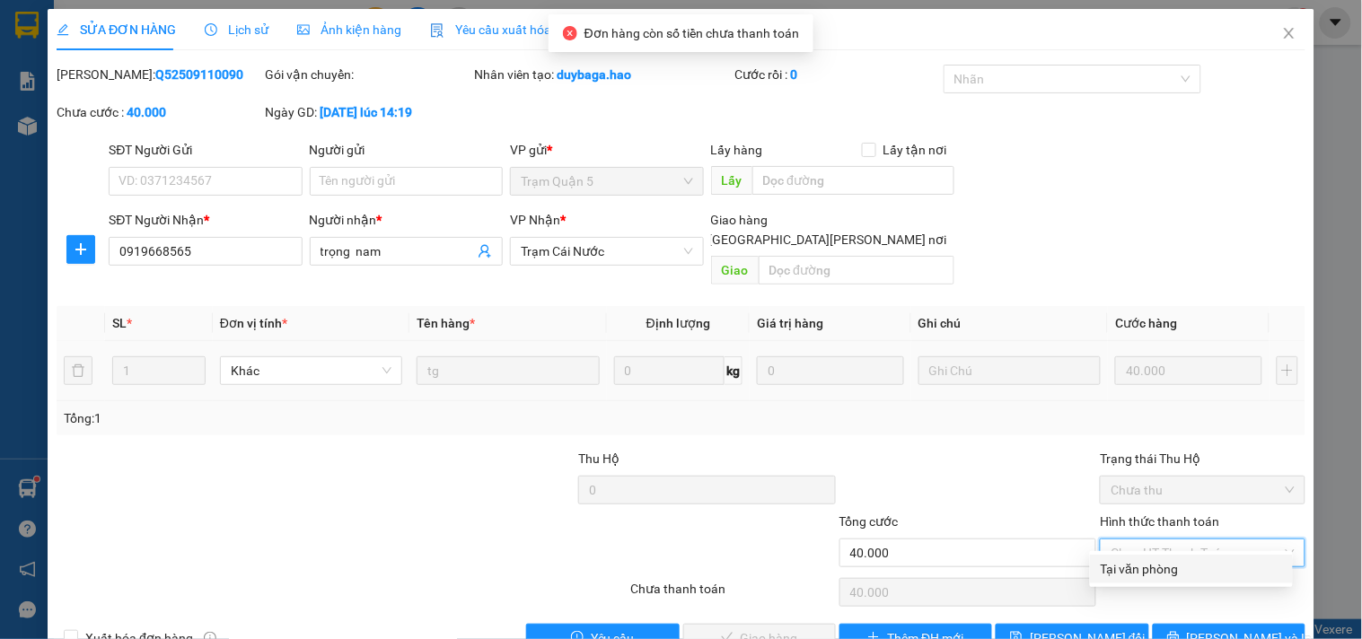
click at [1183, 557] on div "Tại văn phòng" at bounding box center [1191, 569] width 203 height 29
type input "0"
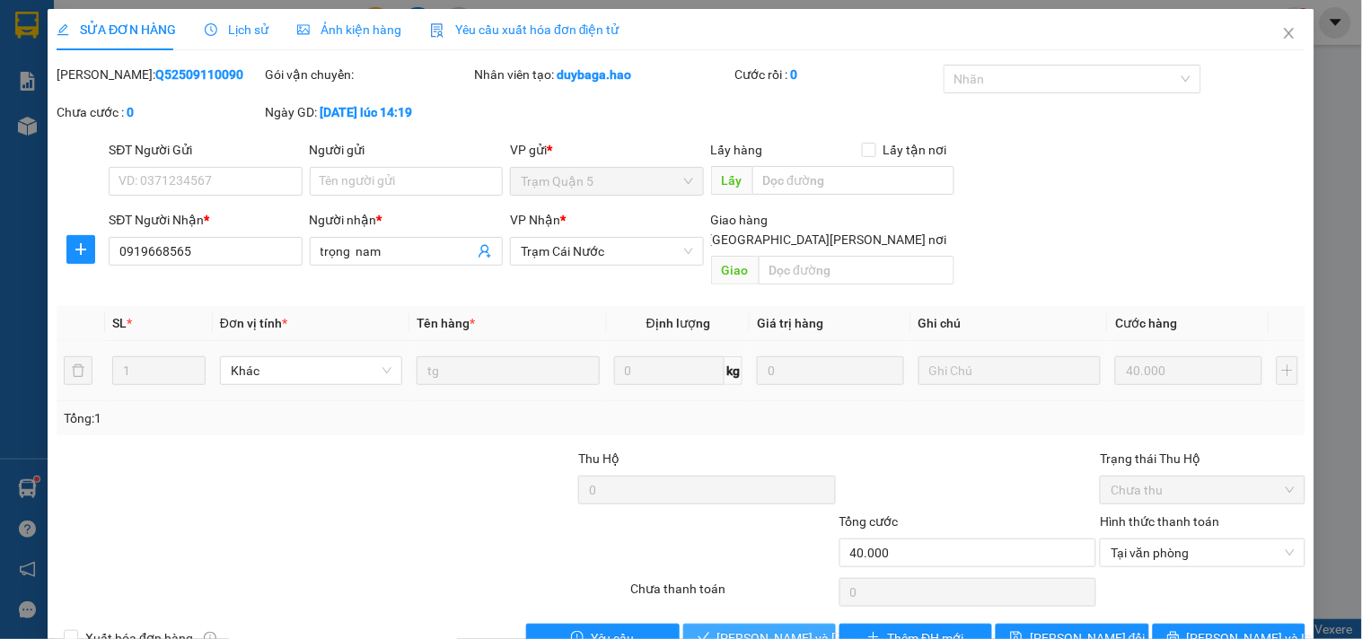
click at [734, 624] on button "[PERSON_NAME] và [PERSON_NAME] hàng" at bounding box center [759, 638] width 153 height 29
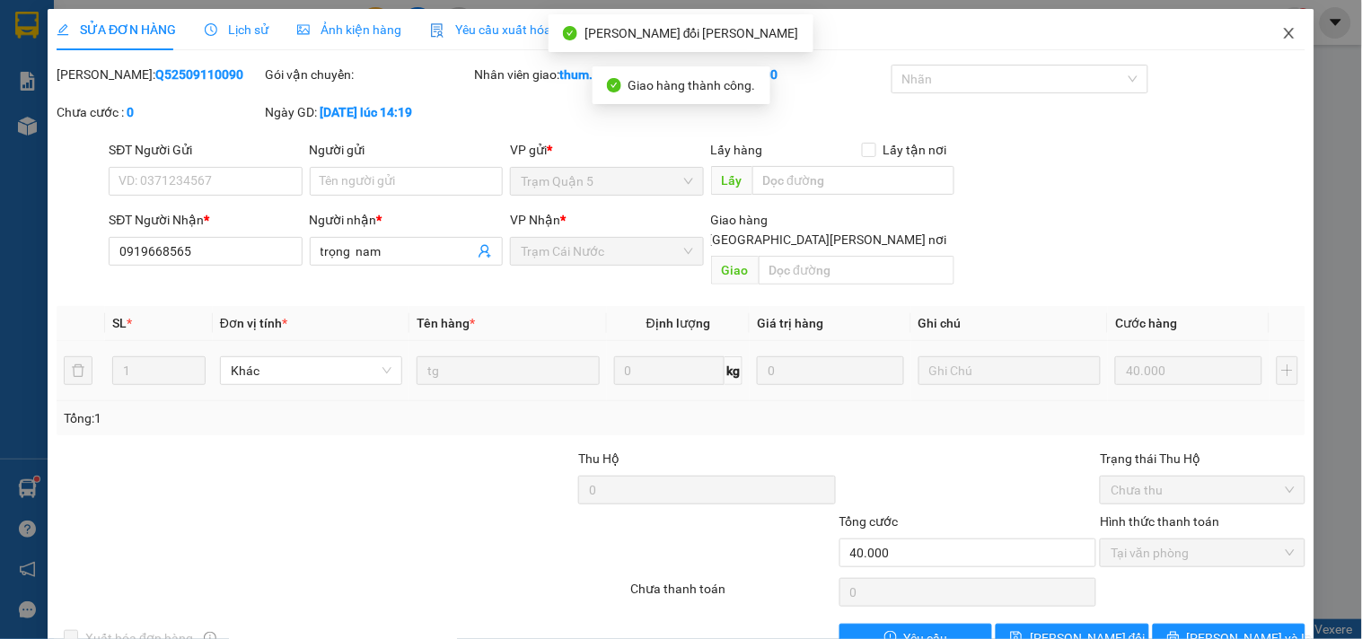
click at [1282, 29] on icon "close" at bounding box center [1289, 33] width 14 height 14
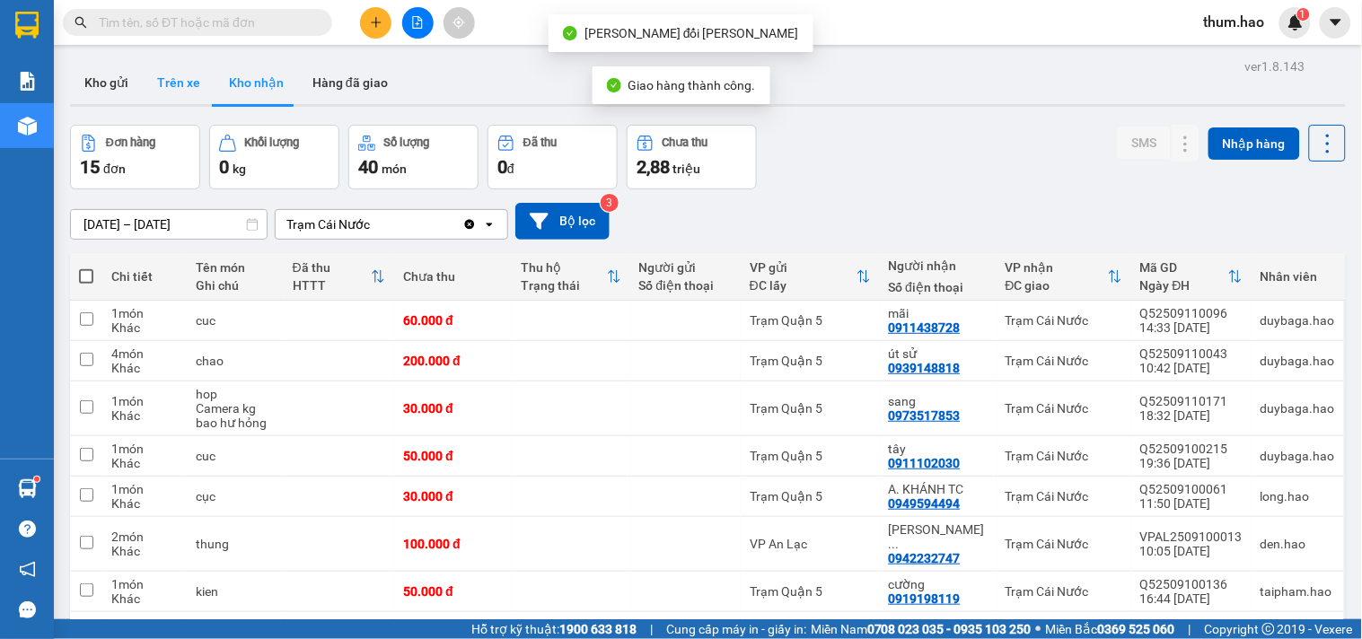
click at [189, 81] on button "Trên xe" at bounding box center [179, 82] width 72 height 43
type input "[DATE] – [DATE]"
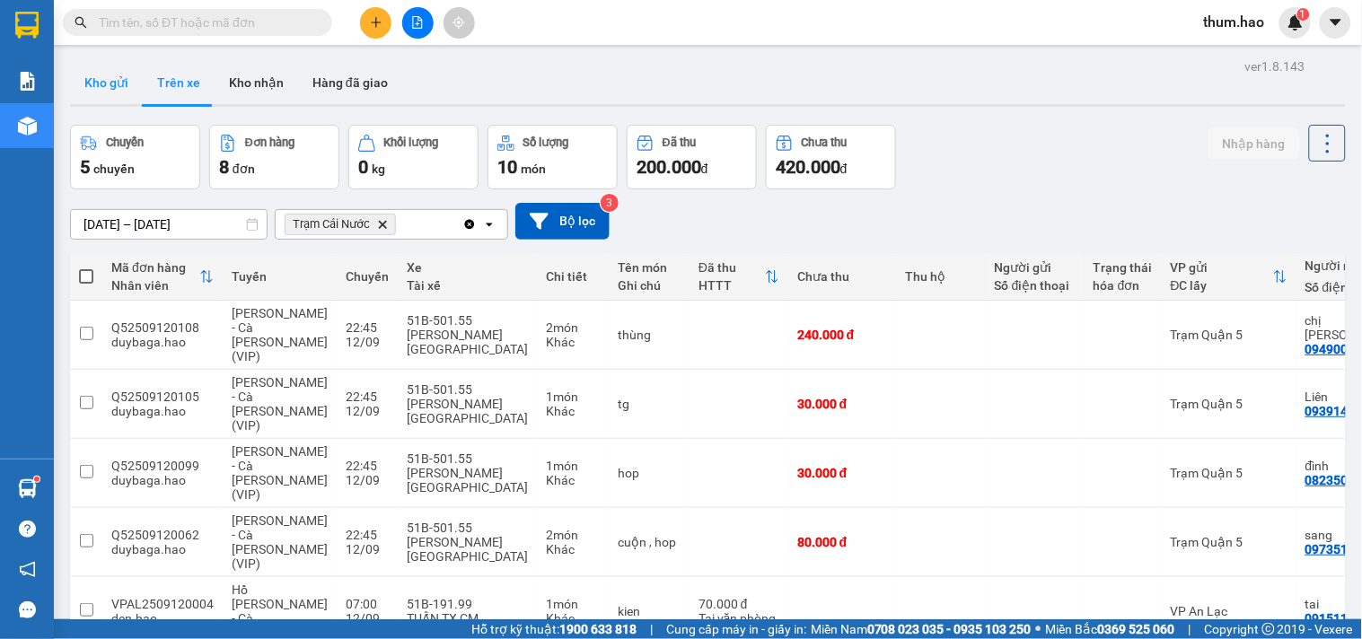
click at [94, 75] on button "Kho gửi" at bounding box center [106, 82] width 73 height 43
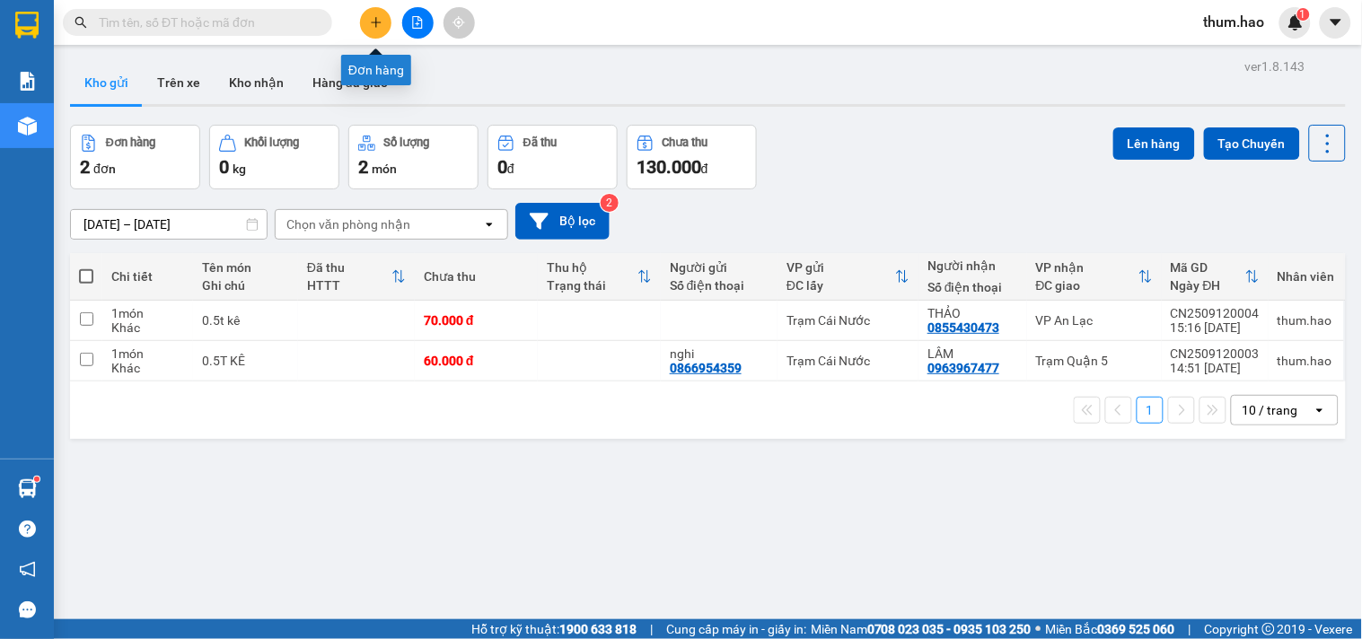
click at [375, 21] on icon "plus" at bounding box center [375, 22] width 1 height 10
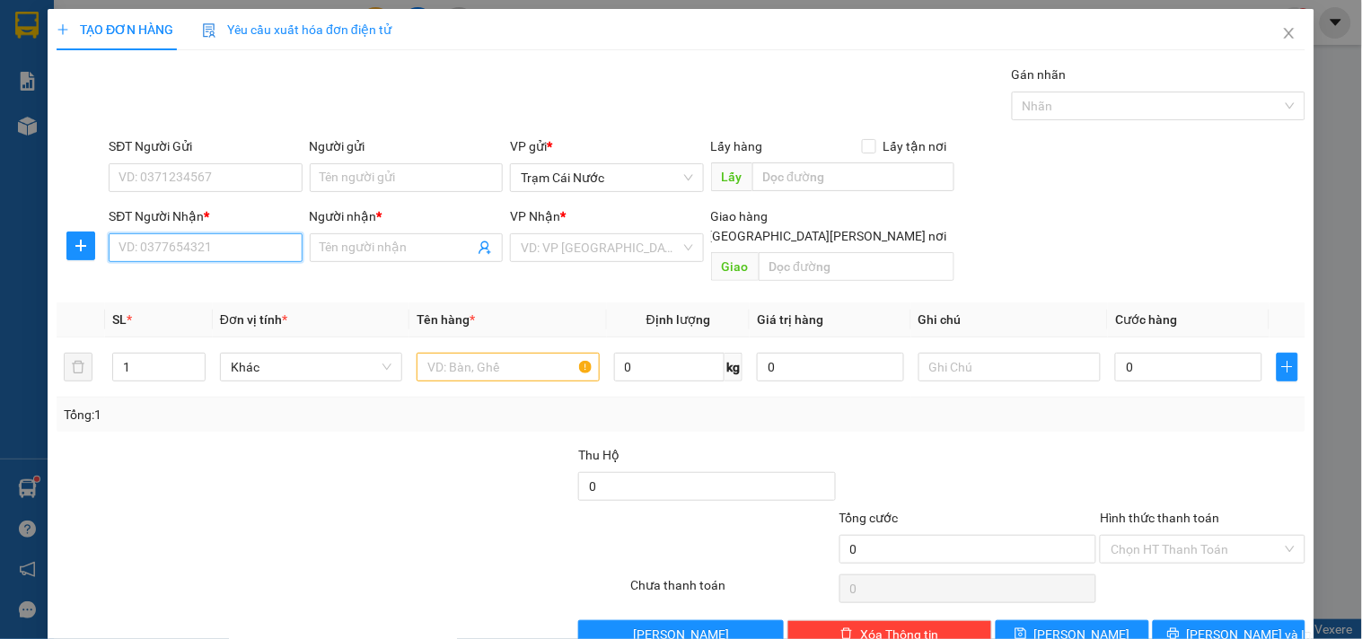
click at [181, 240] on input "SĐT Người Nhận *" at bounding box center [205, 247] width 193 height 29
click at [233, 280] on div "0961664730 - TÀI" at bounding box center [204, 284] width 170 height 20
type input "0961664730"
type input "TÀI"
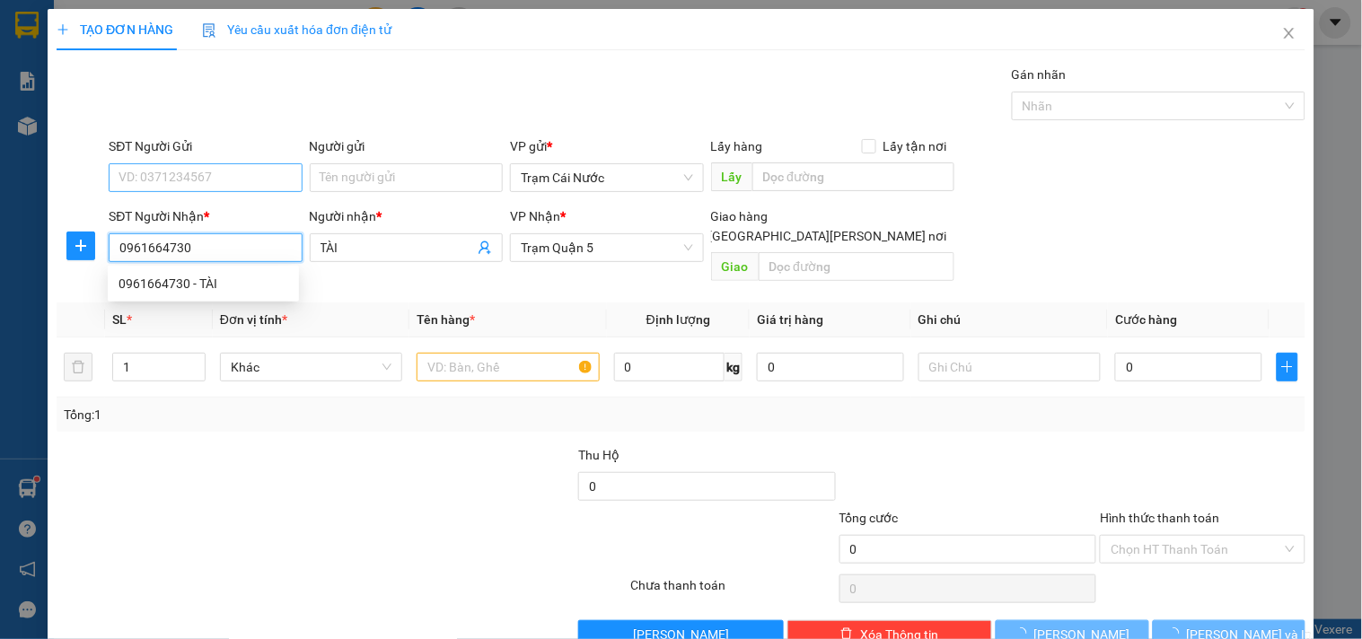
type input "60.000"
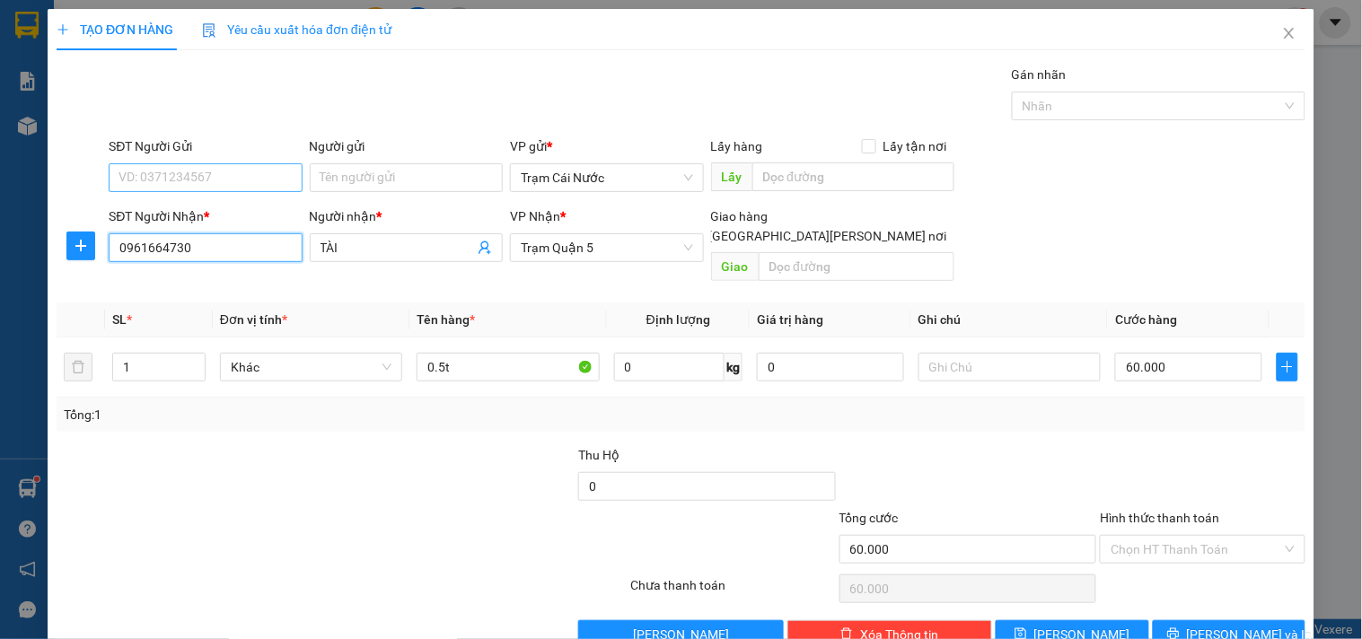
type input "0961664730"
click at [231, 180] on input "SĐT Người Gửi" at bounding box center [205, 177] width 193 height 29
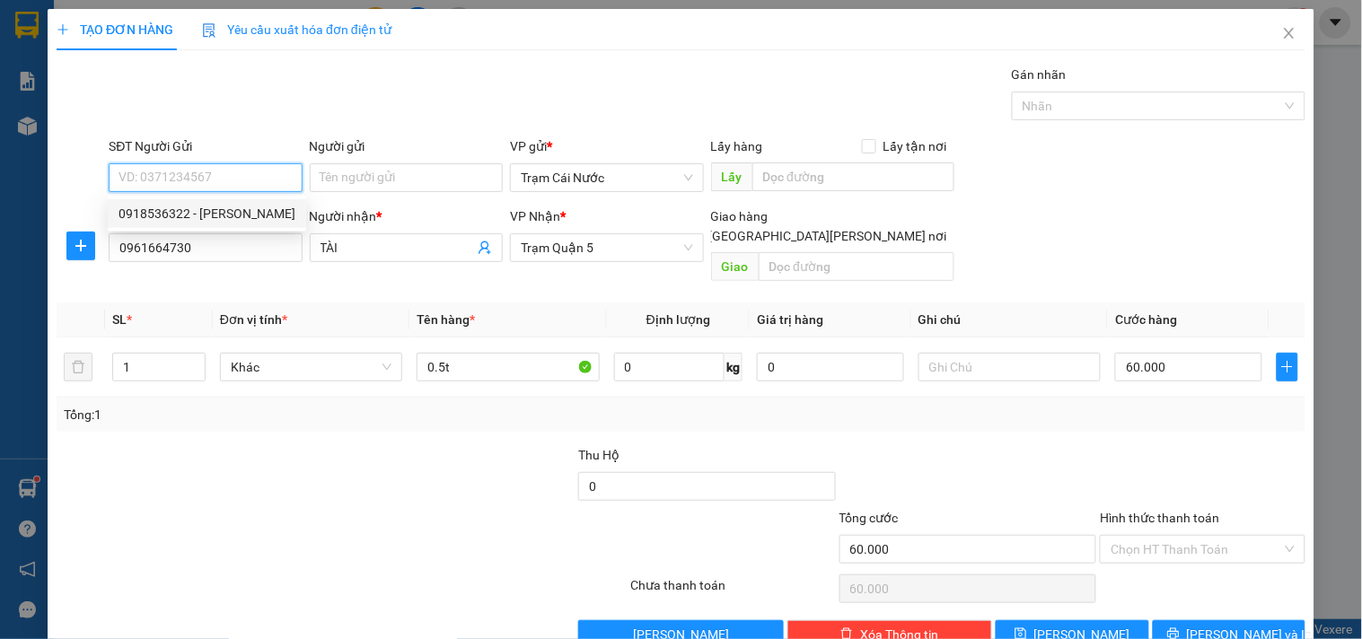
click at [218, 218] on div "0918536322 - [PERSON_NAME]" at bounding box center [207, 214] width 177 height 20
type input "0918536322"
type input "NGUYỆN"
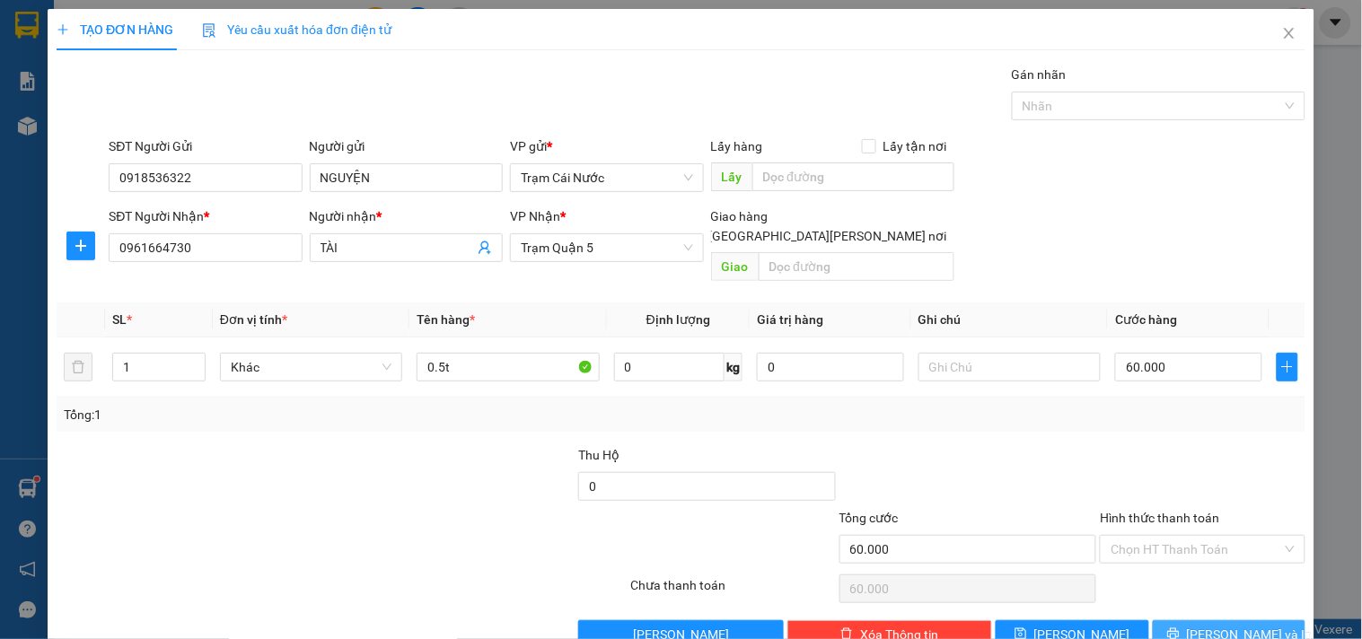
click at [1215, 625] on span "[PERSON_NAME] và In" at bounding box center [1250, 635] width 126 height 20
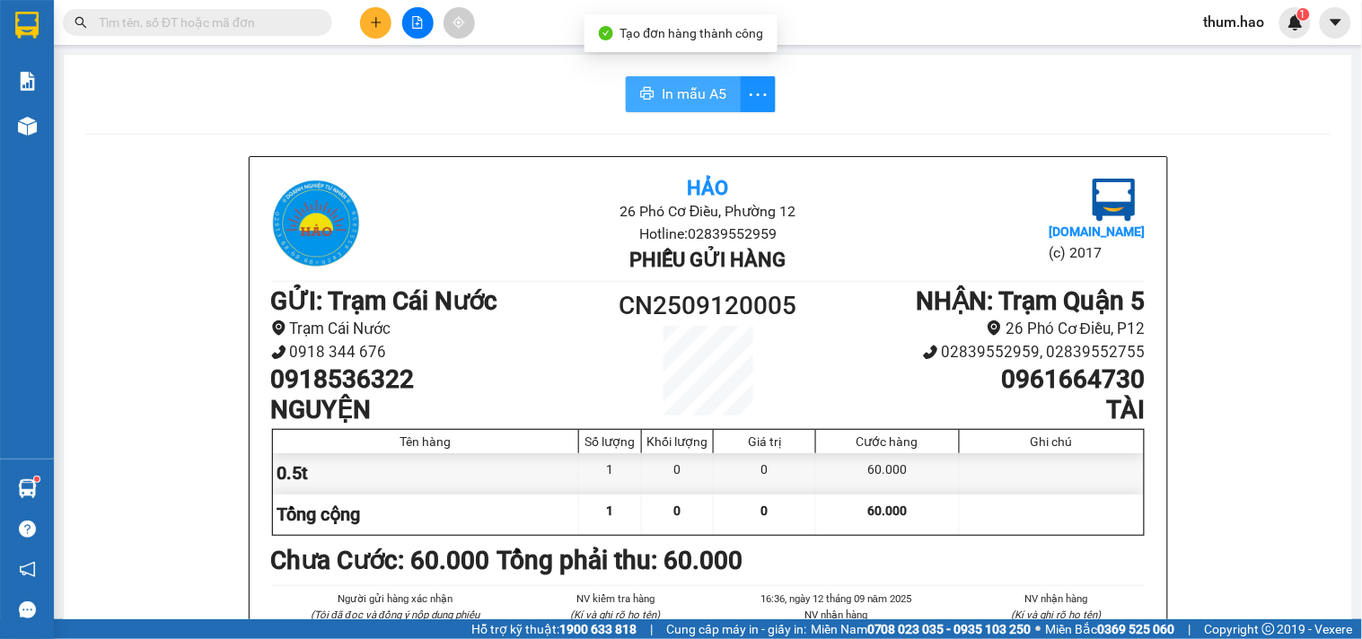
click at [692, 101] on span "In mẫu A5" at bounding box center [694, 94] width 65 height 22
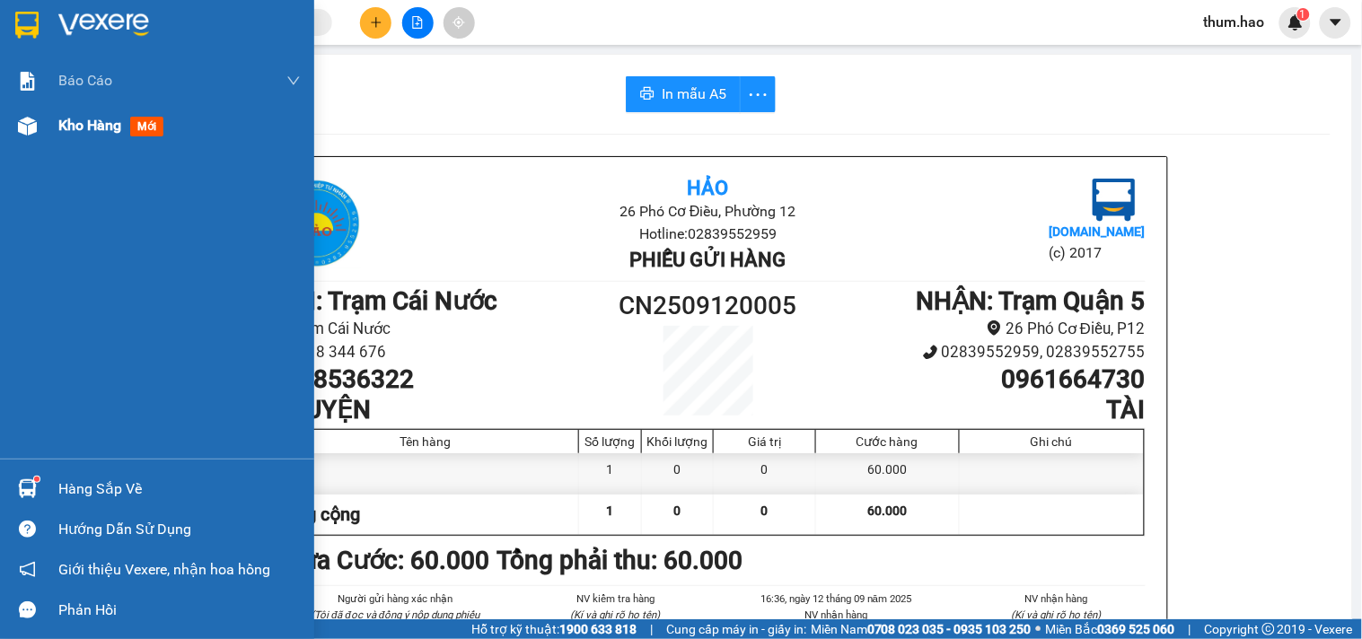
click at [77, 129] on span "Kho hàng" at bounding box center [89, 125] width 63 height 17
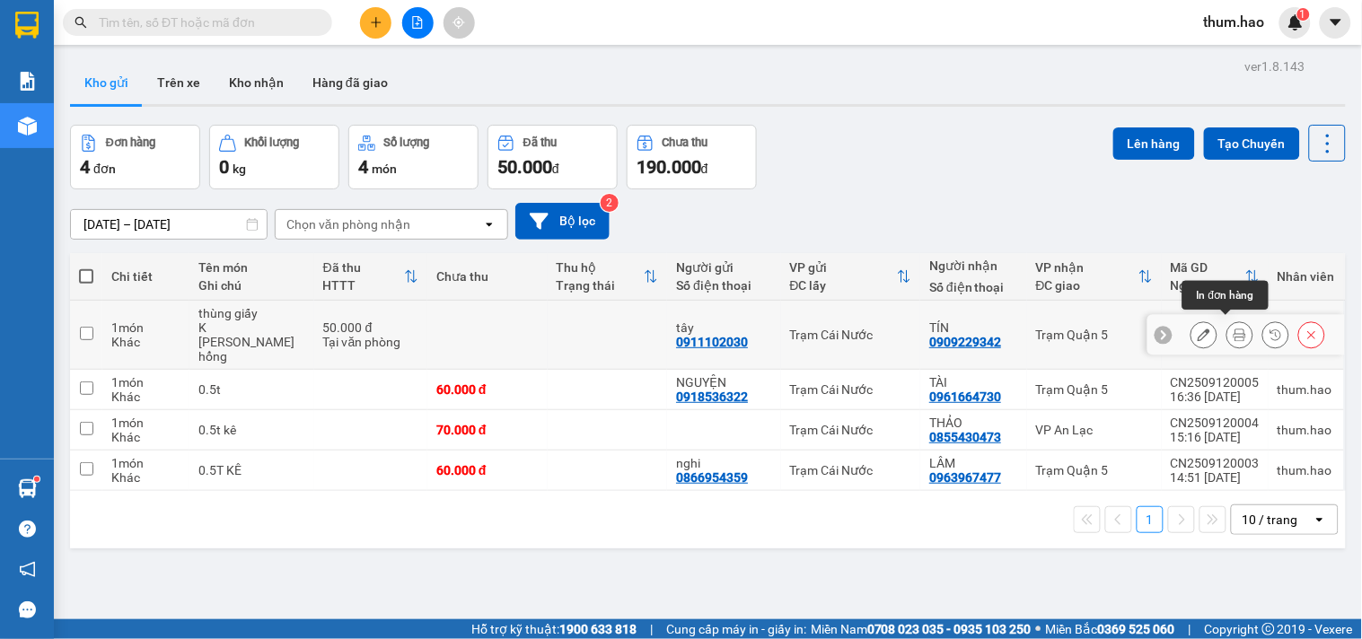
click at [1234, 329] on icon at bounding box center [1240, 335] width 13 height 13
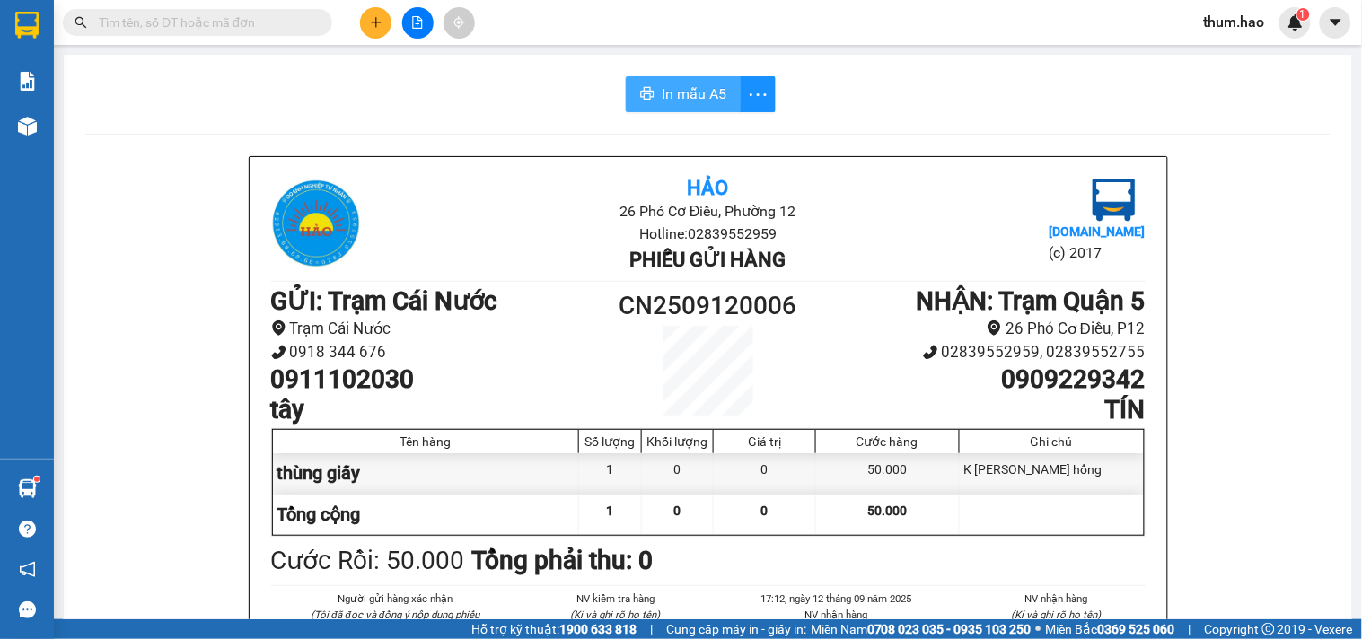
click at [662, 90] on span "In mẫu A5" at bounding box center [694, 94] width 65 height 22
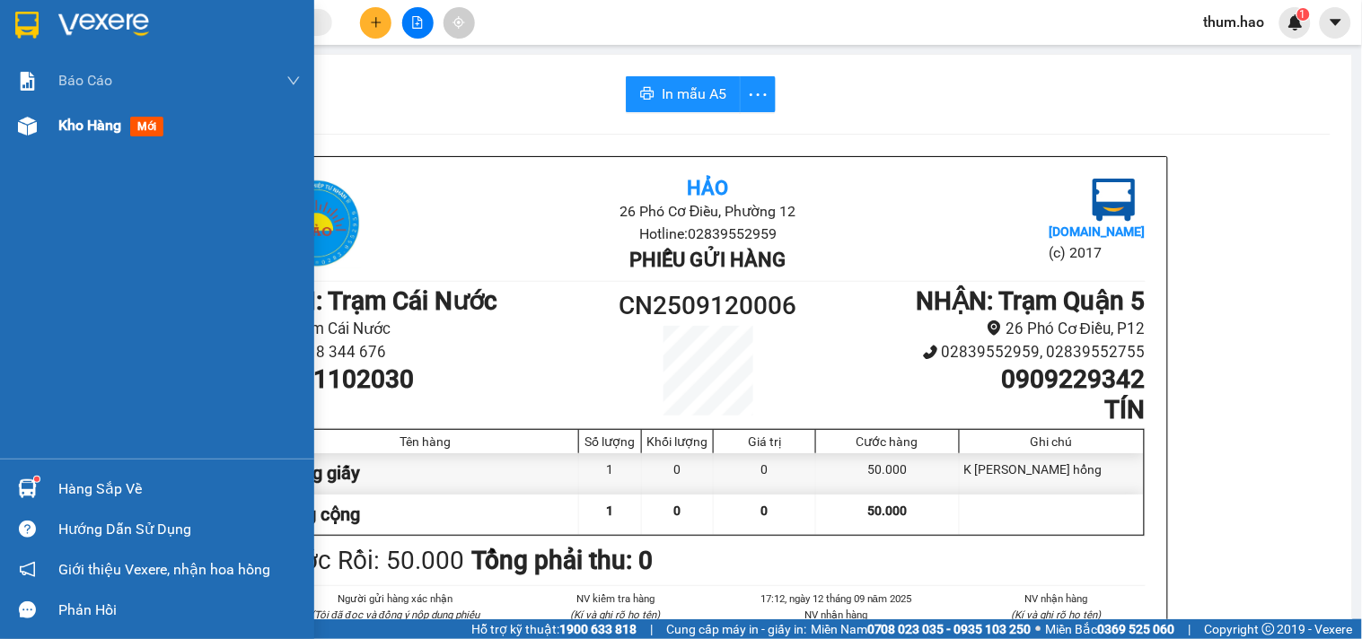
click at [92, 136] on div "Kho hàng mới" at bounding box center [114, 125] width 112 height 22
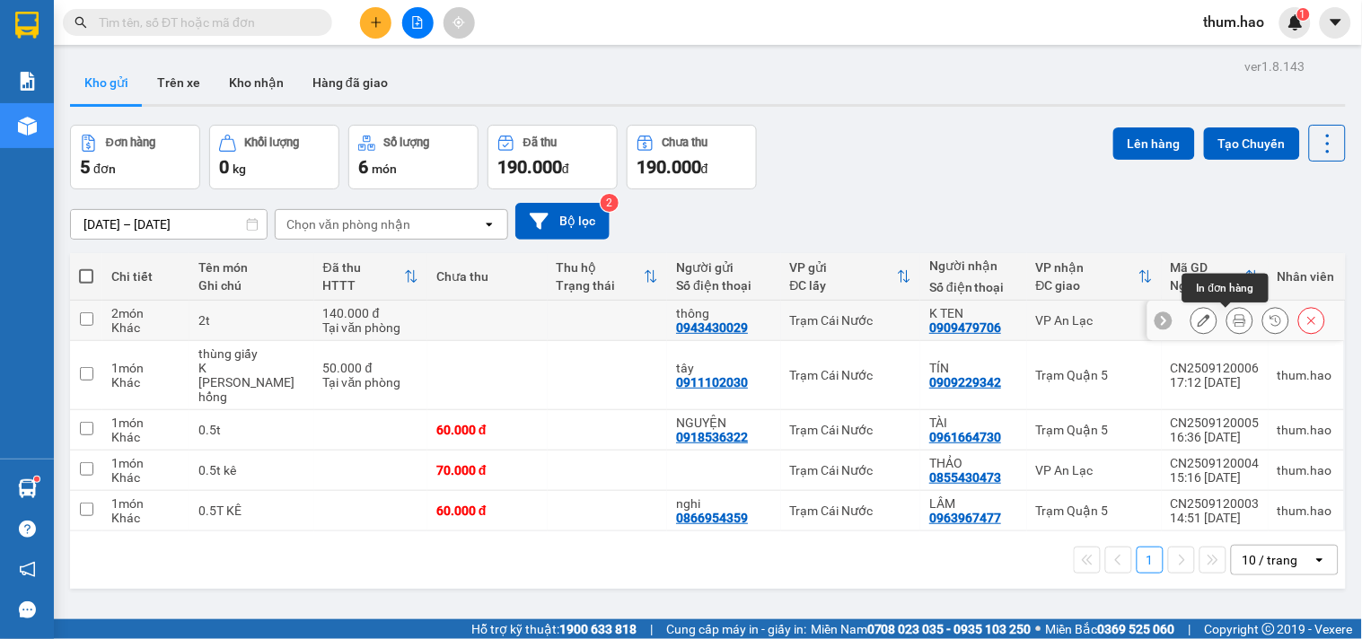
click at [1234, 321] on icon at bounding box center [1240, 320] width 13 height 13
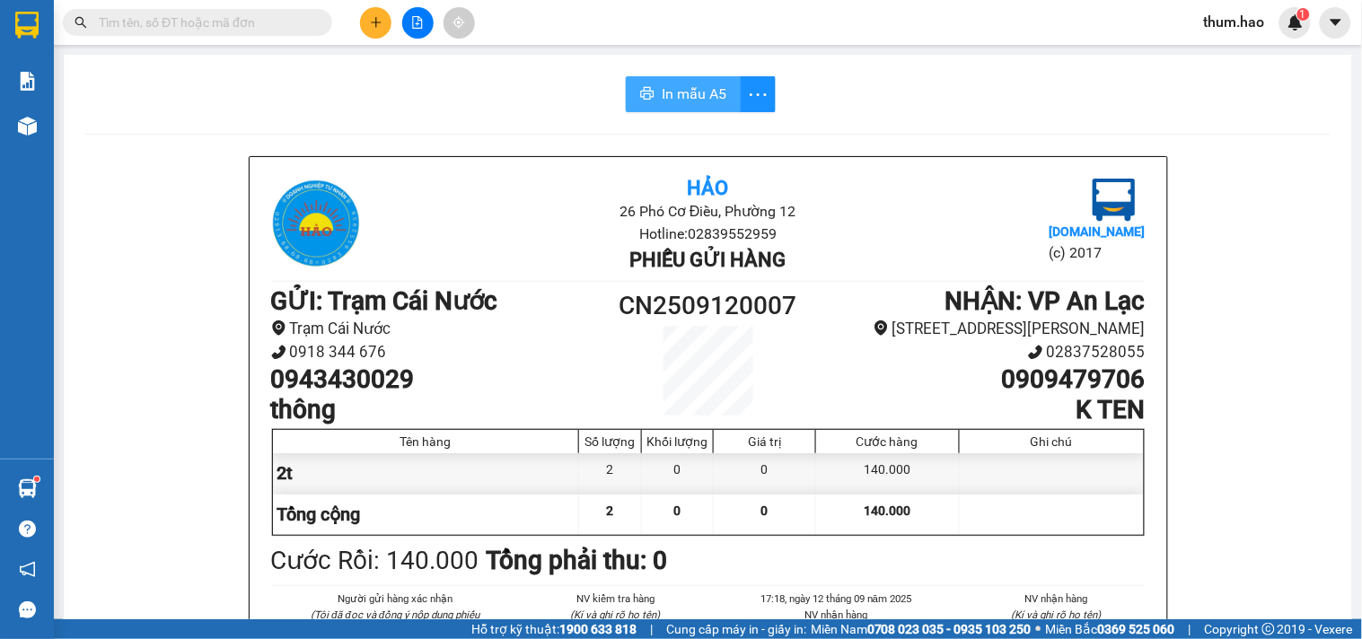
click at [694, 83] on span "In mẫu A5" at bounding box center [694, 94] width 65 height 22
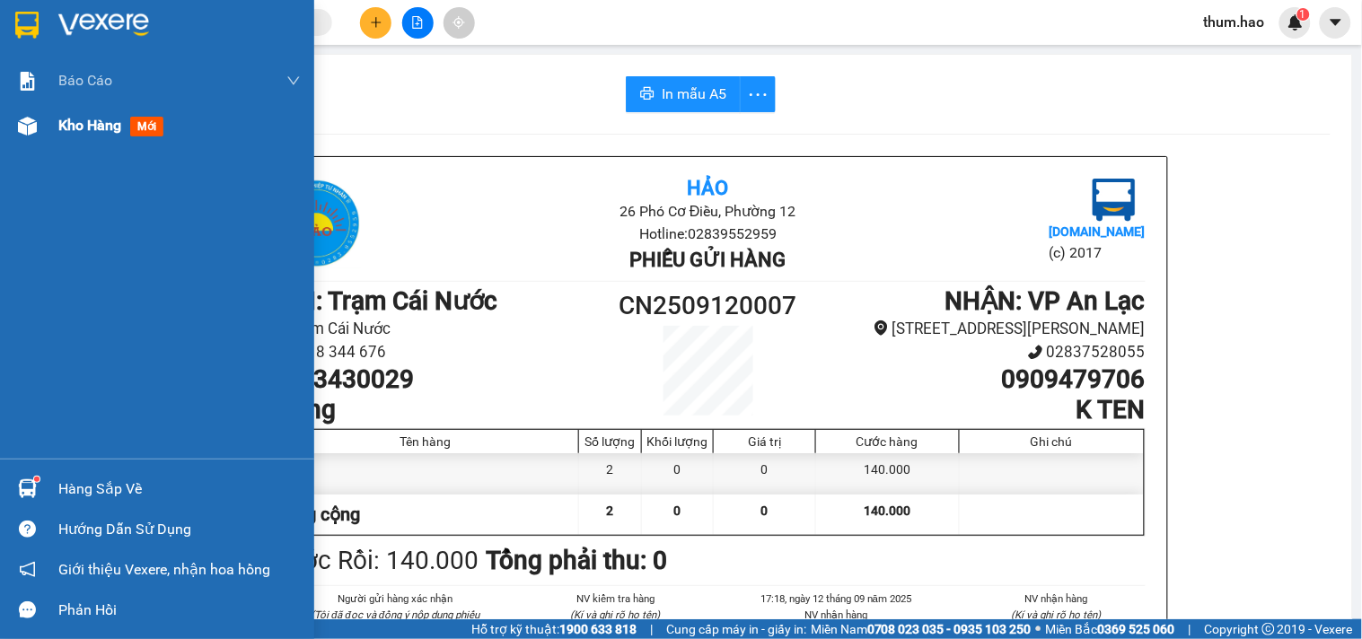
click at [76, 138] on div "Kho hàng mới" at bounding box center [179, 125] width 242 height 45
